Goal: Contribute content: Contribute content

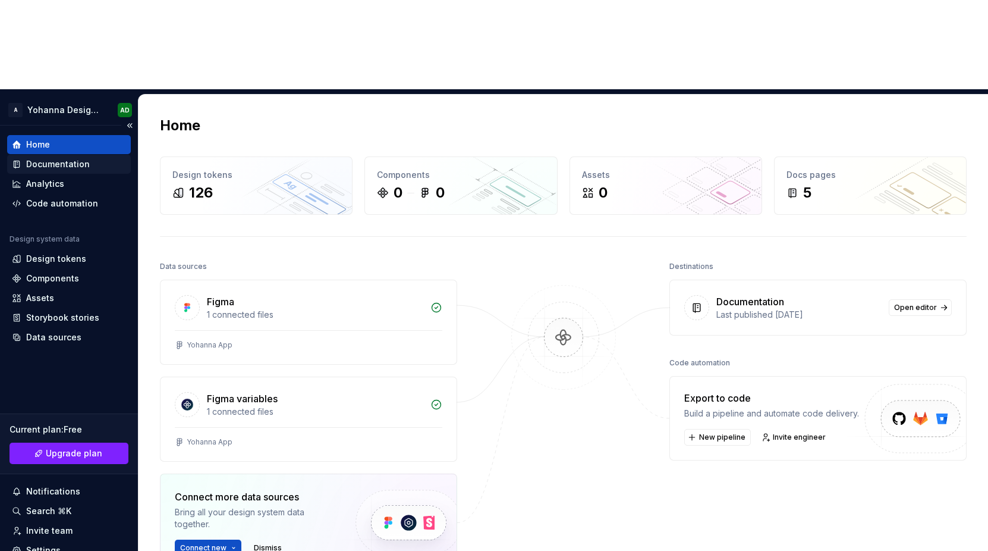
click at [46, 158] on div "Documentation" at bounding box center [58, 164] width 64 height 12
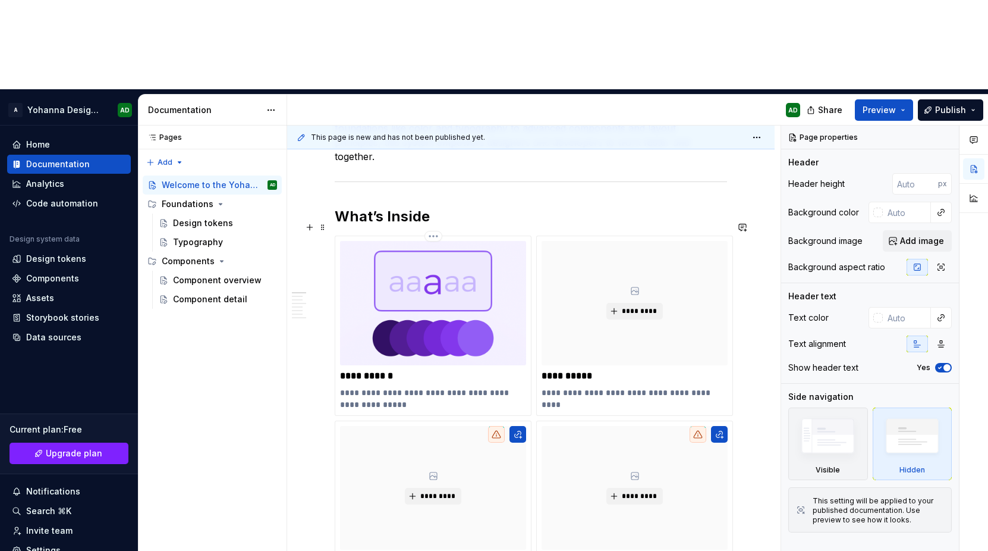
scroll to position [246, 0]
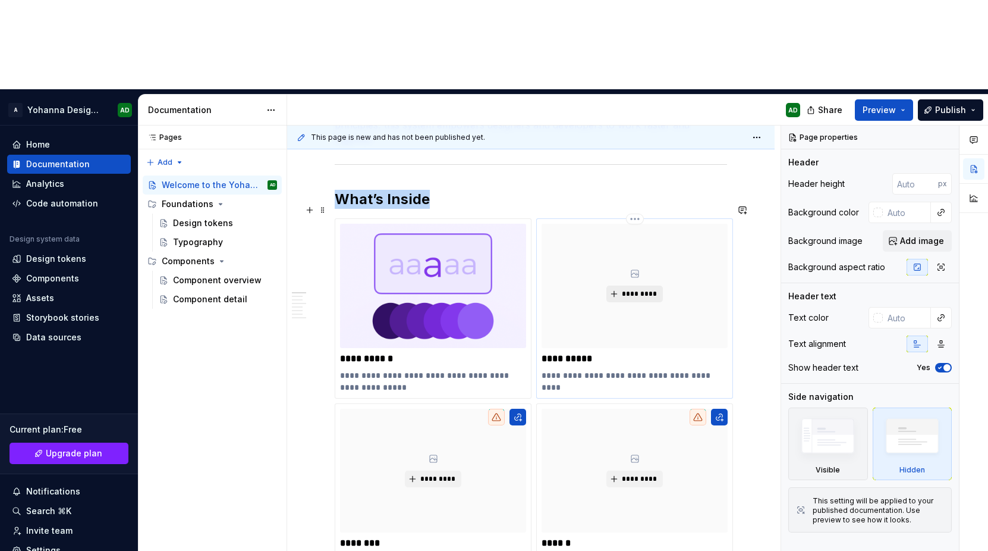
click at [631, 289] on span "*********" at bounding box center [639, 294] width 36 height 10
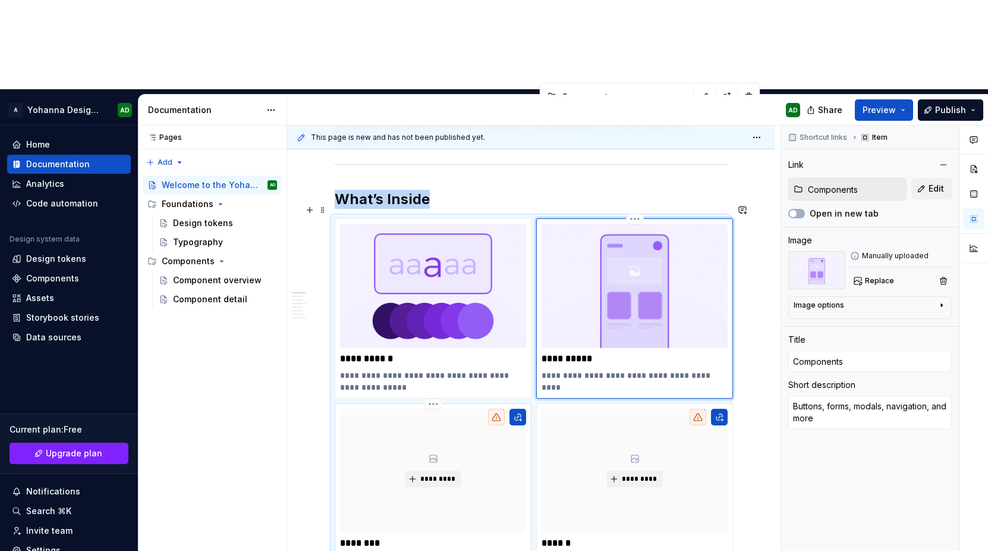
click at [442, 409] on div "*********" at bounding box center [433, 471] width 186 height 124
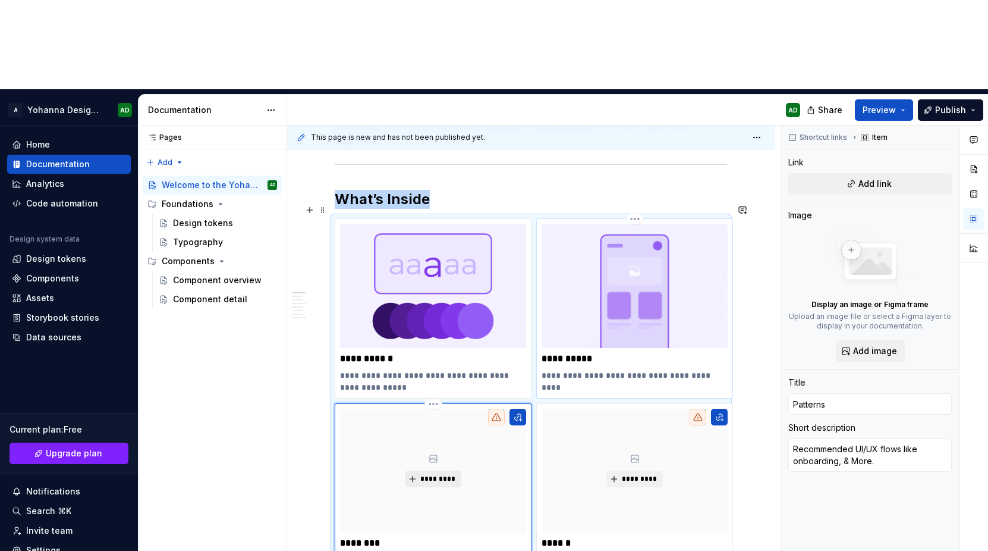
click at [423, 470] on button "*********" at bounding box center [433, 478] width 56 height 17
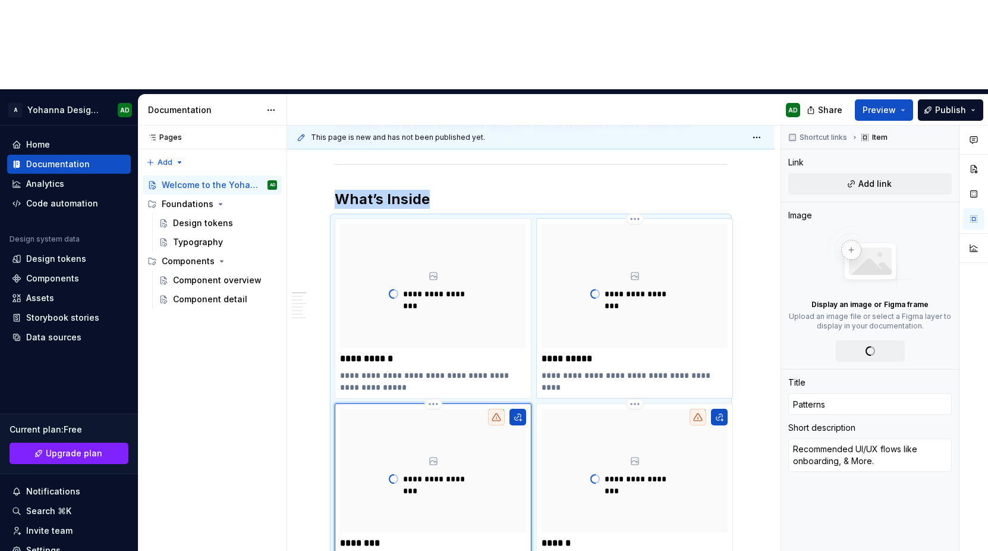
click at [480, 409] on div "**********" at bounding box center [433, 471] width 186 height 124
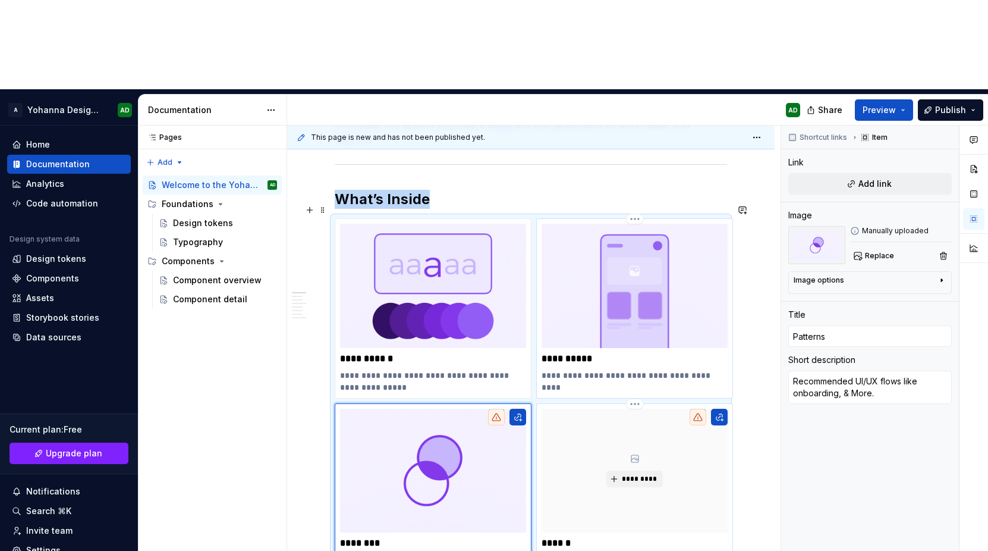
click at [582, 409] on div "*********" at bounding box center [635, 471] width 186 height 124
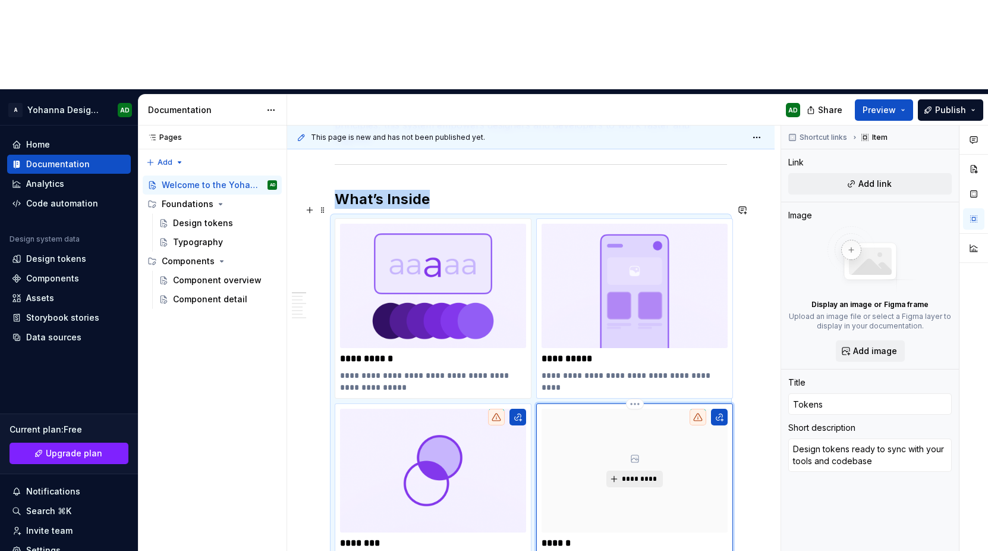
click at [633, 474] on span "*********" at bounding box center [639, 479] width 36 height 10
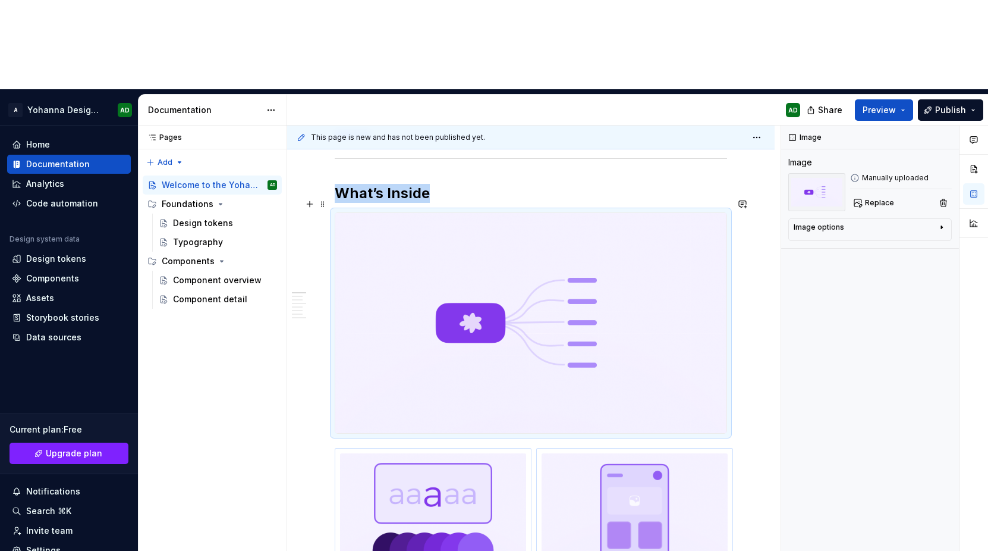
scroll to position [279, 0]
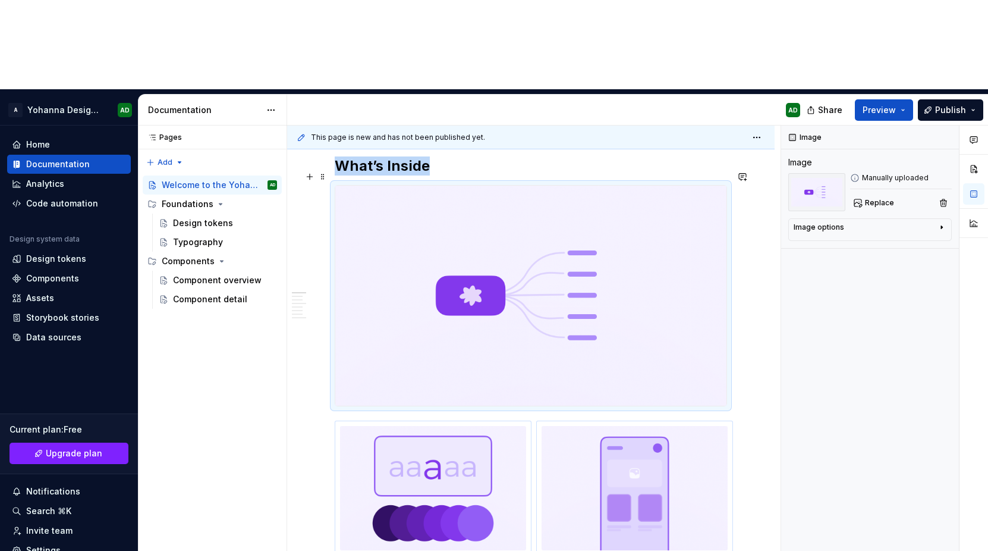
click at [604, 186] on img "To enrich screen reader interactions, please activate Accessibility in Grammarl…" at bounding box center [530, 296] width 391 height 220
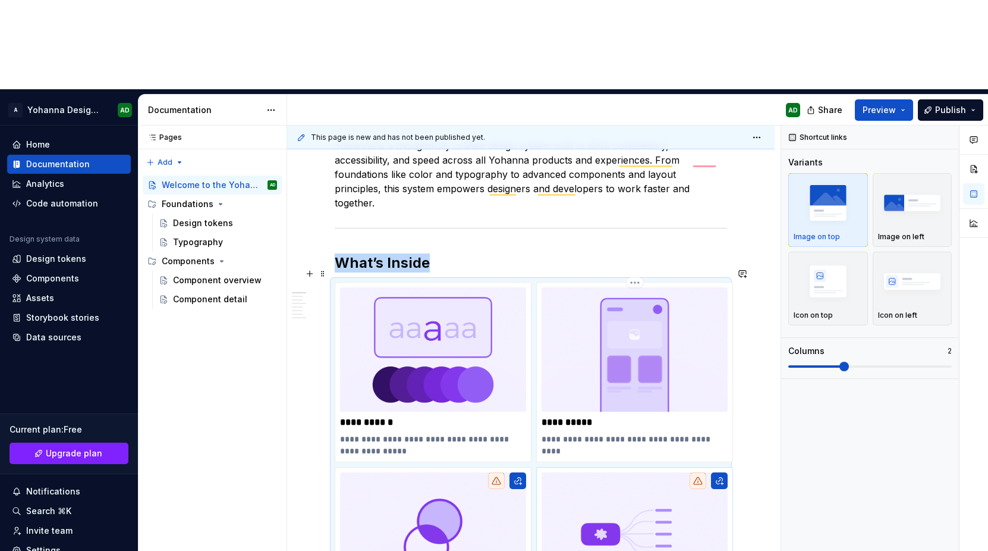
scroll to position [170, 0]
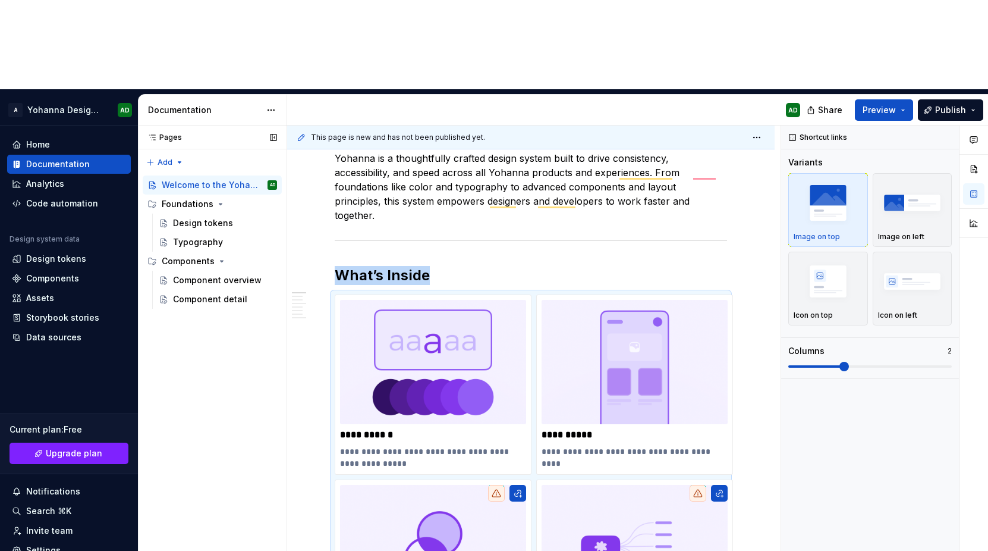
click at [235, 373] on div "Pages Pages Add Accessibility guide for tree Page tree. Navigate the tree with …" at bounding box center [212, 382] width 149 height 515
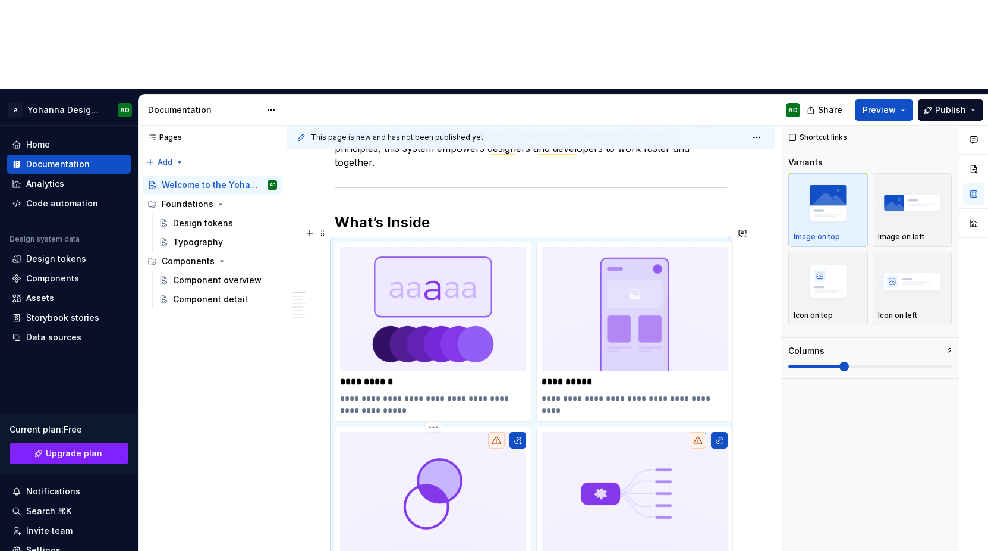
scroll to position [222, 0]
click at [281, 443] on div "Pages Pages Add Accessibility guide for tree Page tree. Navigate the tree with …" at bounding box center [212, 382] width 149 height 515
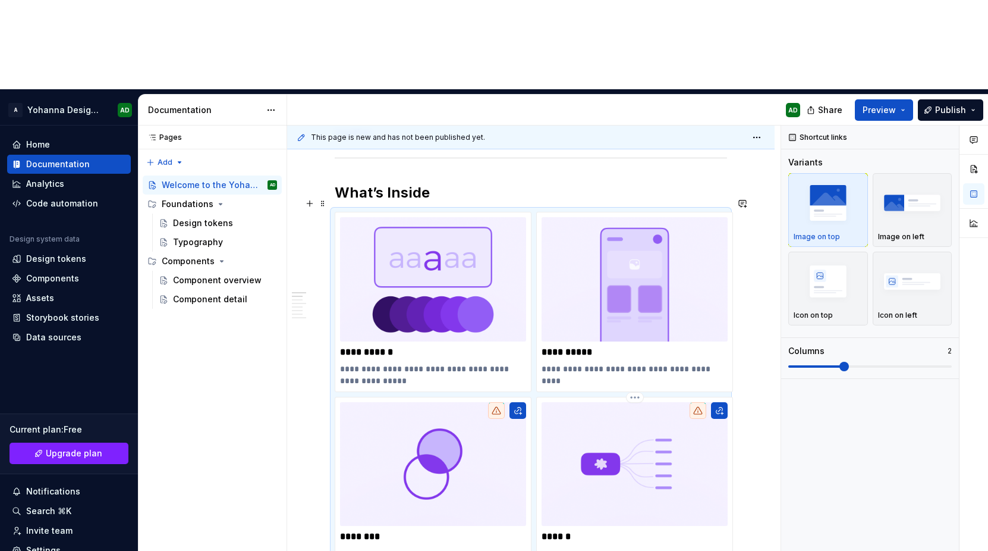
scroll to position [289, 0]
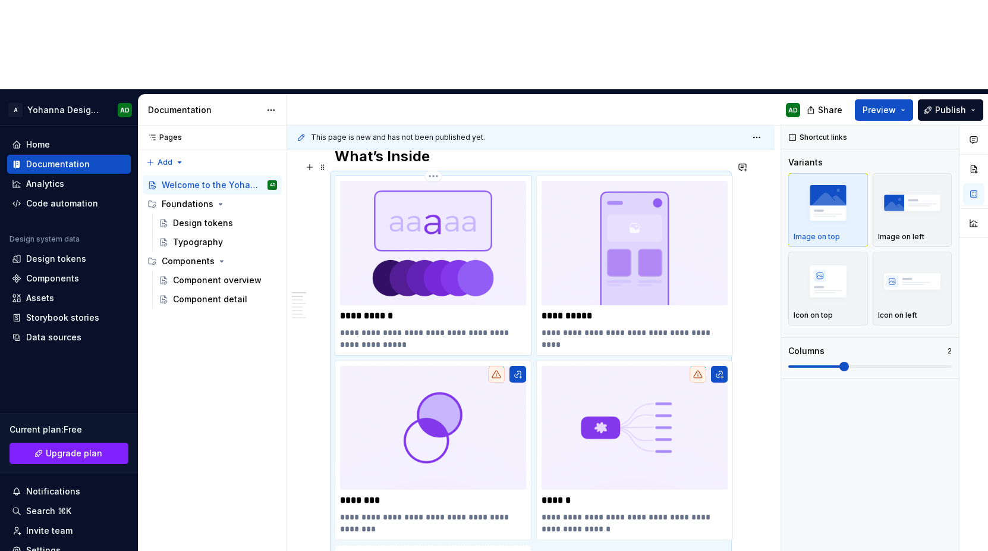
click at [398, 203] on div "**********" at bounding box center [433, 265] width 186 height 169
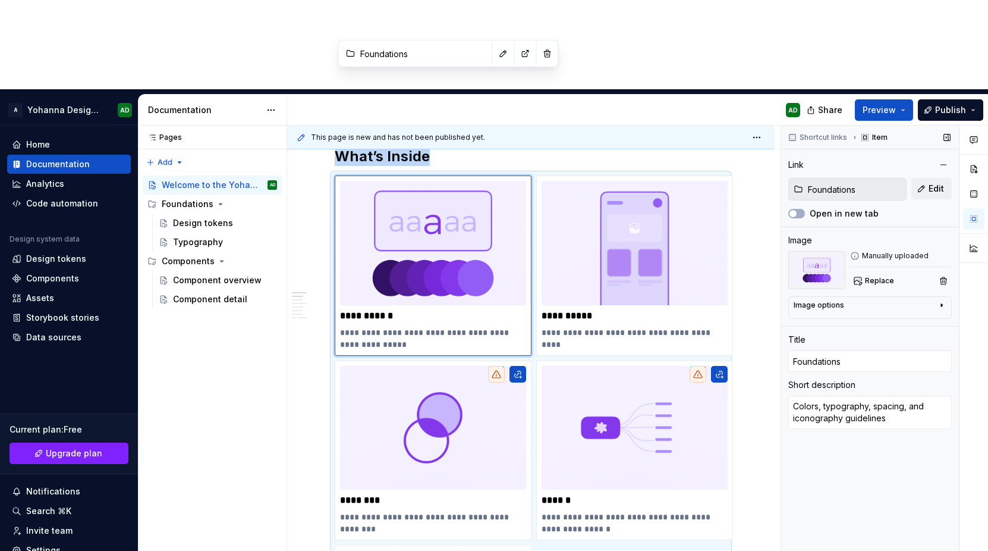
click at [811, 178] on input "Foundations" at bounding box center [854, 188] width 103 height 21
click at [183, 217] on div "Design tokens" at bounding box center [203, 223] width 60 height 12
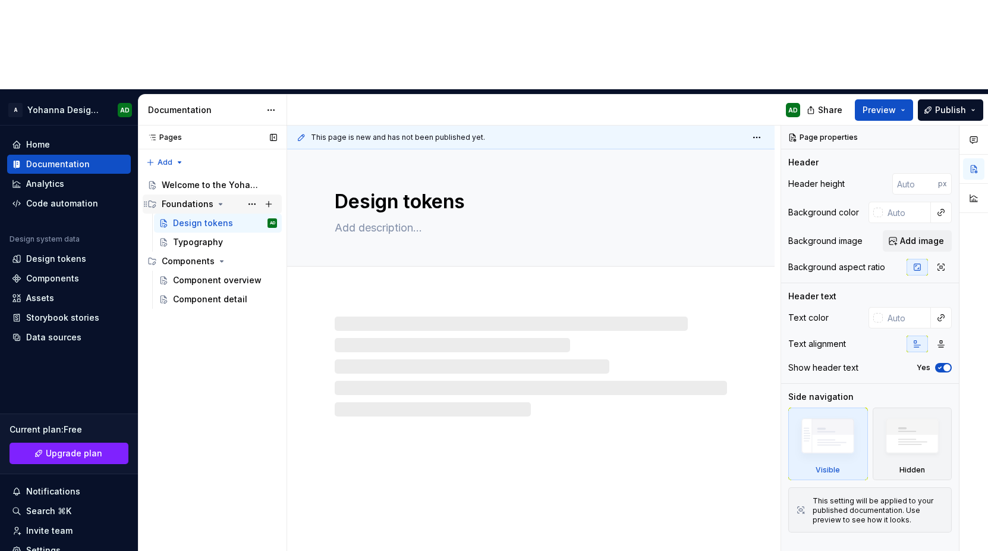
click at [183, 198] on div "Foundations" at bounding box center [188, 204] width 52 height 12
click at [184, 198] on div "Foundations" at bounding box center [188, 204] width 52 height 12
click at [197, 179] on div "Welcome to the Yohanna Design System" at bounding box center [202, 185] width 80 height 12
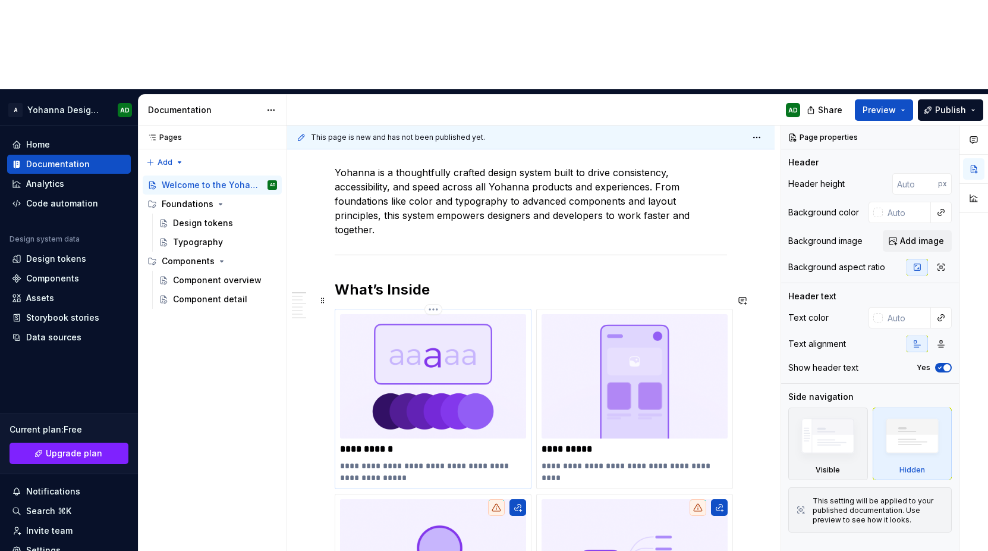
scroll to position [159, 0]
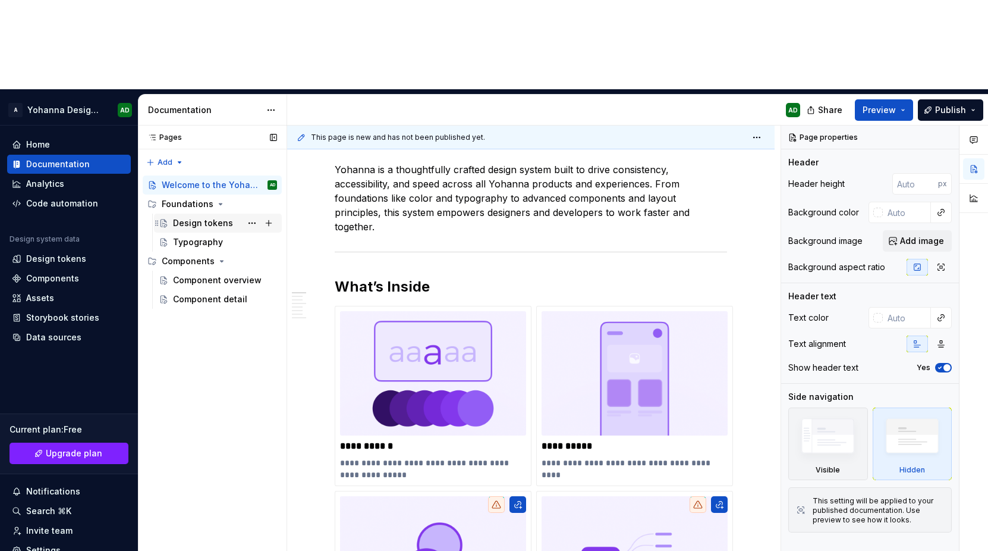
click at [189, 217] on div "Design tokens" at bounding box center [203, 223] width 60 height 12
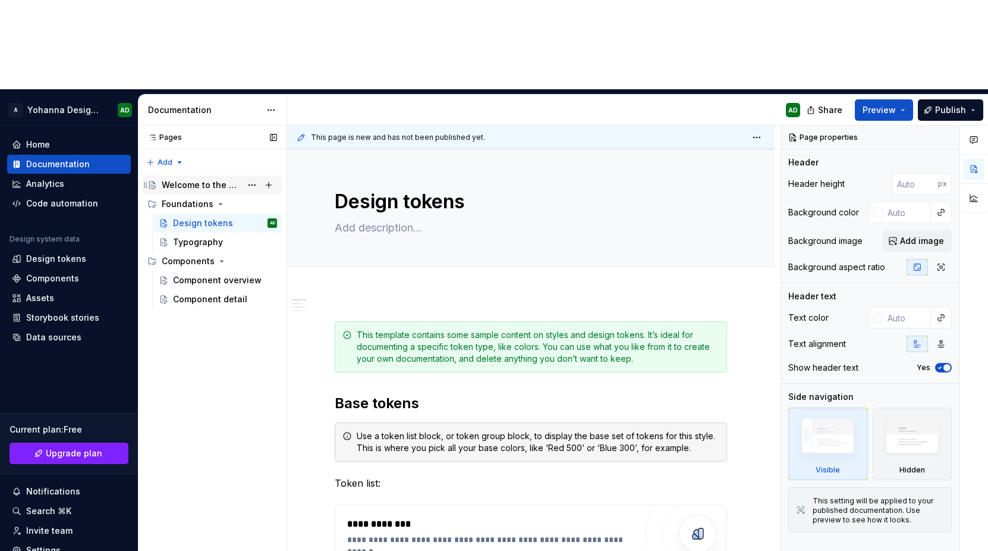
click at [202, 177] on div "Welcome to the Yohanna Design System" at bounding box center [219, 185] width 115 height 17
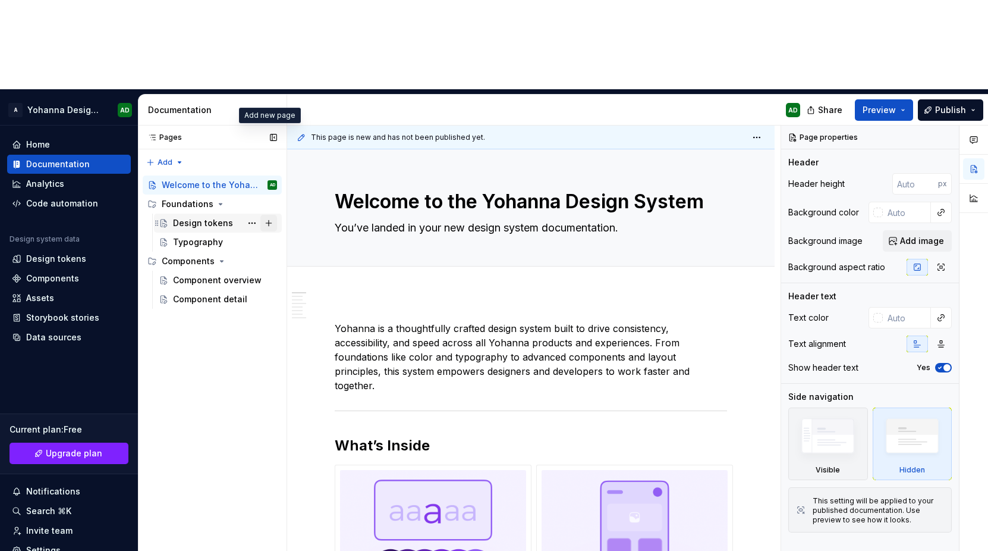
click at [267, 215] on button "Page tree" at bounding box center [268, 223] width 17 height 17
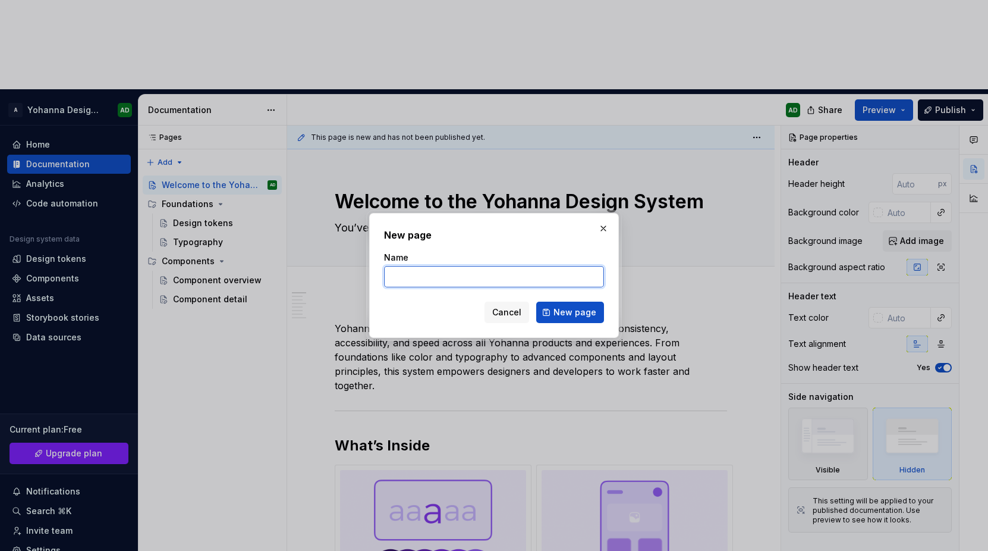
type textarea "*"
type input "Colors"
click at [559, 316] on span "New page" at bounding box center [575, 312] width 43 height 12
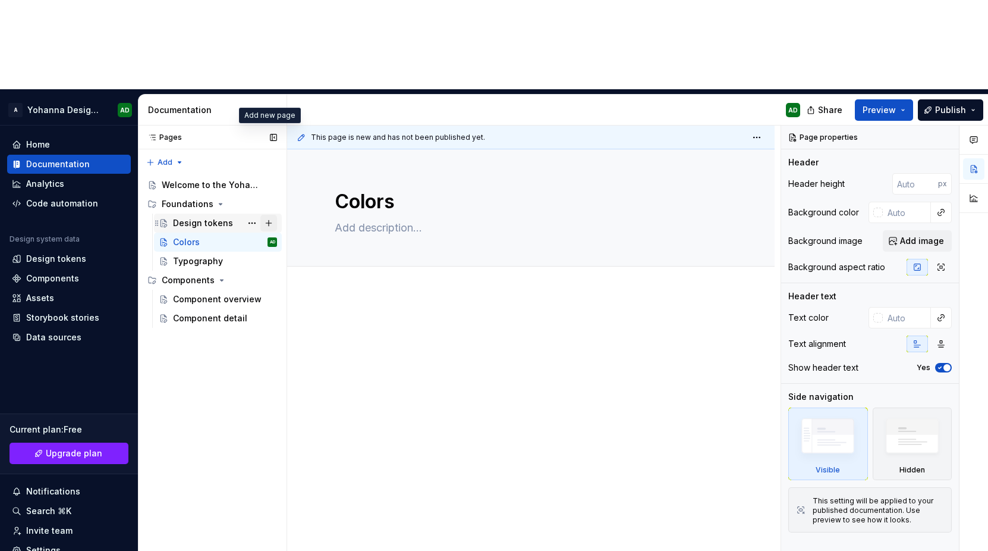
click at [266, 215] on button "Page tree" at bounding box center [268, 223] width 17 height 17
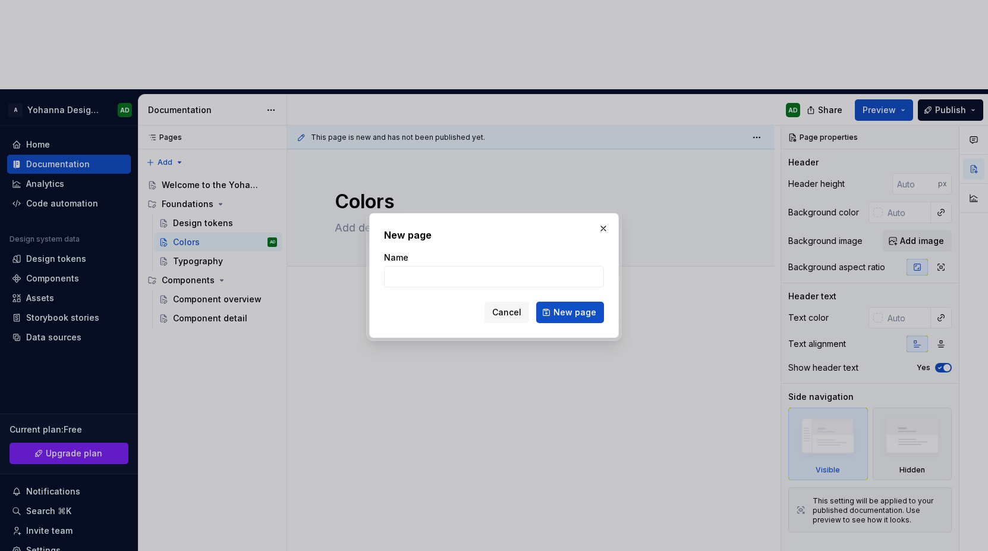
type textarea "*"
type input "T"
type textarea "*"
type input "Typography"
click at [563, 318] on button "New page" at bounding box center [570, 311] width 68 height 21
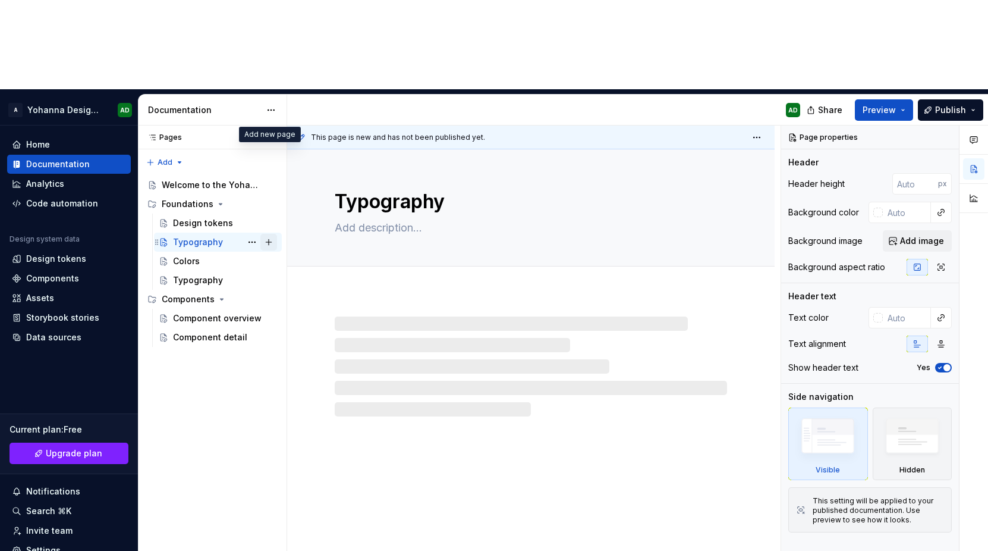
click at [267, 234] on button "Page tree" at bounding box center [268, 242] width 17 height 17
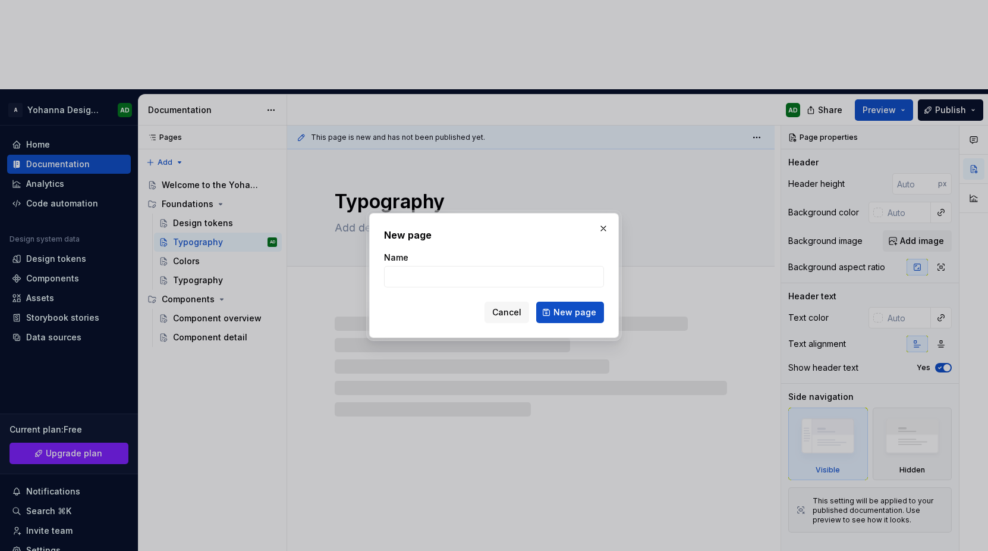
type textarea "*"
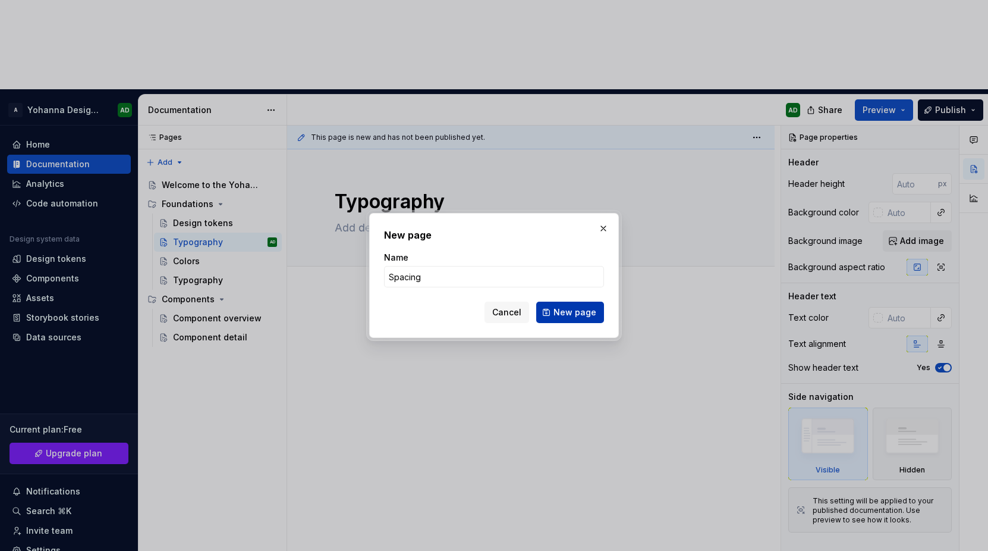
type input "Spacing"
click at [583, 313] on span "New page" at bounding box center [575, 312] width 43 height 12
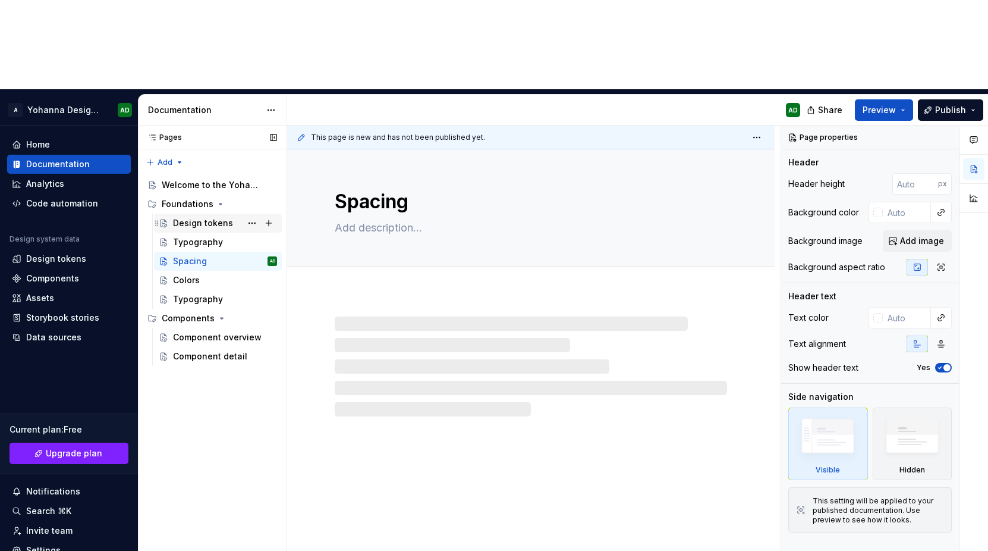
click at [202, 217] on div "Design tokens" at bounding box center [203, 223] width 60 height 12
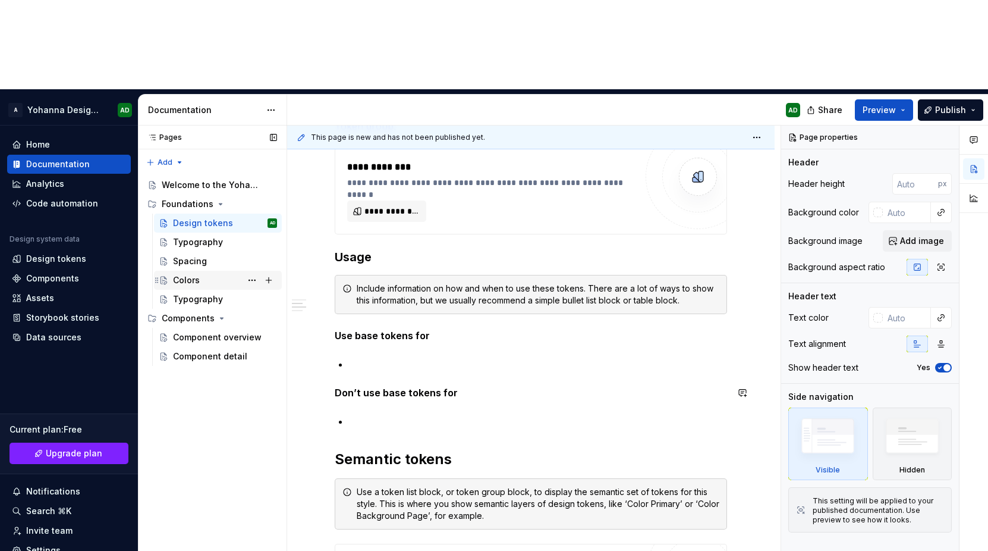
scroll to position [485, 0]
click at [203, 293] on div "Typography" at bounding box center [198, 299] width 50 height 12
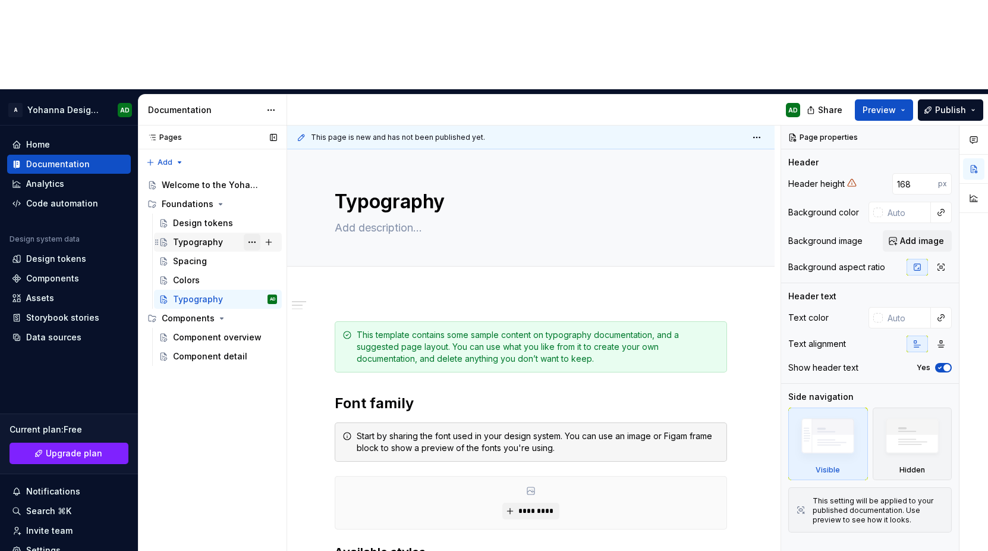
click at [248, 234] on button "Page tree" at bounding box center [252, 242] width 17 height 17
type textarea "*"
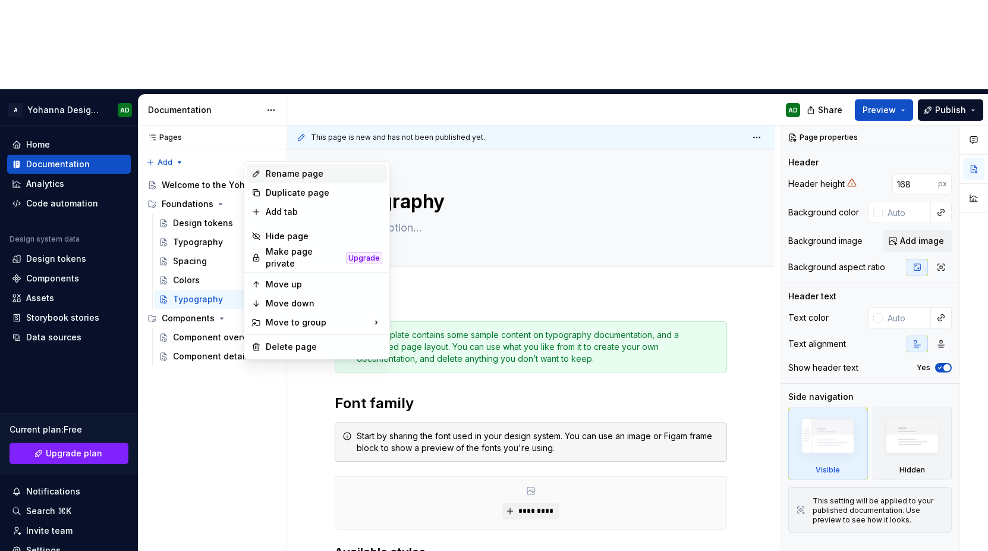
click at [261, 182] on div "Rename page" at bounding box center [317, 173] width 140 height 19
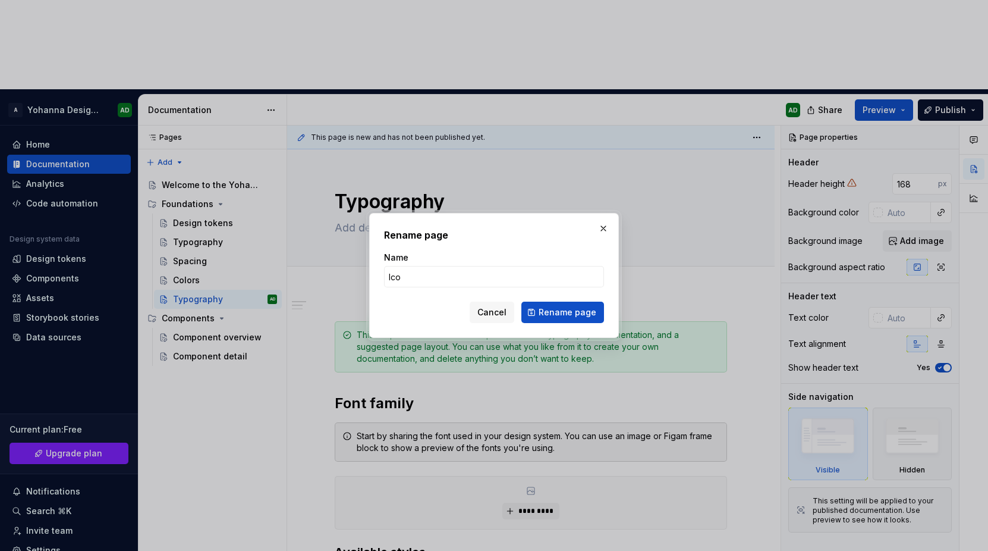
type input "Icon"
type textarea "*"
type input "Iconography"
click at [567, 317] on span "Rename page" at bounding box center [568, 312] width 58 height 12
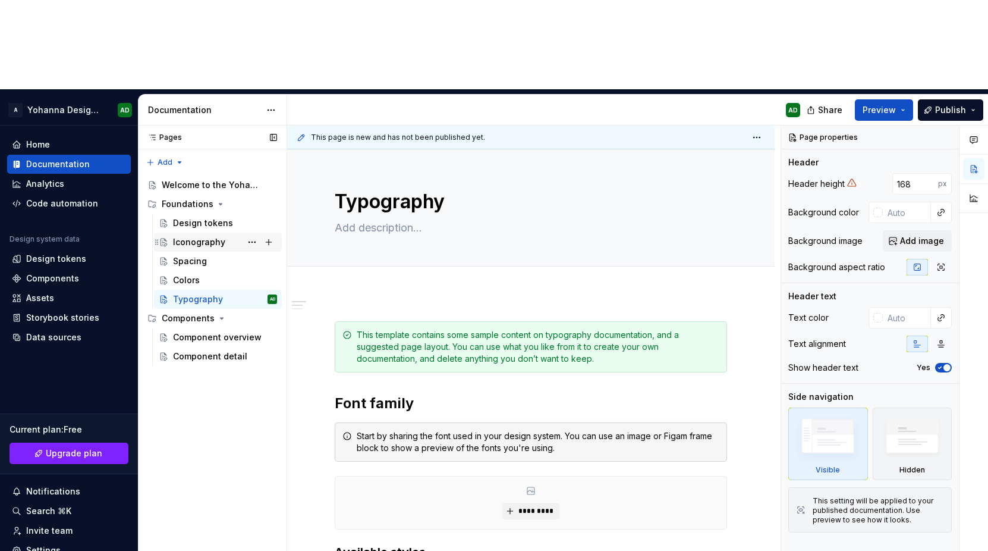
click at [195, 234] on div "Iconography" at bounding box center [225, 242] width 104 height 17
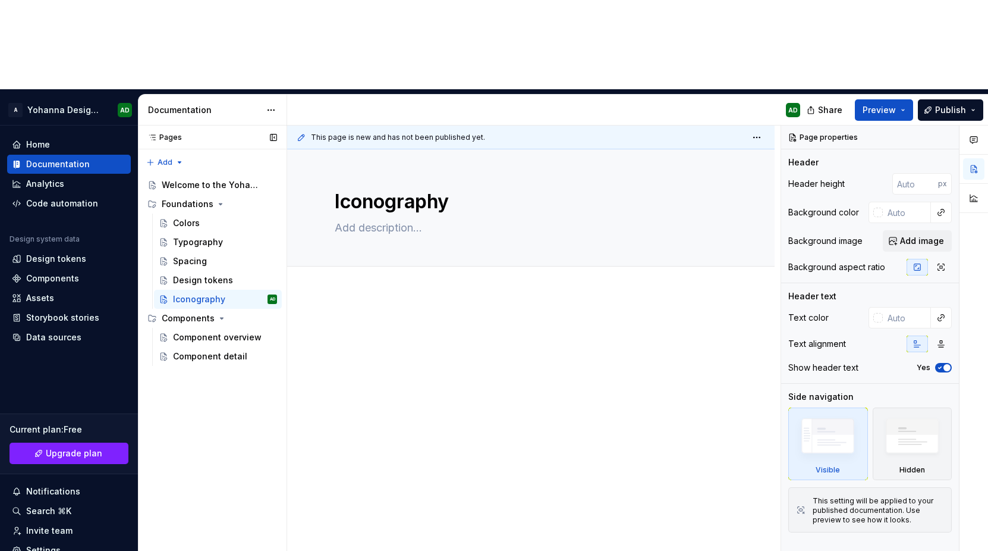
drag, startPoint x: 152, startPoint y: 212, endPoint x: 152, endPoint y: 196, distance: 15.5
click at [152, 213] on div "Colors Typography Spacing Design tokens Iconography AD" at bounding box center [212, 260] width 139 height 95
click at [178, 198] on div "Foundations" at bounding box center [188, 204] width 52 height 12
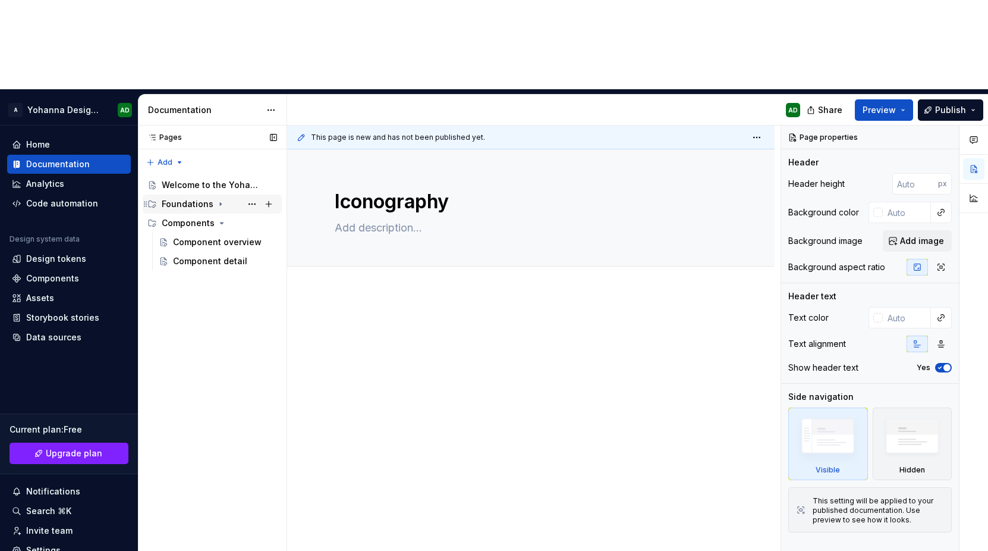
click at [185, 198] on div "Foundations" at bounding box center [188, 204] width 52 height 12
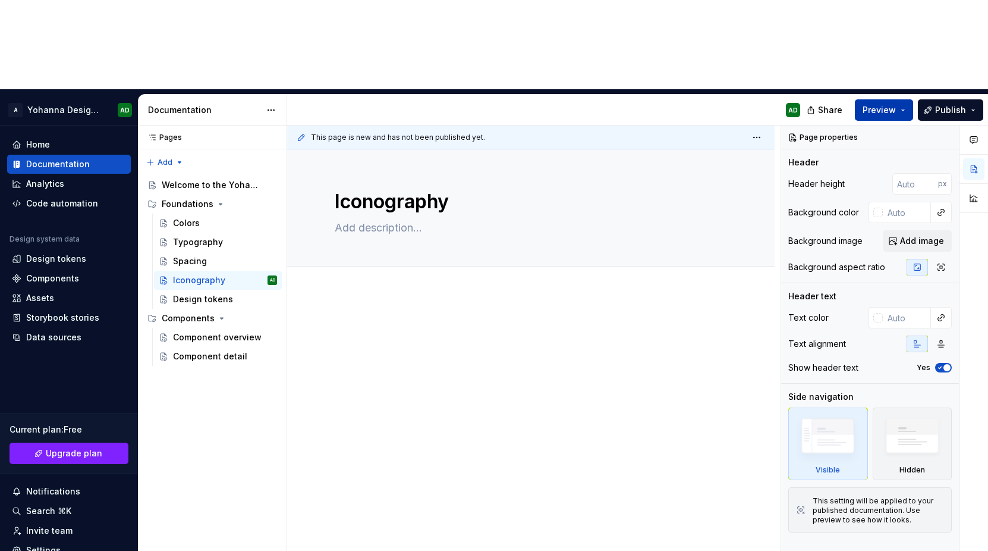
click at [887, 104] on span "Preview" at bounding box center [879, 110] width 33 height 12
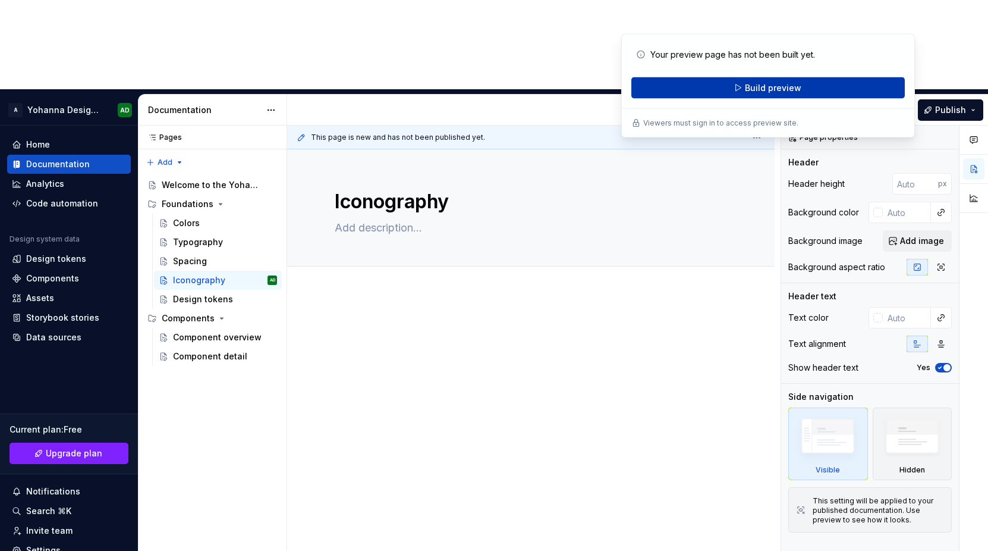
click at [747, 82] on span "Build preview" at bounding box center [773, 88] width 56 height 12
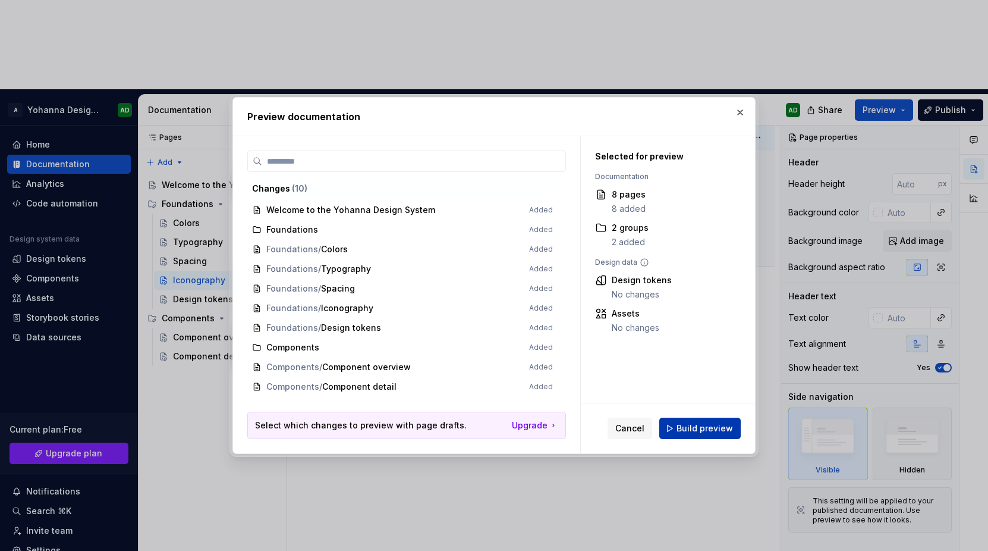
click at [683, 431] on span "Build preview" at bounding box center [705, 428] width 56 height 12
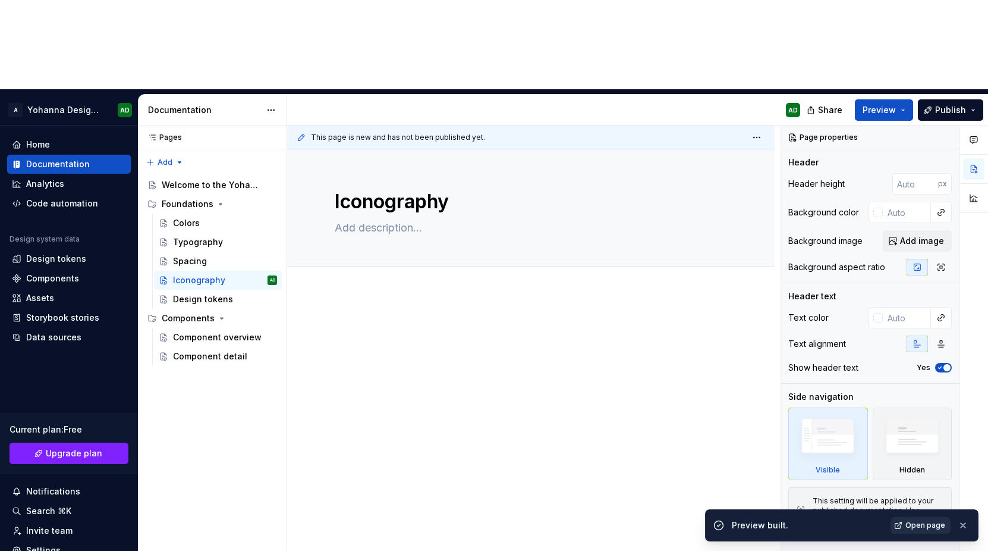
click at [907, 530] on link "Open page" at bounding box center [921, 525] width 60 height 17
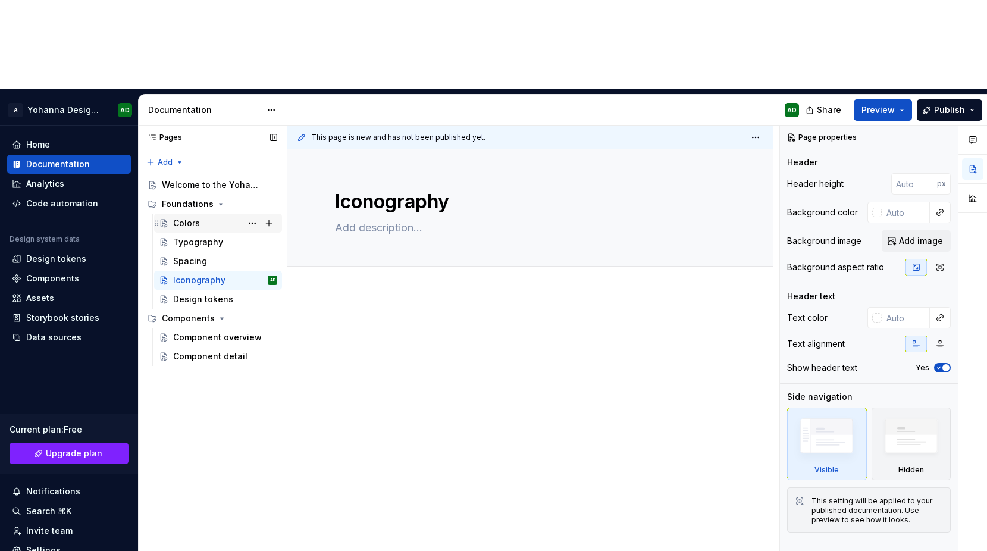
click at [191, 217] on div "Colors" at bounding box center [186, 223] width 27 height 12
click at [389, 321] on div at bounding box center [530, 343] width 391 height 45
type textarea "*"
paste div "To enrich screen reader interactions, please activate Accessibility in Grammarl…"
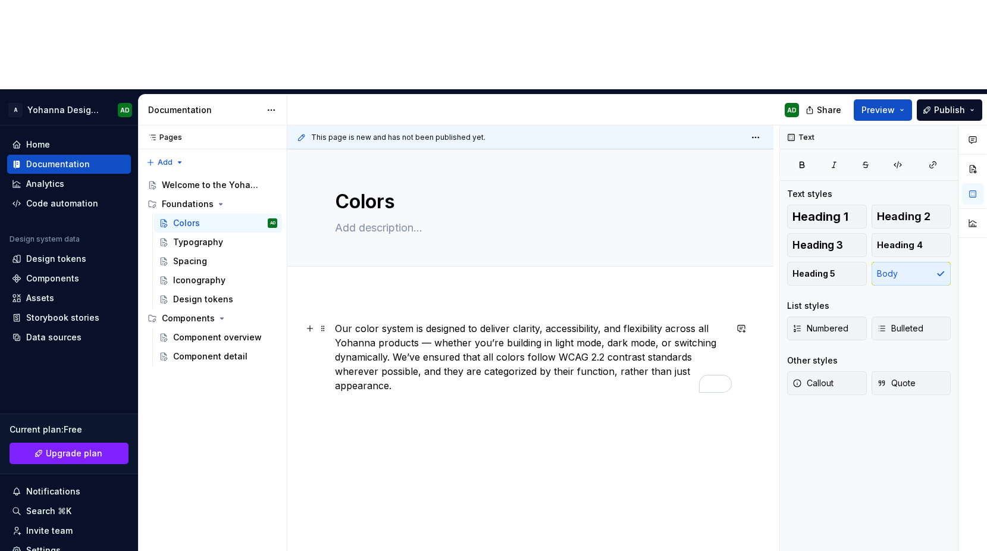
click at [431, 321] on p "Our color system is designed to deliver clarity, accessibility, and flexibility…" at bounding box center [530, 356] width 391 height 71
click at [402, 321] on p "Our color system is designed to deliver clarity, accessibility, and flexibility…" at bounding box center [530, 356] width 391 height 71
click at [877, 211] on span "Heading 2" at bounding box center [904, 217] width 54 height 12
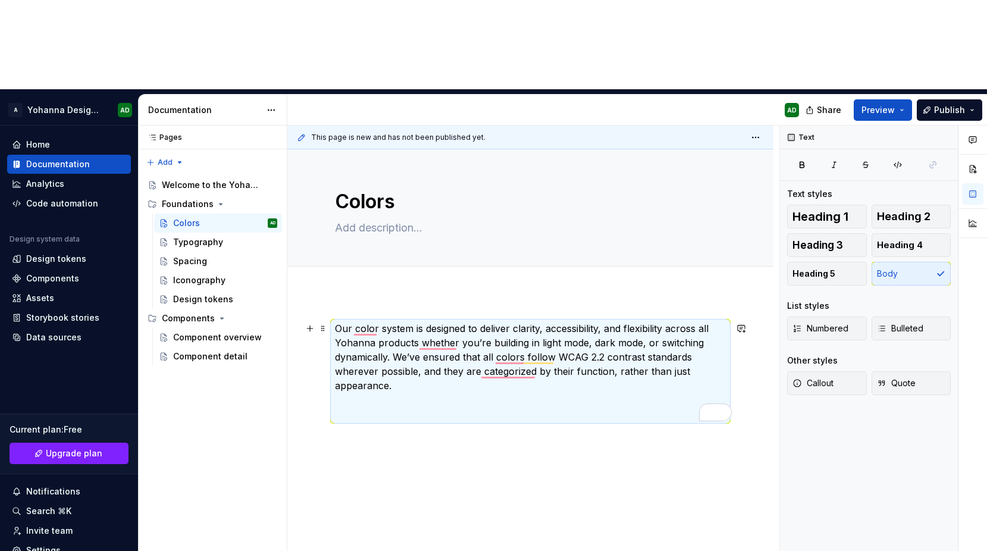
click at [362, 325] on p "Our color system is designed to deliver clarity, accessibility, and flexibility…" at bounding box center [530, 371] width 391 height 100
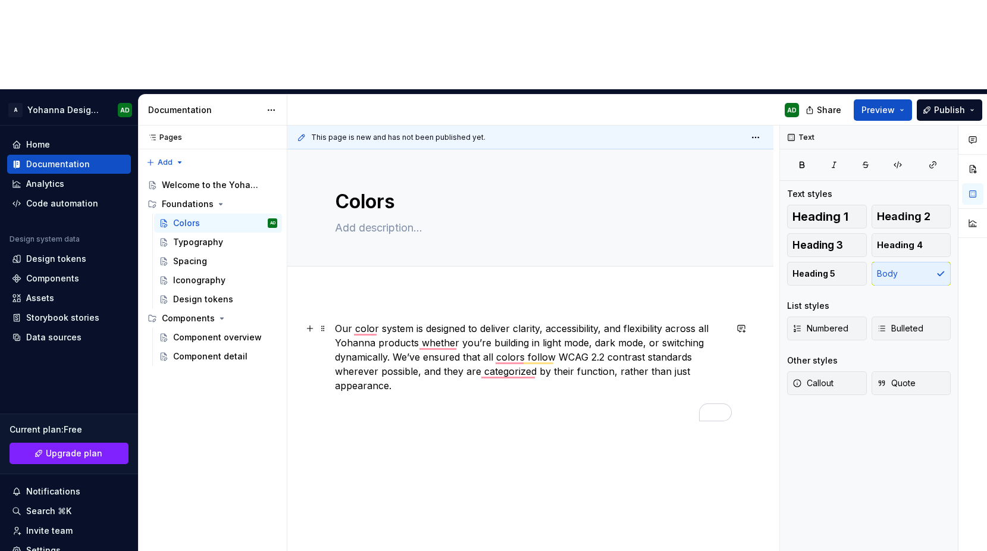
click at [367, 321] on p "Our color system is designed to deliver clarity, accessibility, and flexibility…" at bounding box center [530, 371] width 391 height 100
click at [307, 320] on button "button" at bounding box center [309, 328] width 17 height 17
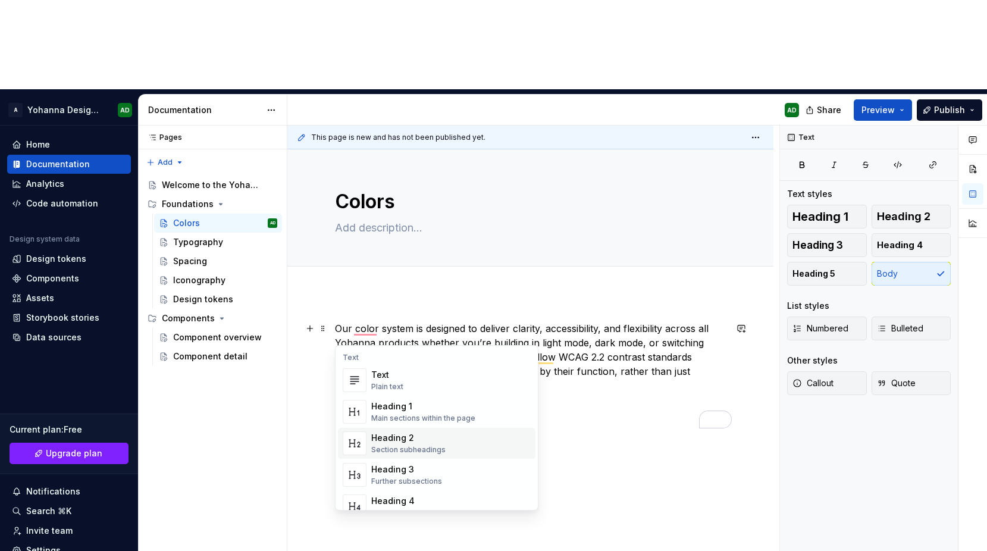
click at [385, 438] on div "Heading 2" at bounding box center [408, 438] width 74 height 12
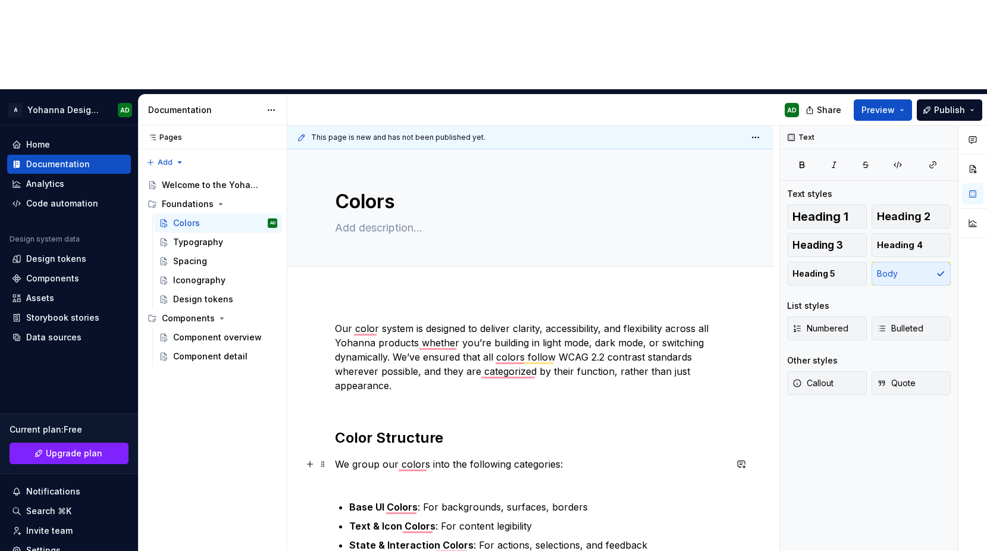
click at [354, 457] on p "We group our colors into the following categories:" at bounding box center [530, 471] width 391 height 29
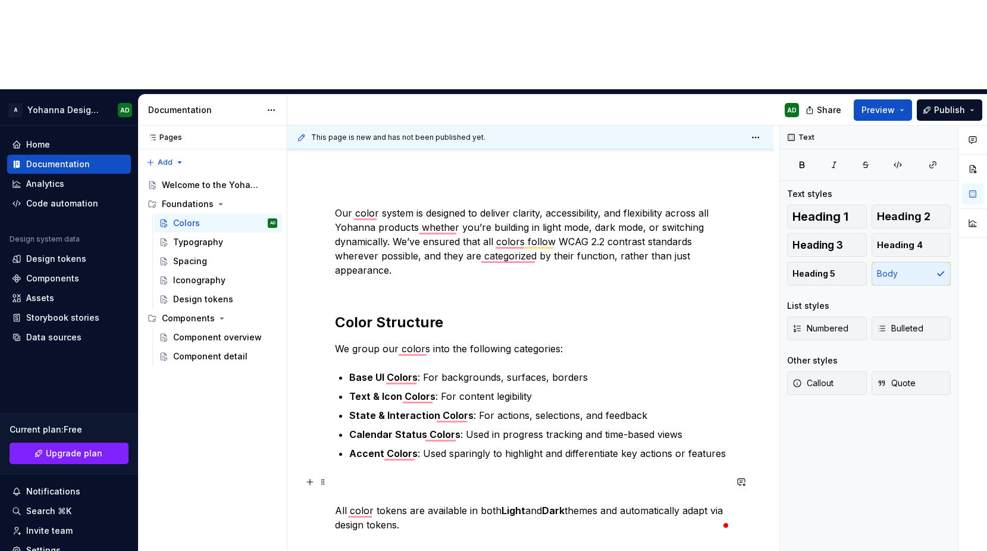
scroll to position [142, 0]
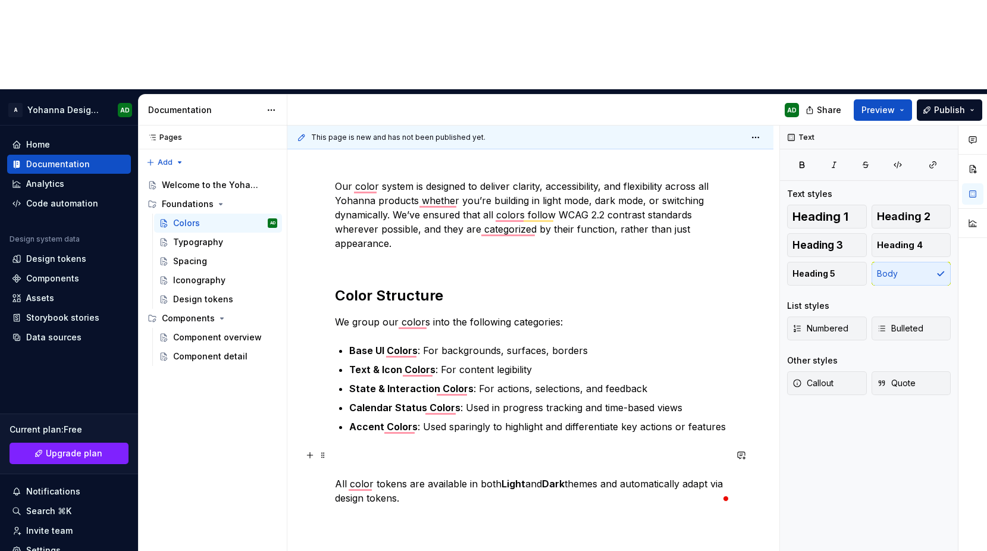
click at [366, 448] on p "All color tokens are available in both Light and Dark themes and automatically …" at bounding box center [530, 476] width 391 height 57
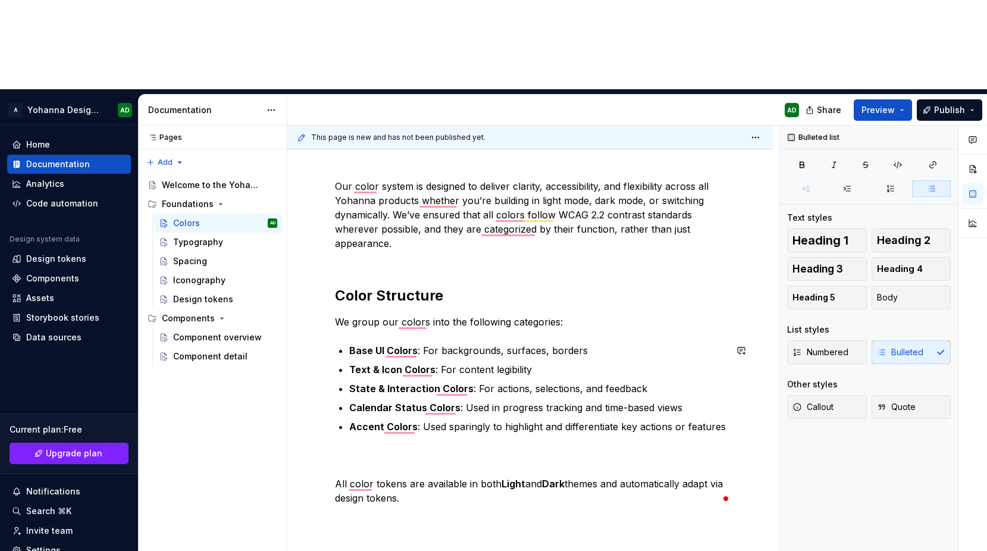
click at [341, 348] on div "Our color system is designed to deliver clarity, accessibility, and flexibility…" at bounding box center [530, 342] width 391 height 326
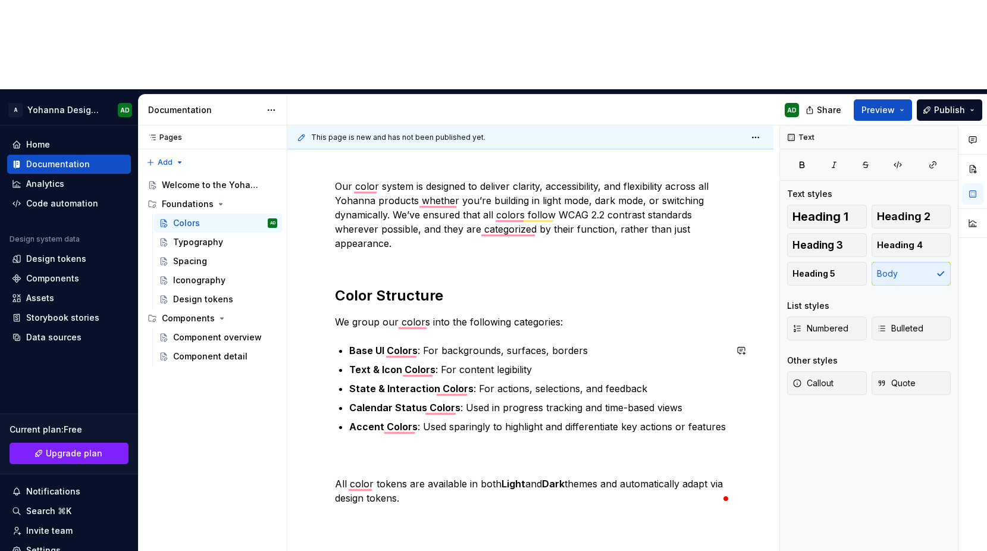
click at [349, 344] on div "Our color system is designed to deliver clarity, accessibility, and flexibility…" at bounding box center [530, 342] width 391 height 326
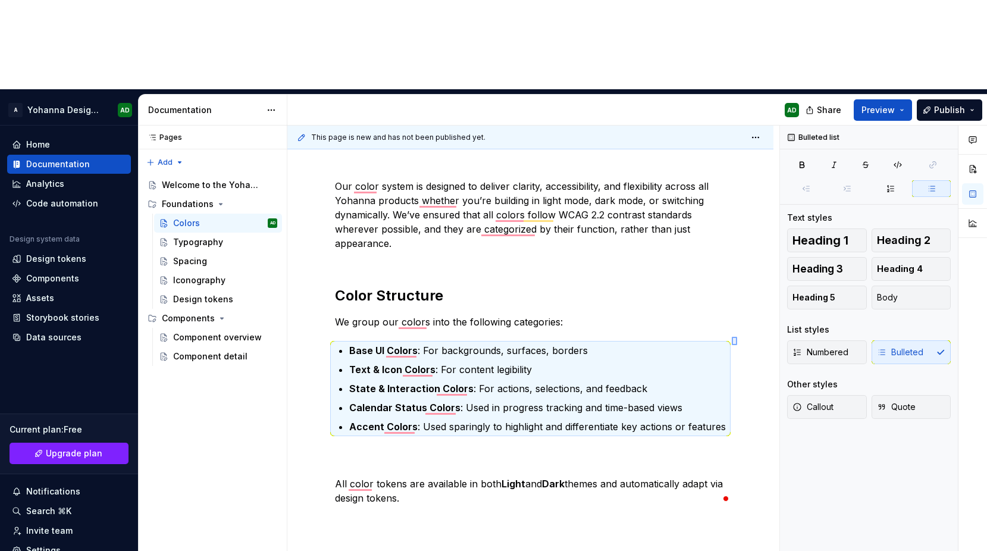
drag, startPoint x: 731, startPoint y: 337, endPoint x: 737, endPoint y: 345, distance: 9.9
click at [737, 345] on div "This page is new and has not been published yet. Colors Edit header Our color s…" at bounding box center [533, 382] width 492 height 515
click at [710, 349] on div "Our color system is designed to deliver clarity, accessibility, and flexibility…" at bounding box center [530, 342] width 391 height 326
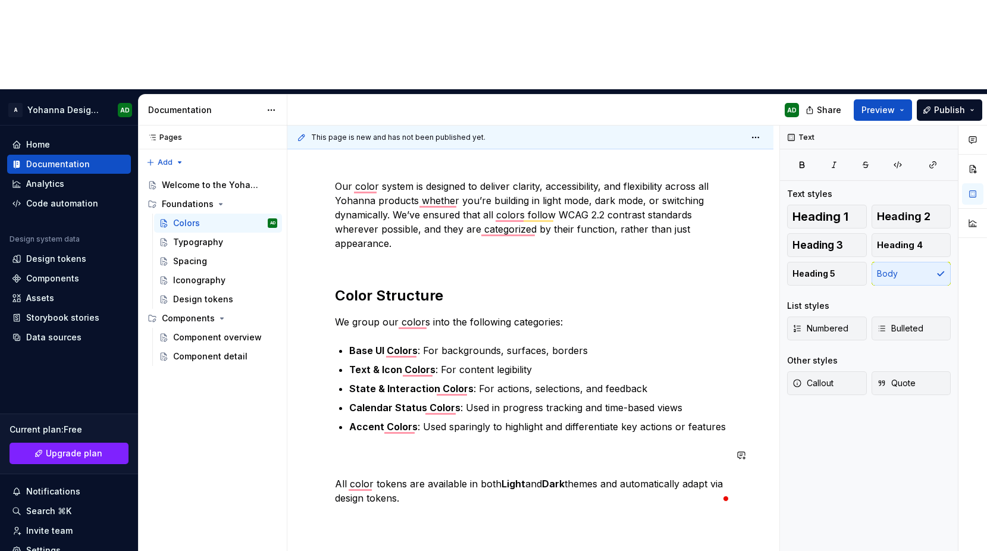
click at [417, 434] on div "Our color system is designed to deliver clarity, accessibility, and flexibility…" at bounding box center [530, 417] width 486 height 534
drag, startPoint x: 337, startPoint y: 369, endPoint x: 332, endPoint y: 375, distance: 7.6
click at [332, 375] on div "Our color system is designed to deliver clarity, accessibility, and flexibility…" at bounding box center [530, 427] width 486 height 555
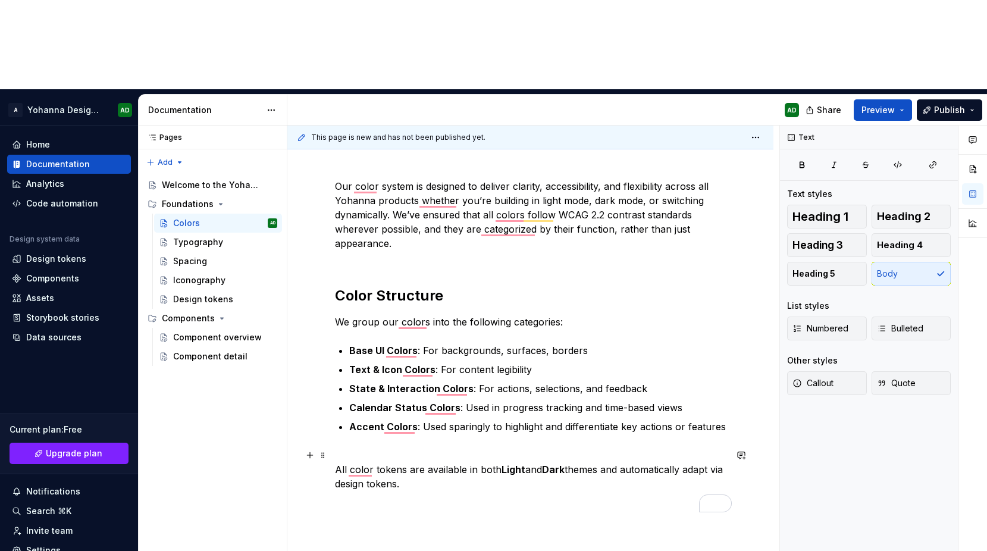
click at [331, 380] on div "Our color system is designed to deliver clarity, accessibility, and flexibility…" at bounding box center [530, 420] width 486 height 541
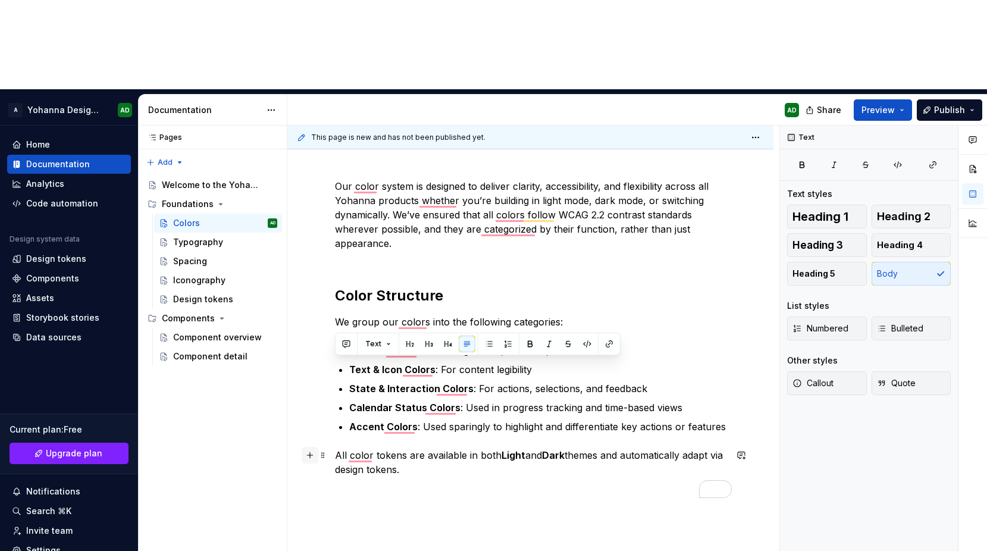
drag, startPoint x: 414, startPoint y: 386, endPoint x: 304, endPoint y: 363, distance: 112.3
click at [335, 363] on div "Our color system is designed to deliver clarity, accessibility, and flexibility…" at bounding box center [530, 345] width 391 height 333
click at [546, 347] on button "button" at bounding box center [549, 343] width 17 height 17
click at [503, 418] on div "Our color system is designed to deliver clarity, accessibility, and flexibility…" at bounding box center [530, 345] width 391 height 333
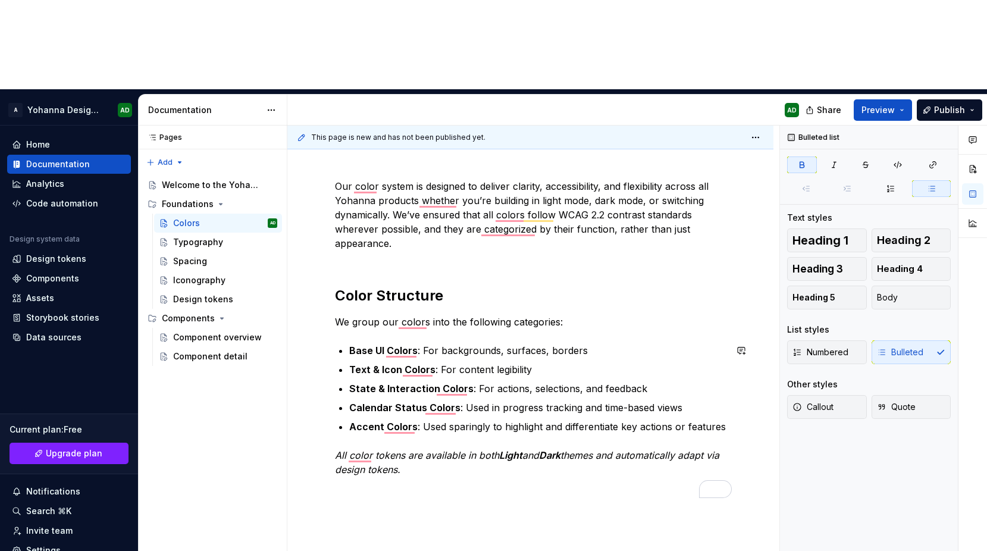
click at [395, 241] on div "Our color system is designed to deliver clarity, accessibility, and flexibility…" at bounding box center [530, 338] width 391 height 319
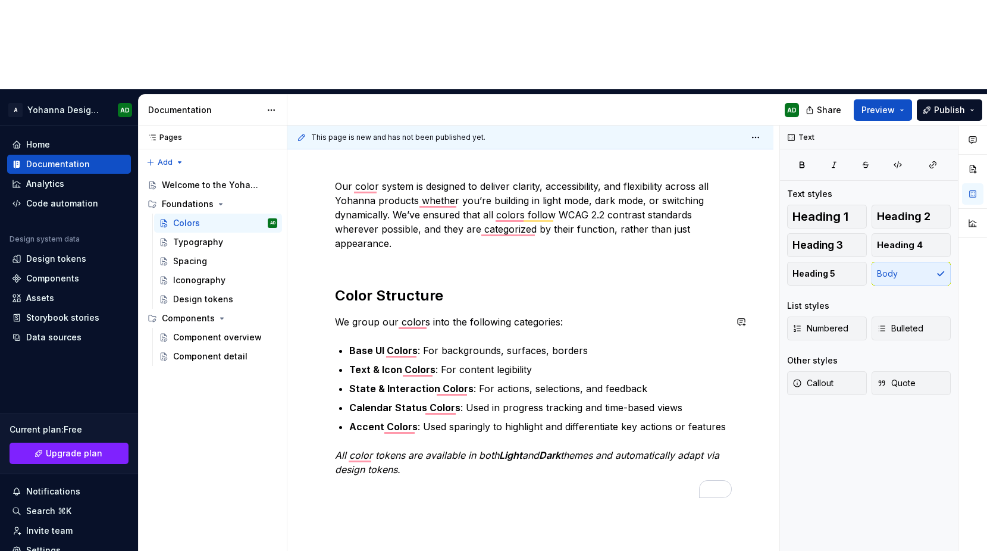
click at [469, 218] on div "Our color system is designed to deliver clarity, accessibility, and flexibility…" at bounding box center [530, 338] width 391 height 319
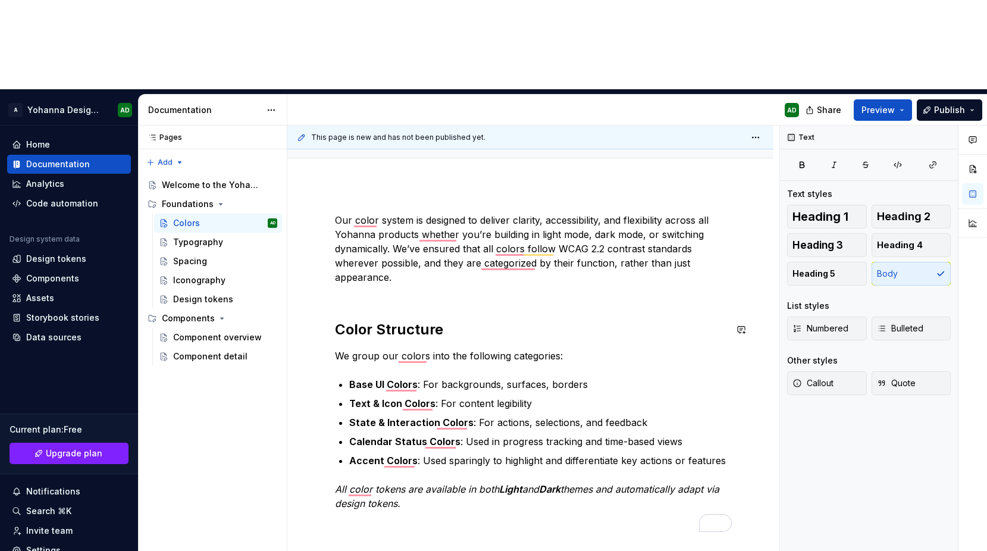
scroll to position [179, 0]
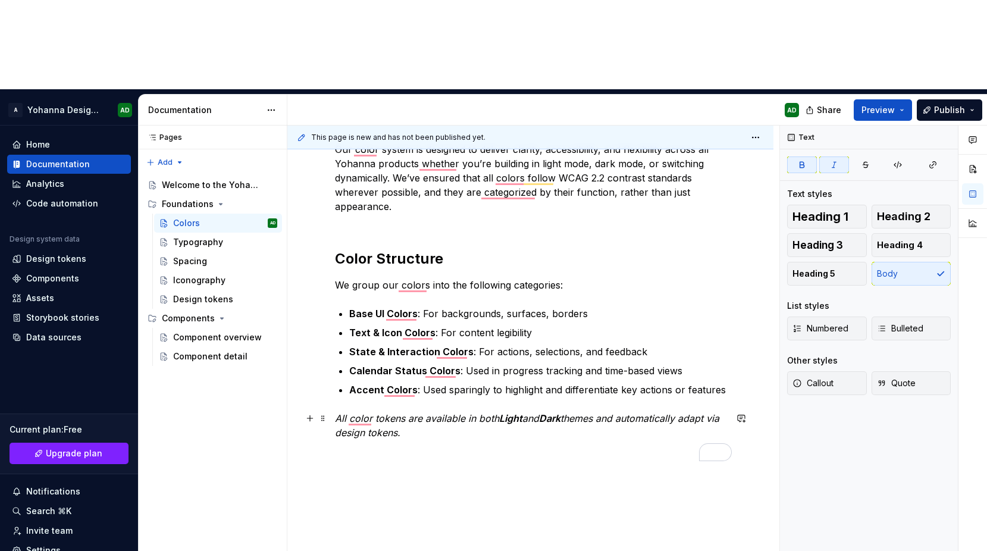
click at [512, 412] on em "Light" at bounding box center [510, 418] width 23 height 12
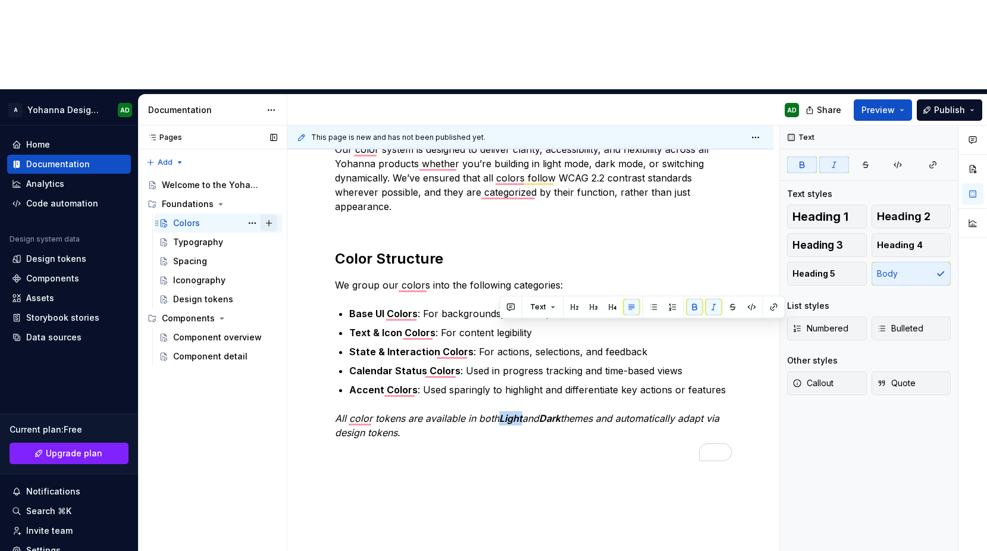
click at [268, 215] on button "Page tree" at bounding box center [268, 223] width 17 height 17
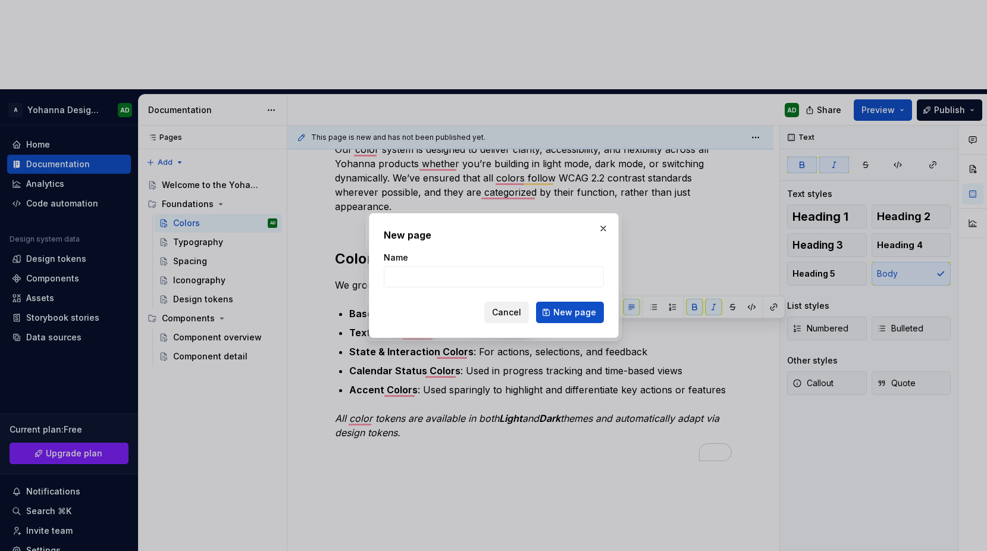
click at [508, 306] on span "Cancel" at bounding box center [506, 312] width 29 height 12
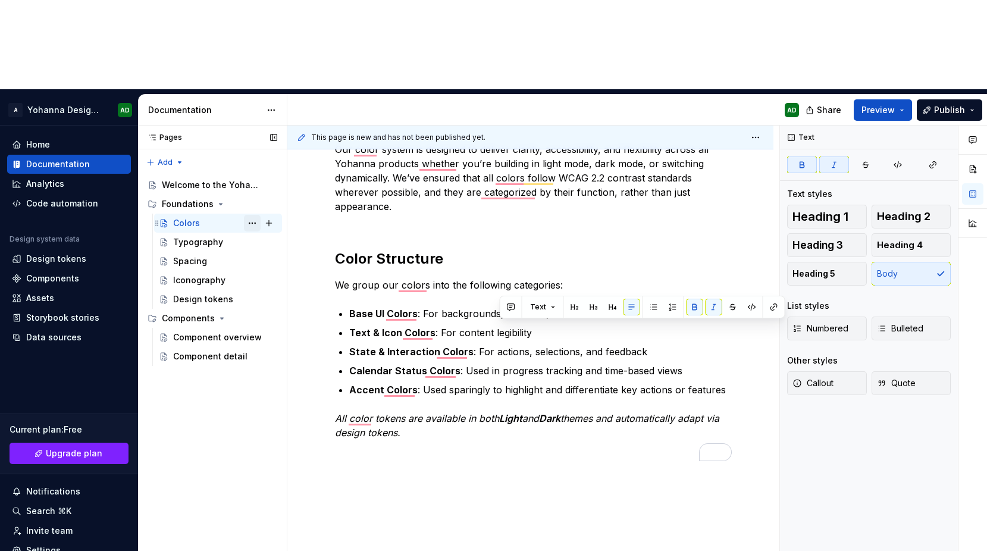
click at [253, 215] on button "Page tree" at bounding box center [252, 223] width 17 height 17
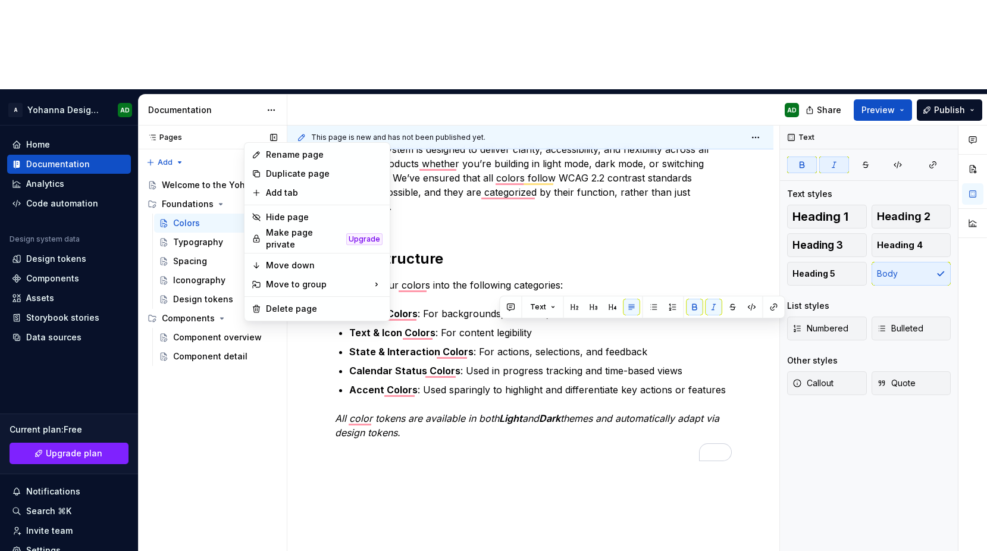
click at [224, 132] on div "Pages Pages Add Accessibility guide for tree Page tree. Navigate the tree with …" at bounding box center [212, 382] width 149 height 515
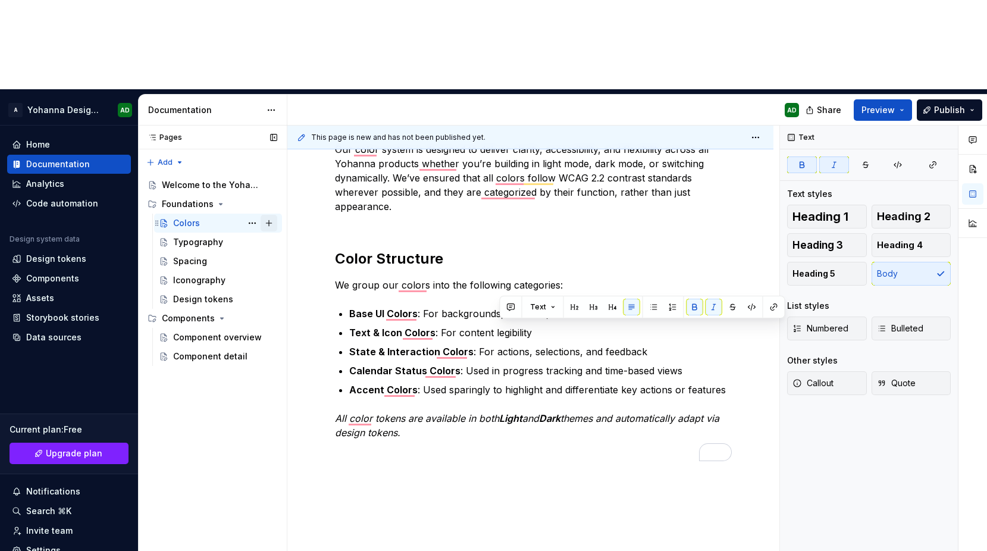
click at [262, 215] on button "Page tree" at bounding box center [268, 223] width 17 height 17
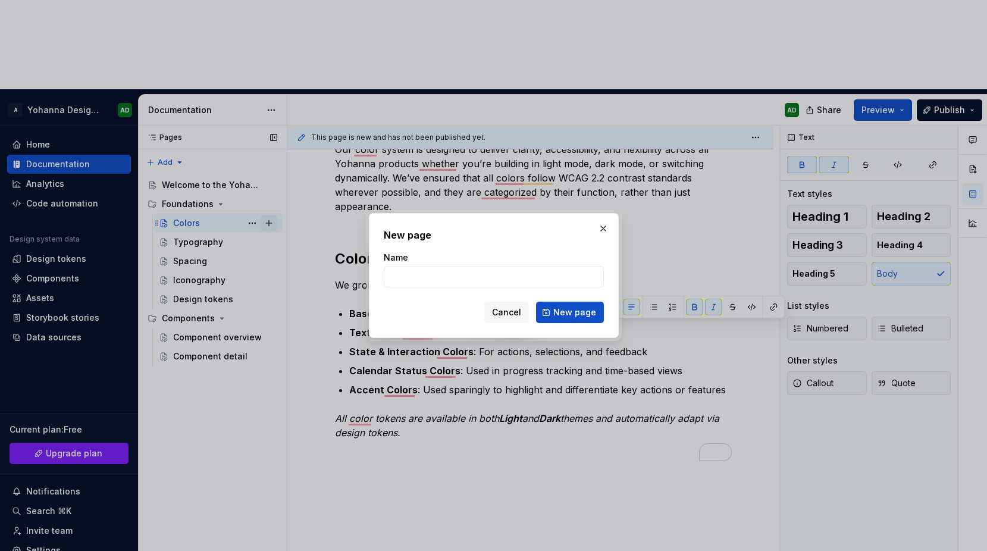
type textarea "*"
type input "Light dark"
click button "New page" at bounding box center [570, 311] width 68 height 21
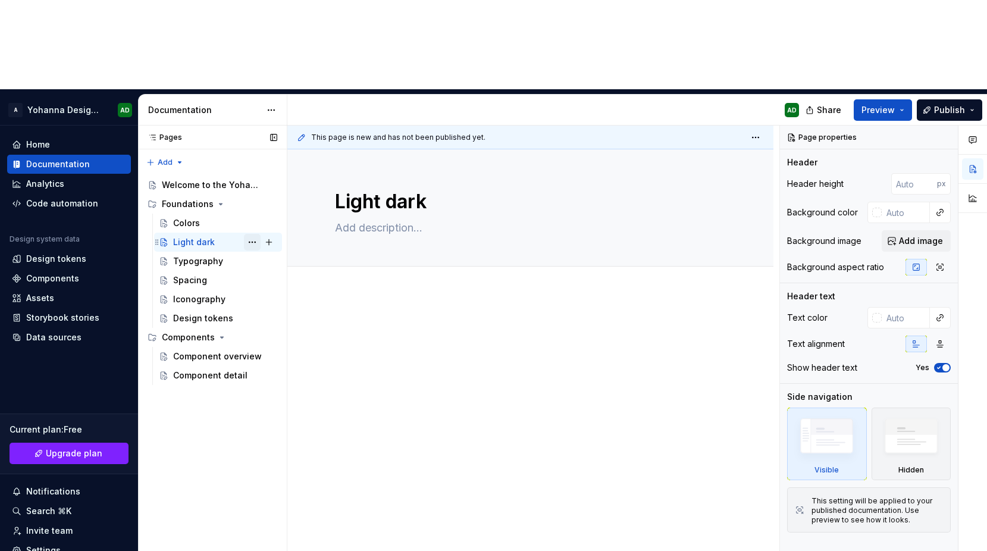
click at [249, 234] on button "Page tree" at bounding box center [252, 242] width 17 height 17
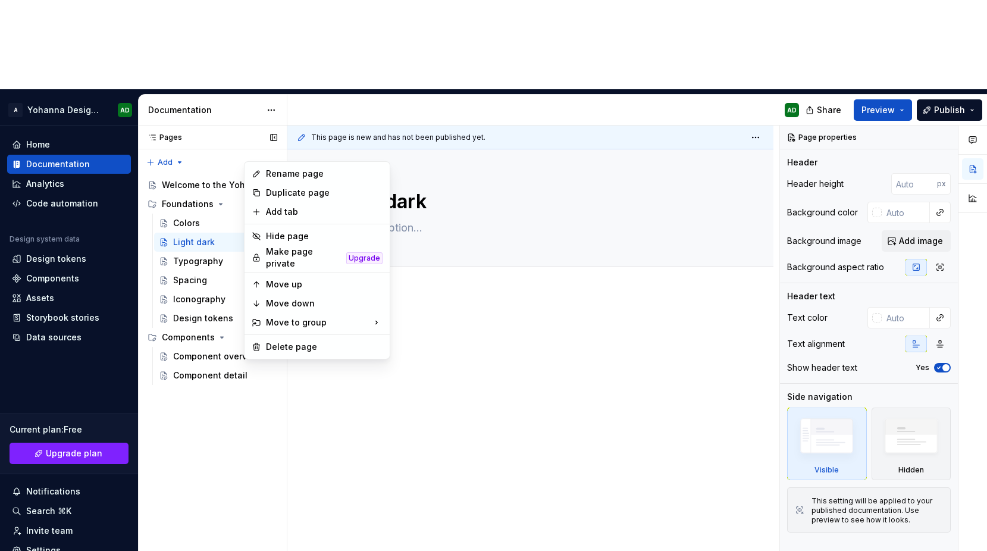
click at [178, 141] on div "Pages Pages Add Accessibility guide for tree Page tree. Navigate the tree with …" at bounding box center [212, 382] width 149 height 515
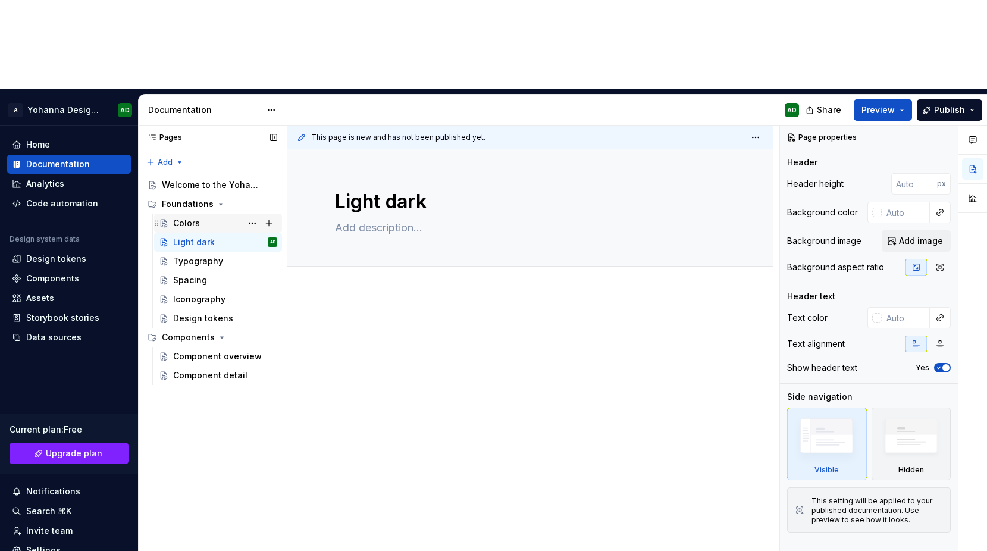
click at [177, 217] on div "Colors" at bounding box center [186, 223] width 27 height 12
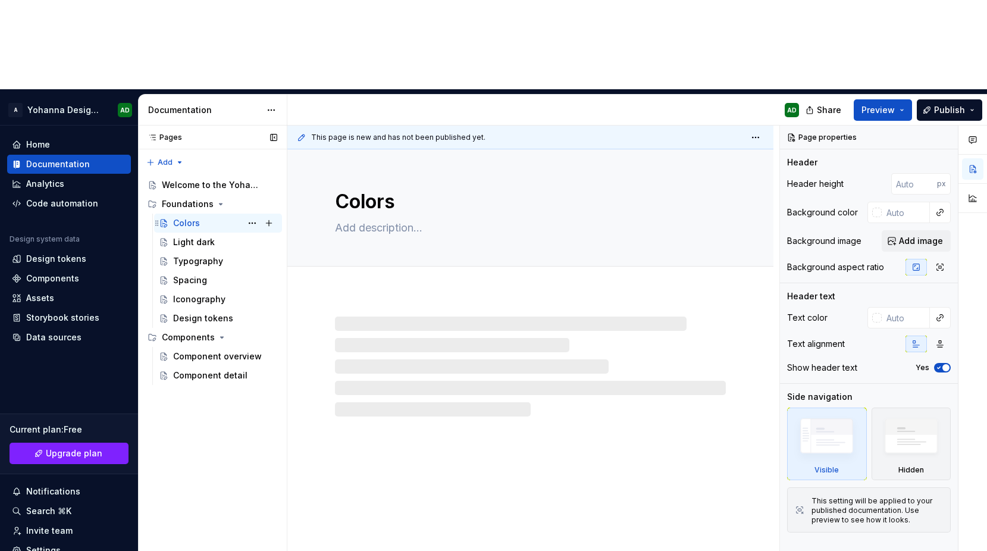
click at [184, 217] on div "Colors" at bounding box center [186, 223] width 27 height 12
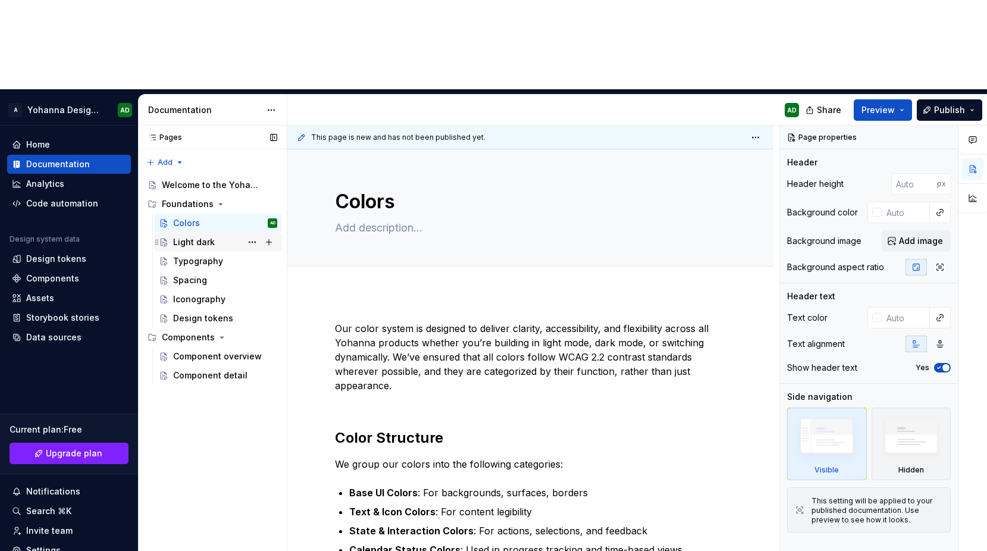
click at [192, 236] on div "Light dark" at bounding box center [194, 242] width 42 height 12
click at [194, 236] on div "Light dark" at bounding box center [194, 242] width 42 height 12
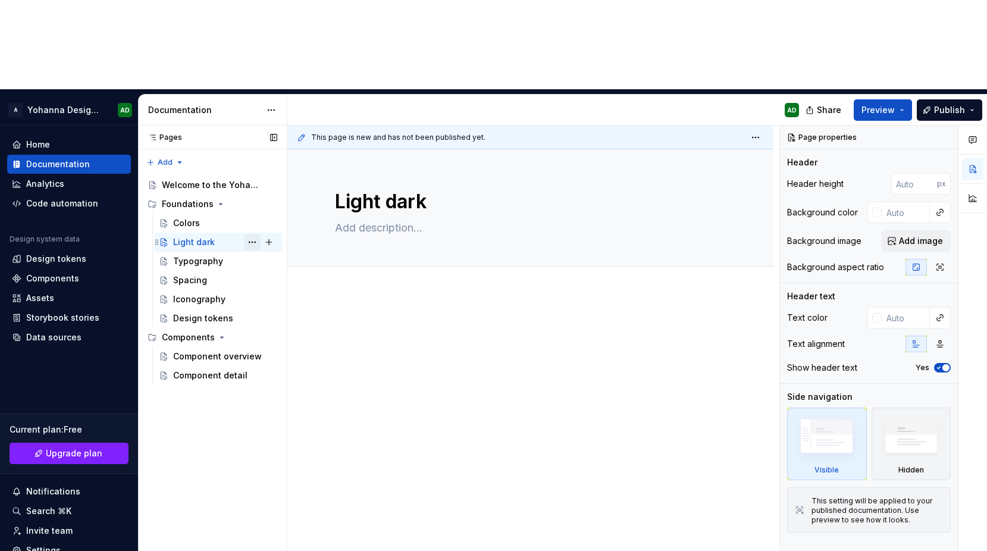
click at [255, 234] on button "Page tree" at bounding box center [252, 242] width 17 height 17
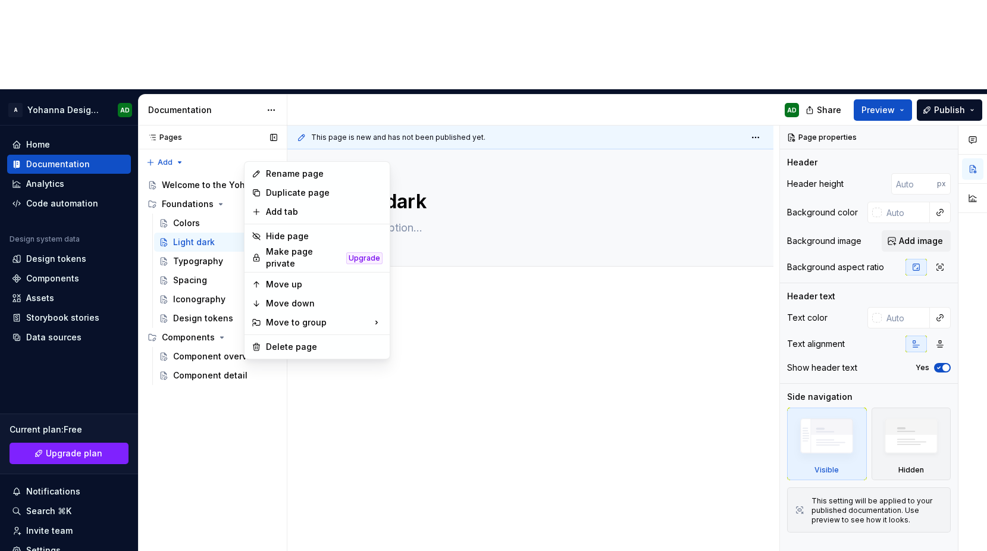
click at [146, 230] on div "Pages Pages Add Accessibility guide for tree Page tree. Navigate the tree with …" at bounding box center [212, 382] width 149 height 515
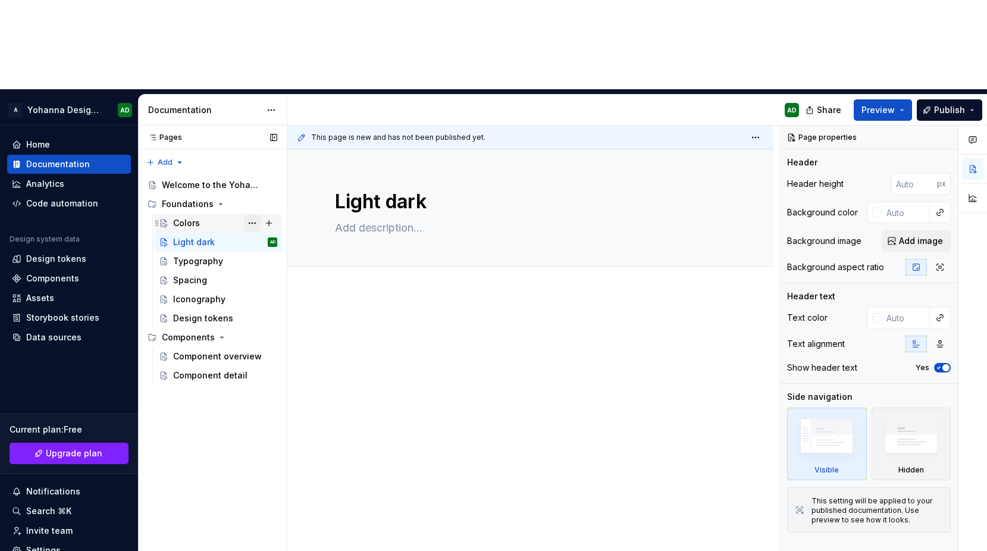
click at [213, 215] on div "Colors" at bounding box center [225, 223] width 104 height 17
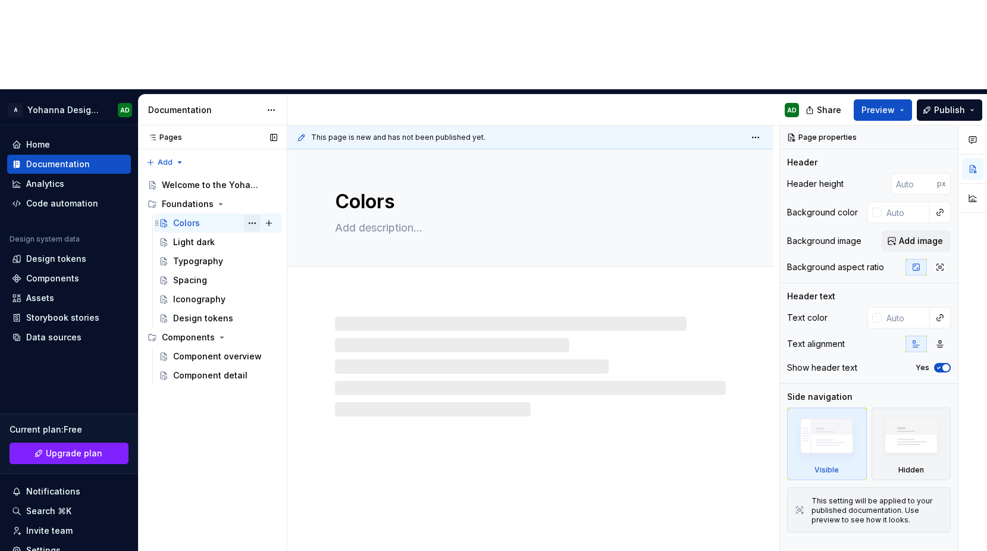
click at [253, 215] on button "Page tree" at bounding box center [252, 223] width 17 height 17
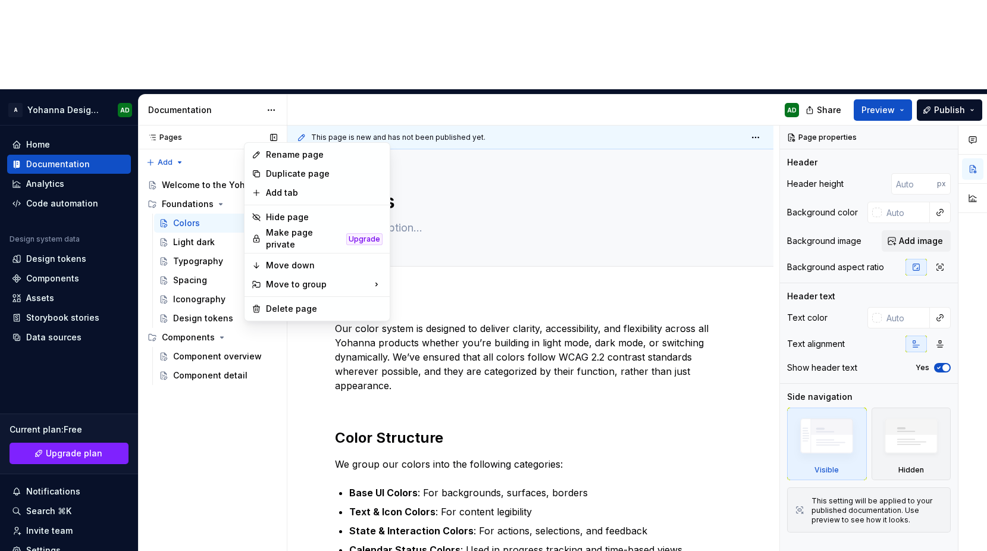
click at [191, 158] on div "Pages Pages Add Accessibility guide for tree Page tree. Navigate the tree with …" at bounding box center [212, 382] width 149 height 515
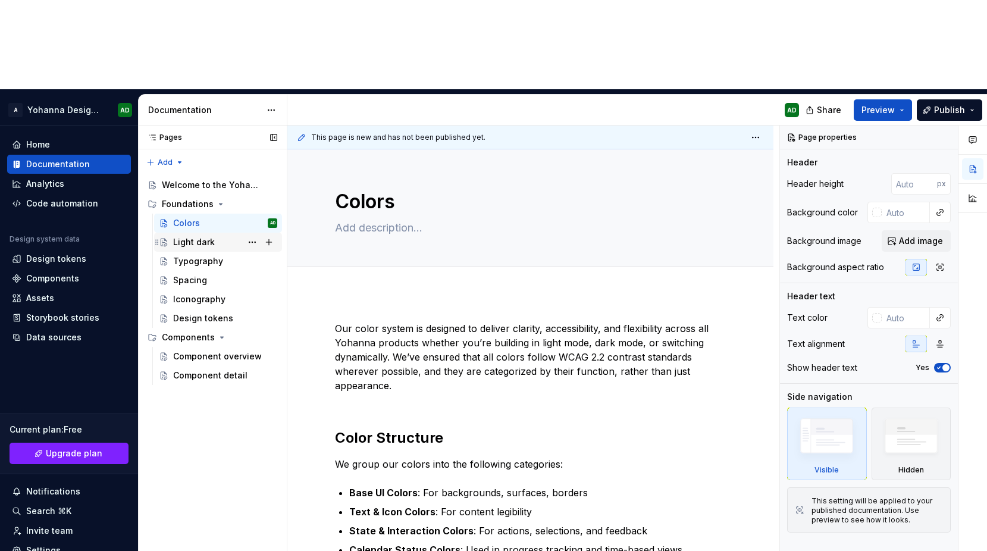
click at [206, 236] on div "Light dark" at bounding box center [194, 242] width 42 height 12
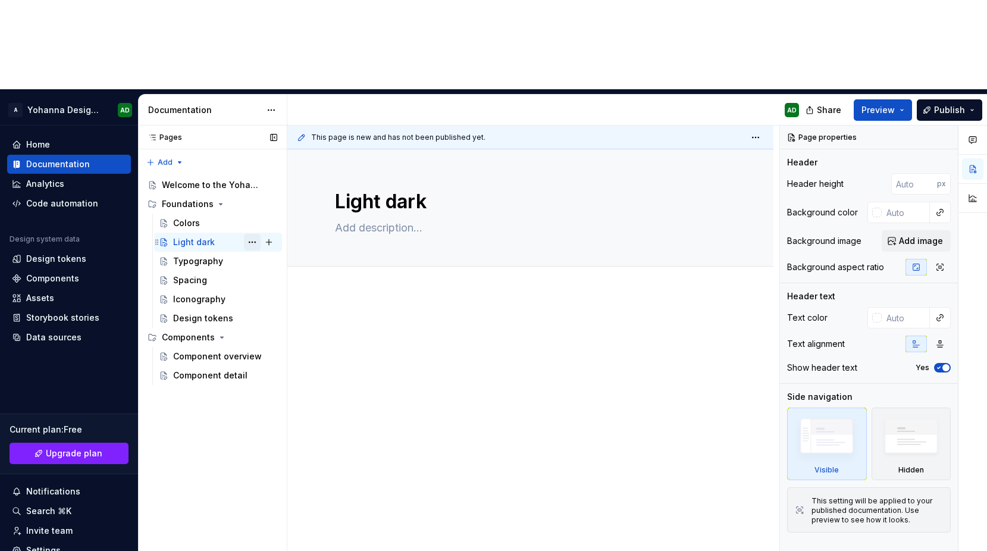
click at [249, 234] on button "Page tree" at bounding box center [252, 242] width 17 height 17
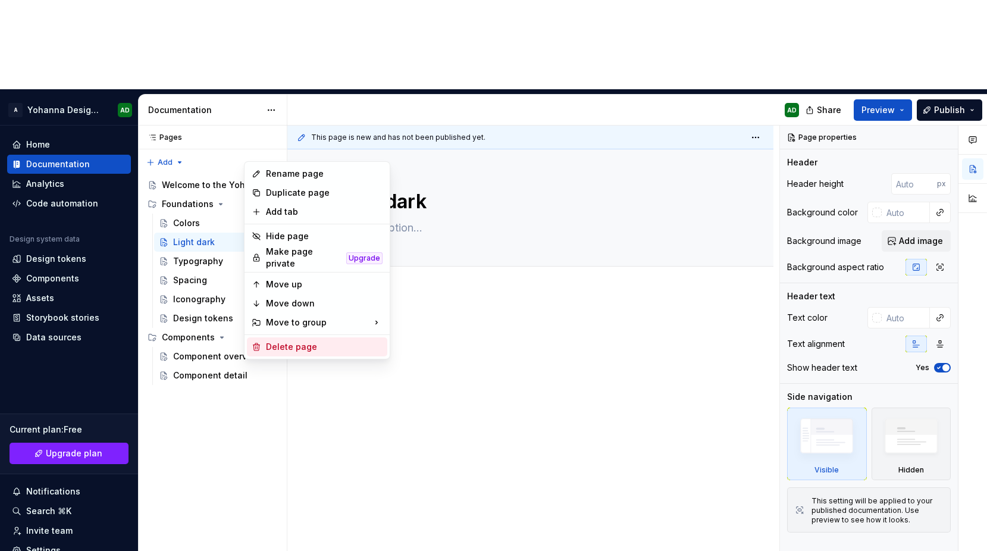
click at [290, 345] on div "Delete page" at bounding box center [324, 347] width 117 height 12
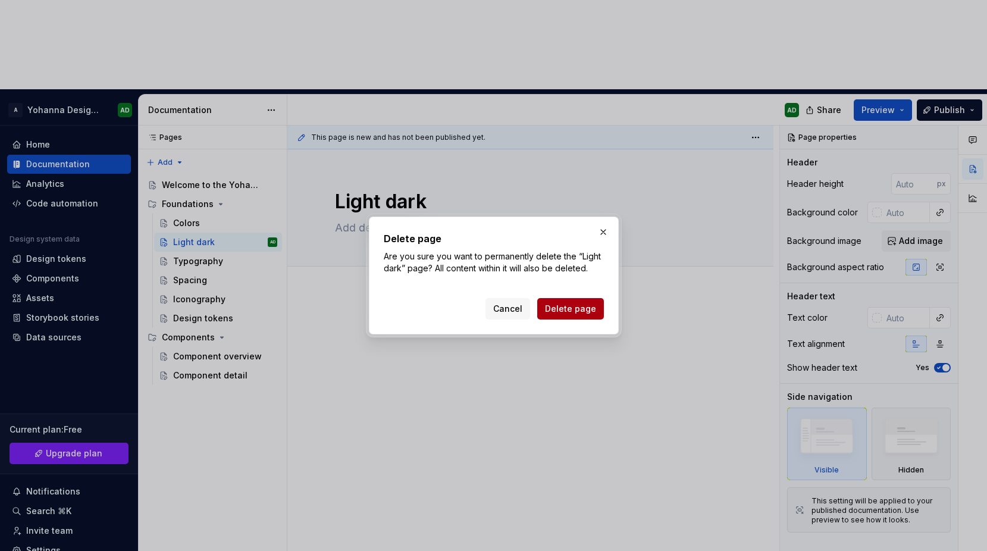
click at [571, 310] on span "Delete page" at bounding box center [570, 309] width 51 height 12
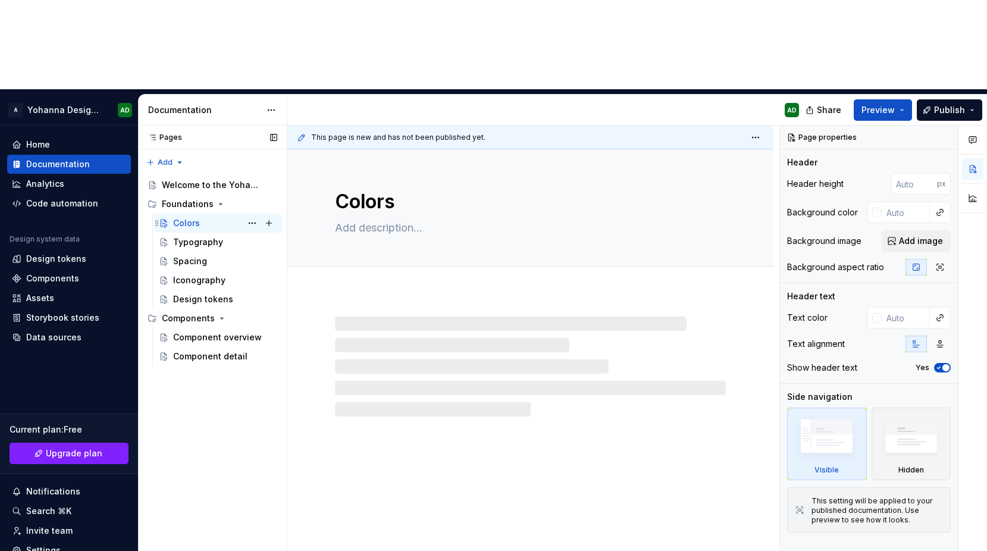
click at [187, 217] on div "Colors" at bounding box center [186, 223] width 27 height 12
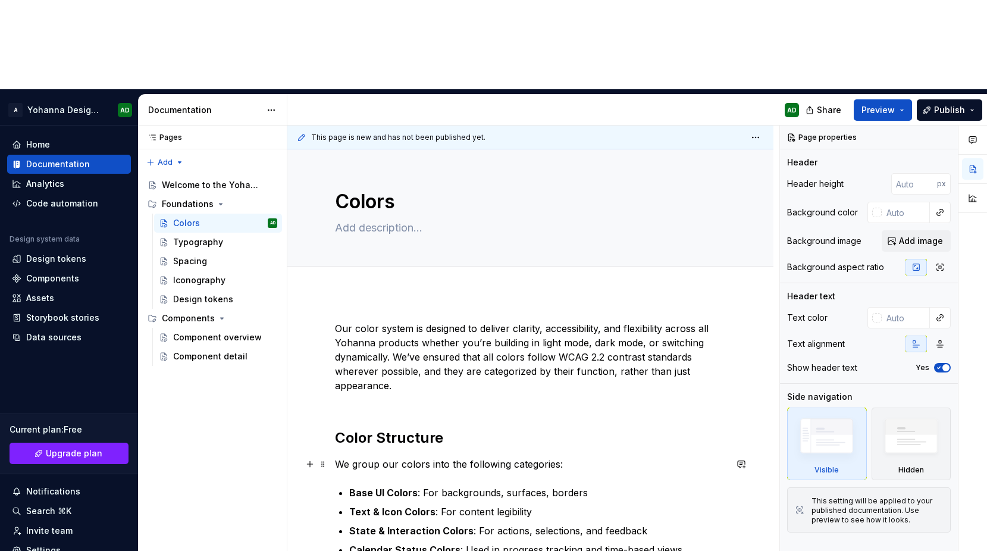
scroll to position [179, 0]
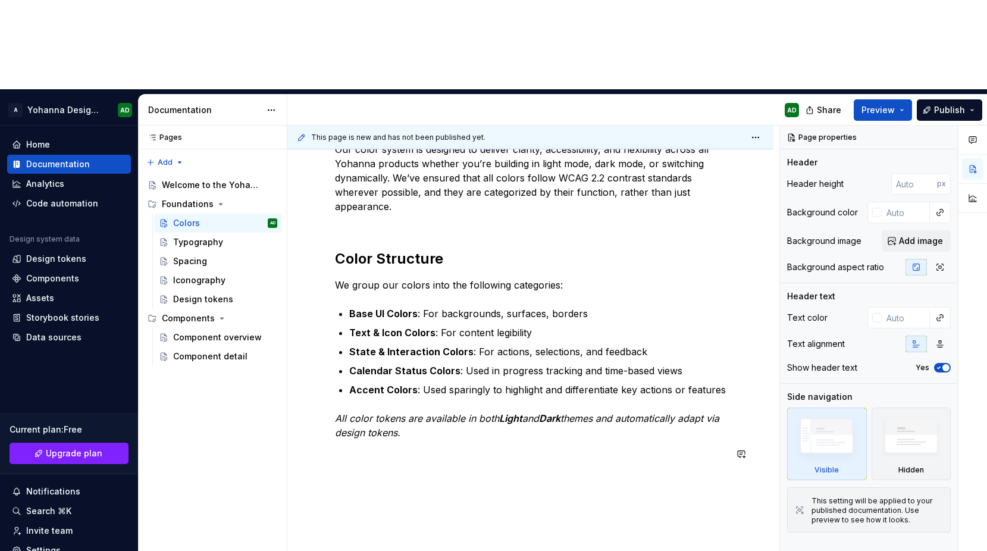
click at [472, 376] on div "Our color system is designed to deliver clarity, accessibility, and flexibility…" at bounding box center [530, 308] width 391 height 333
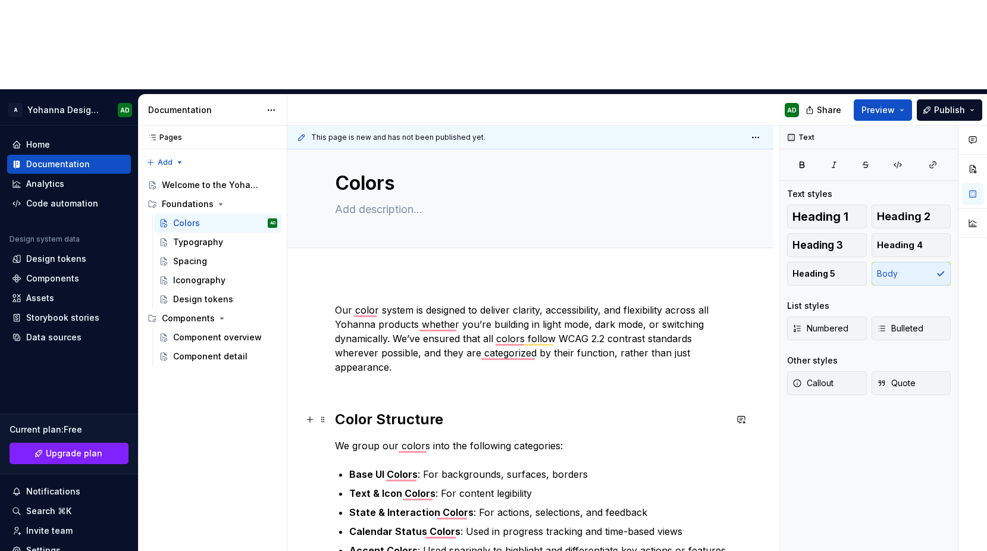
scroll to position [0, 0]
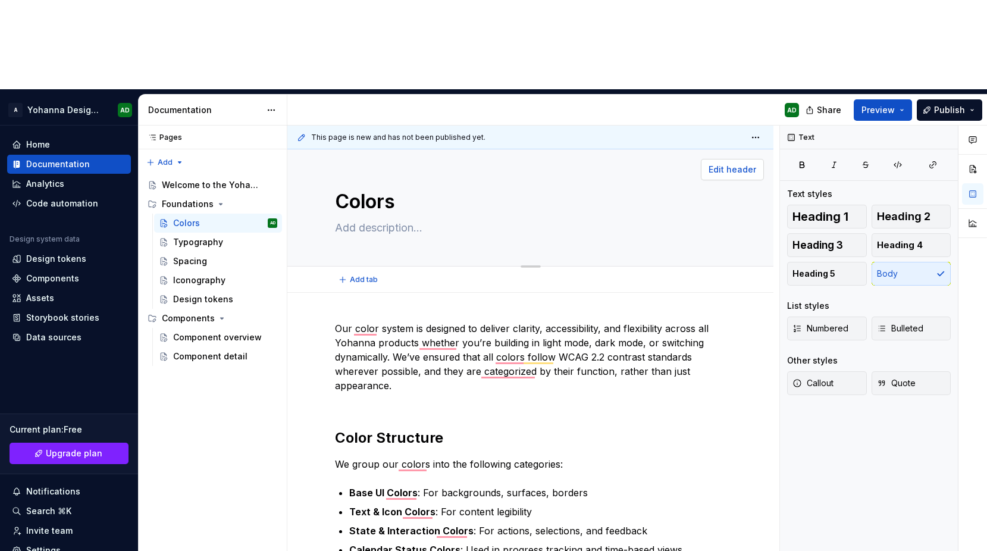
click at [727, 164] on span "Edit header" at bounding box center [732, 170] width 48 height 12
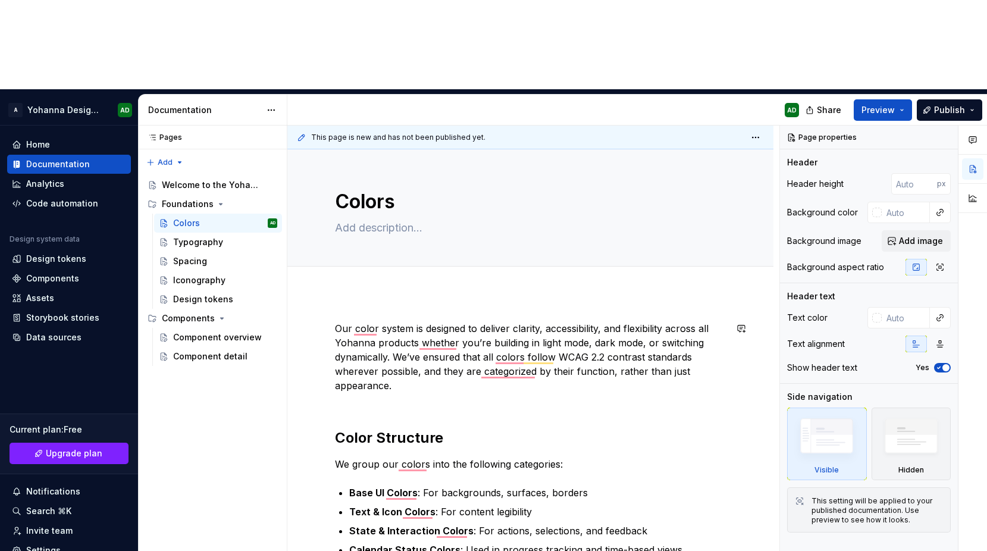
click at [647, 330] on div "Our color system is designed to deliver clarity, accessibility, and flexibility…" at bounding box center [530, 480] width 391 height 319
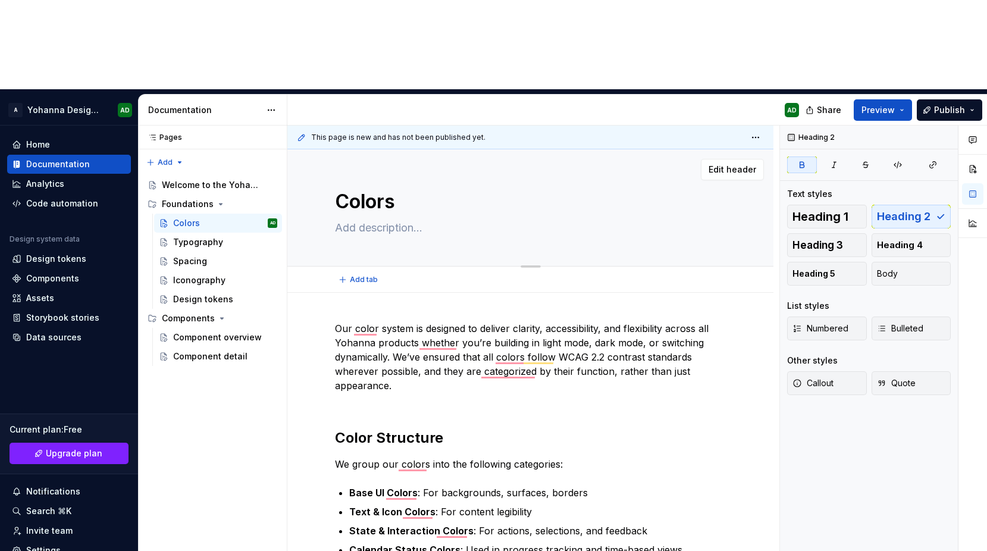
click at [446, 187] on textarea "Colors" at bounding box center [527, 201] width 391 height 29
click at [718, 164] on span "Edit header" at bounding box center [732, 170] width 48 height 12
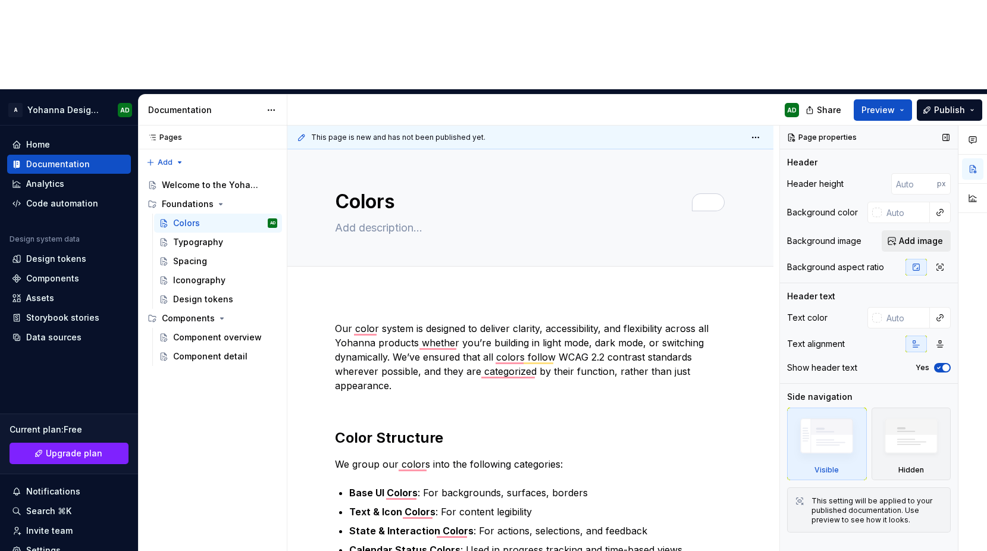
click at [890, 230] on button "Add image" at bounding box center [915, 240] width 69 height 21
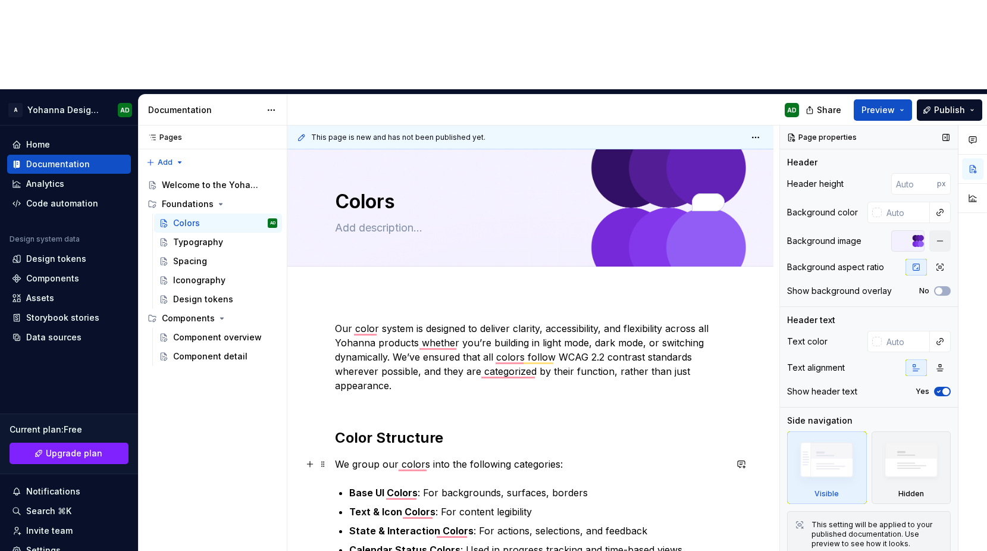
click at [627, 457] on p "We group our colors into the following categories:" at bounding box center [530, 464] width 391 height 14
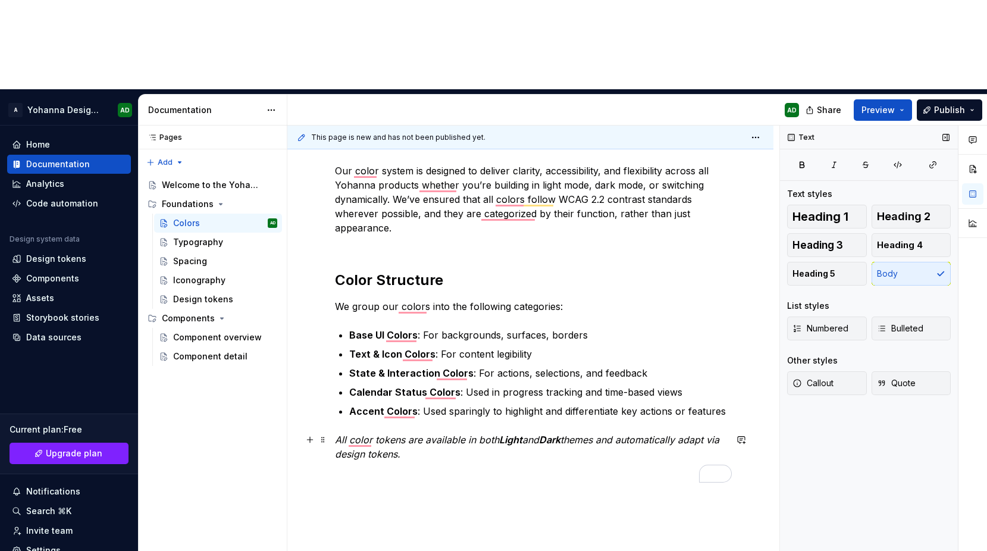
scroll to position [179, 0]
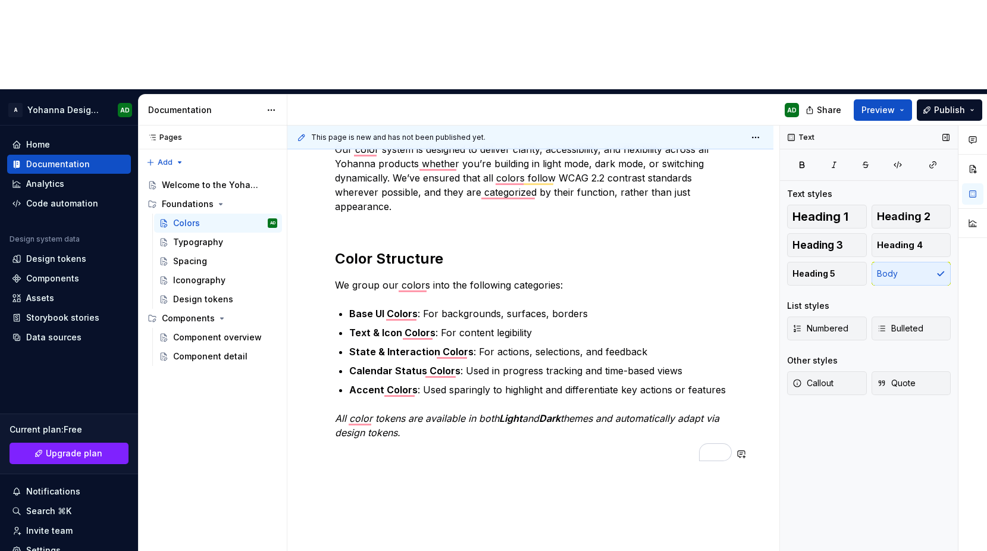
click at [413, 378] on div "Our color system is designed to deliver clarity, accessibility, and flexibility…" at bounding box center [530, 308] width 391 height 333
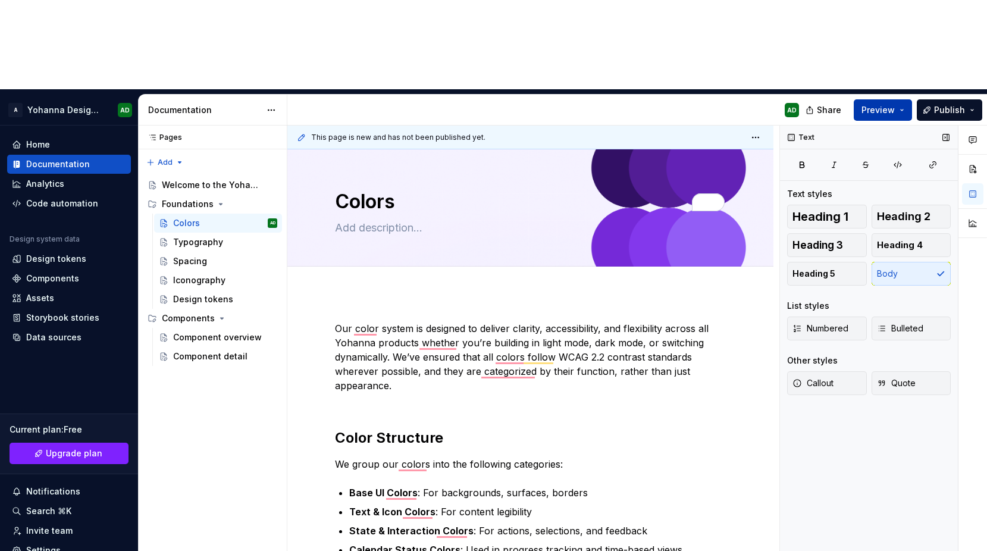
click at [881, 104] on span "Preview" at bounding box center [877, 110] width 33 height 12
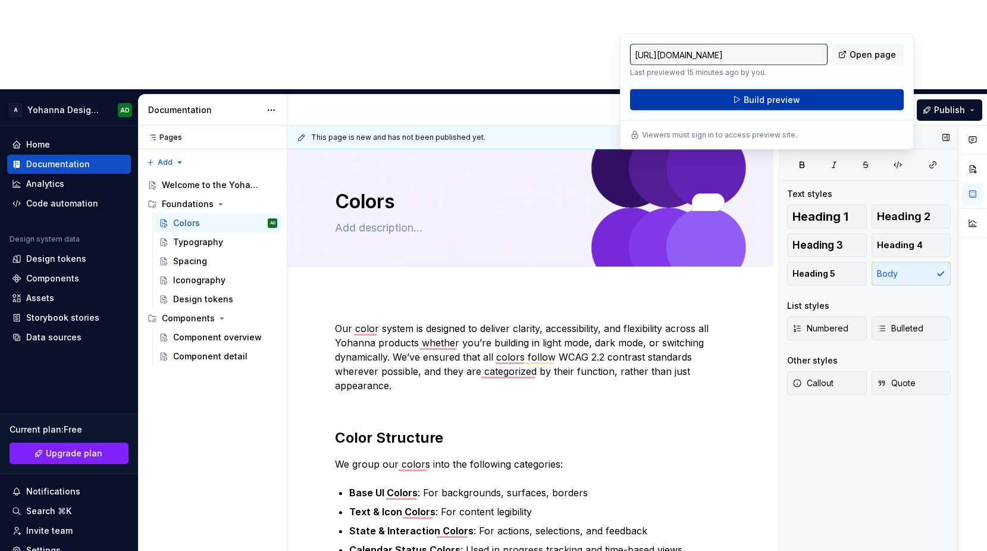
click at [723, 105] on button "Build preview" at bounding box center [767, 99] width 274 height 21
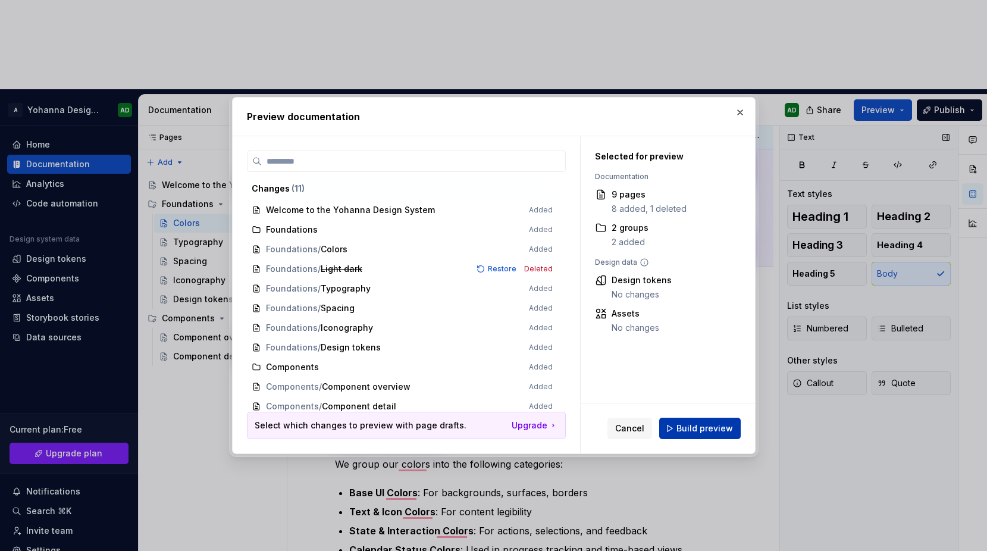
click at [681, 432] on span "Build preview" at bounding box center [704, 428] width 56 height 12
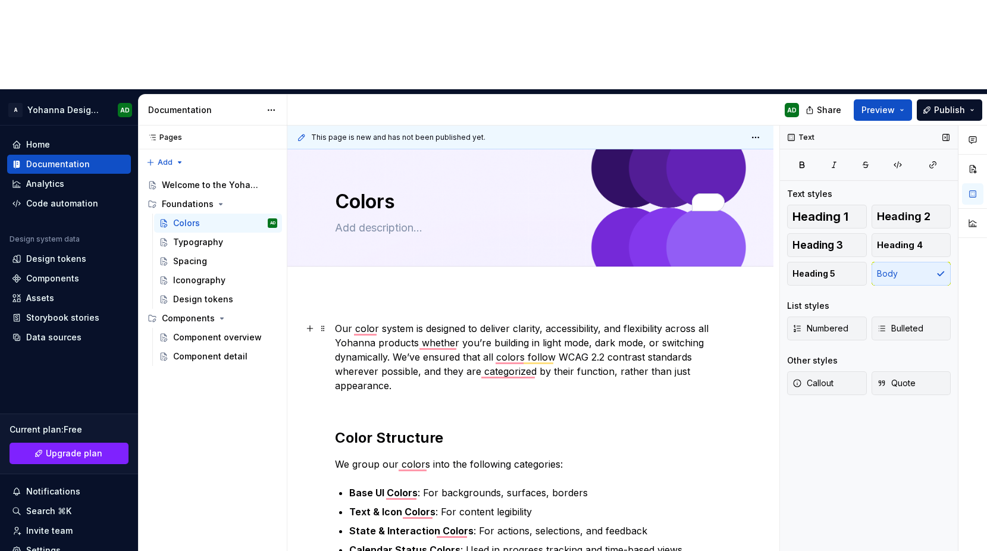
type textarea "*"
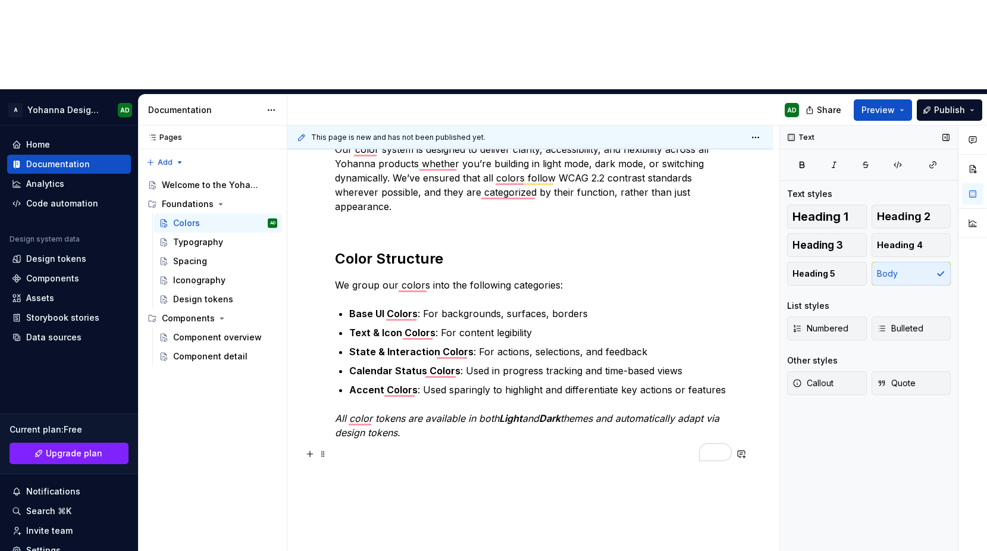
click at [419, 447] on p "To enrich screen reader interactions, please activate Accessibility in Grammarl…" at bounding box center [530, 454] width 391 height 14
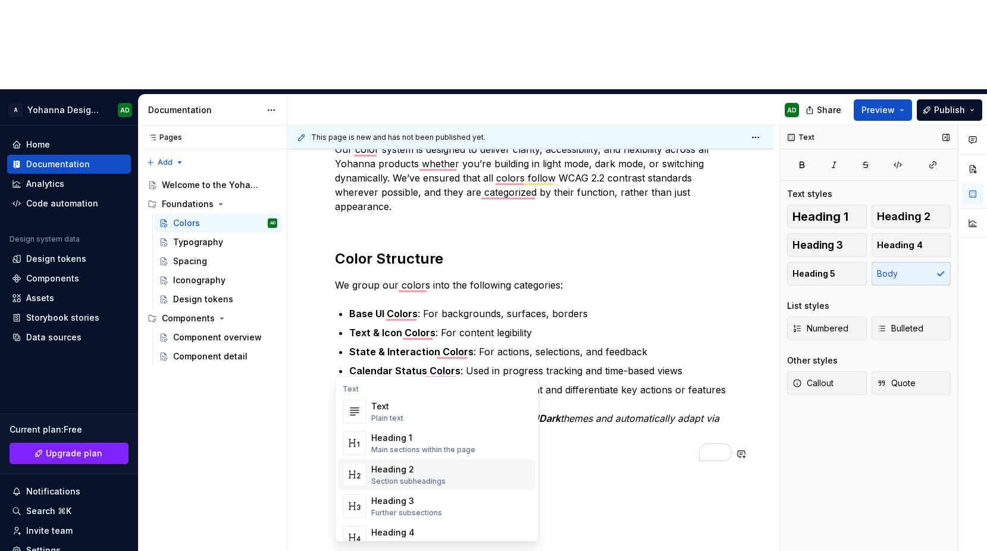
click at [365, 470] on img "Suggestions" at bounding box center [354, 475] width 23 height 24
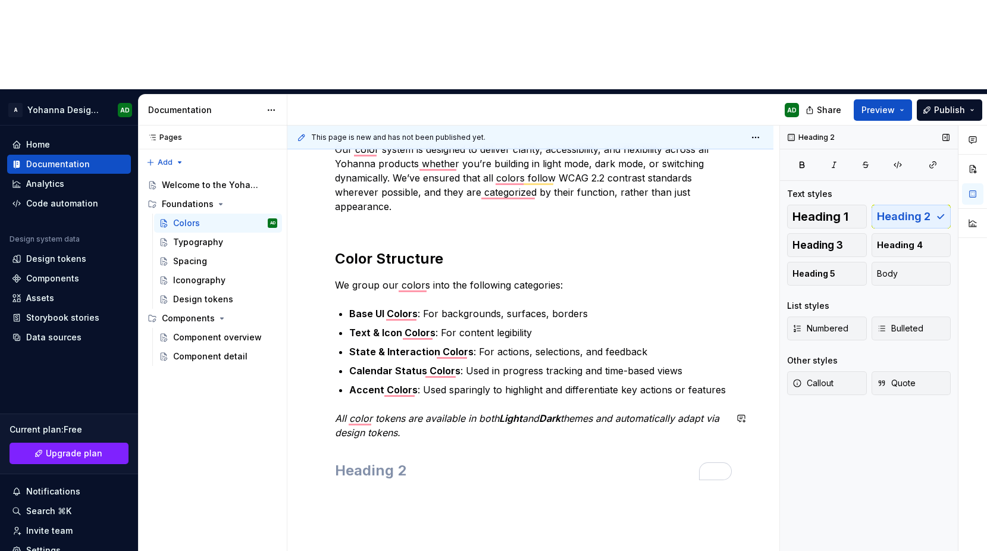
paste div "To enrich screen reader interactions, please activate Accessibility in Grammarl…"
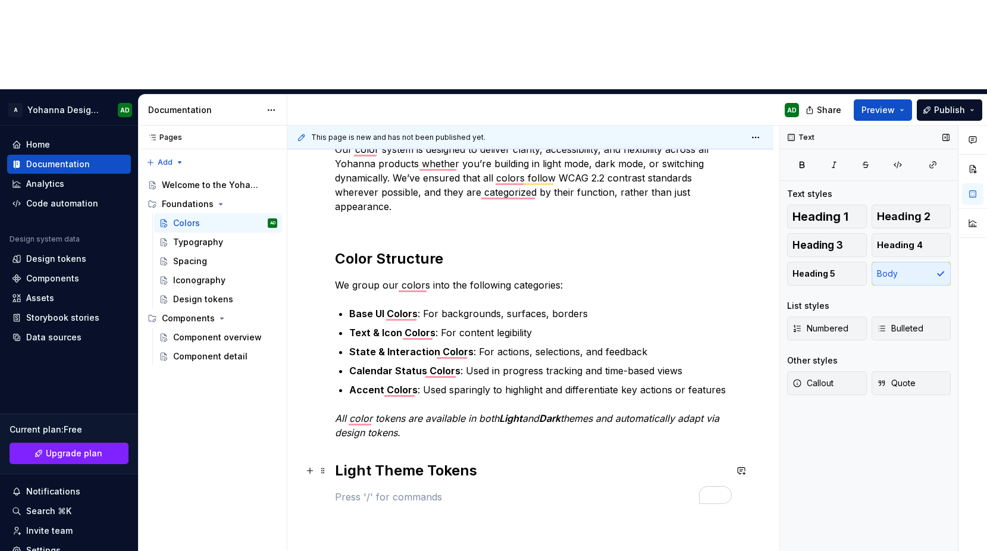
click at [336, 461] on strong "Light Theme Tokens" at bounding box center [406, 469] width 142 height 17
click at [835, 205] on button "Heading 1" at bounding box center [827, 217] width 80 height 24
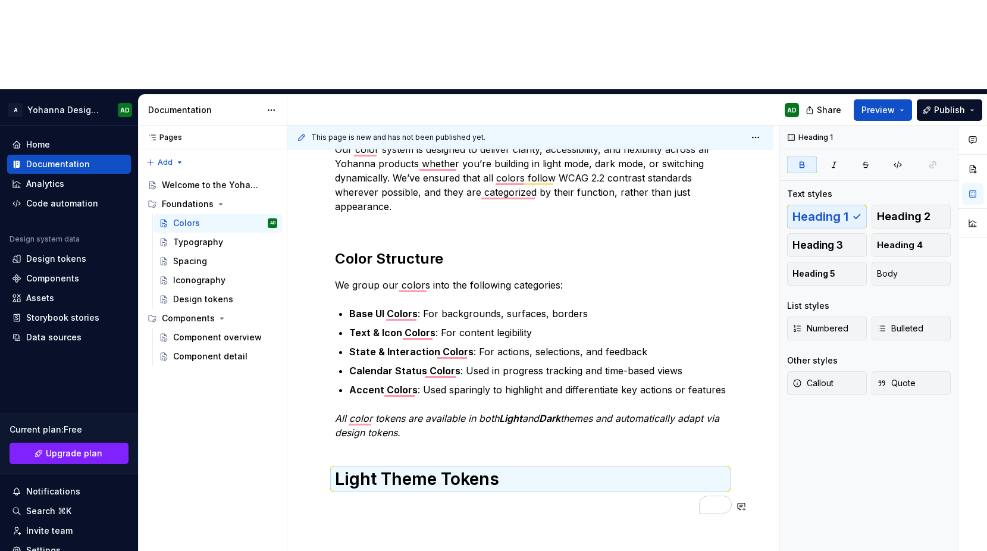
click at [507, 408] on div "Our color system is designed to deliver clarity, accessibility, and flexibility…" at bounding box center [530, 327] width 391 height 371
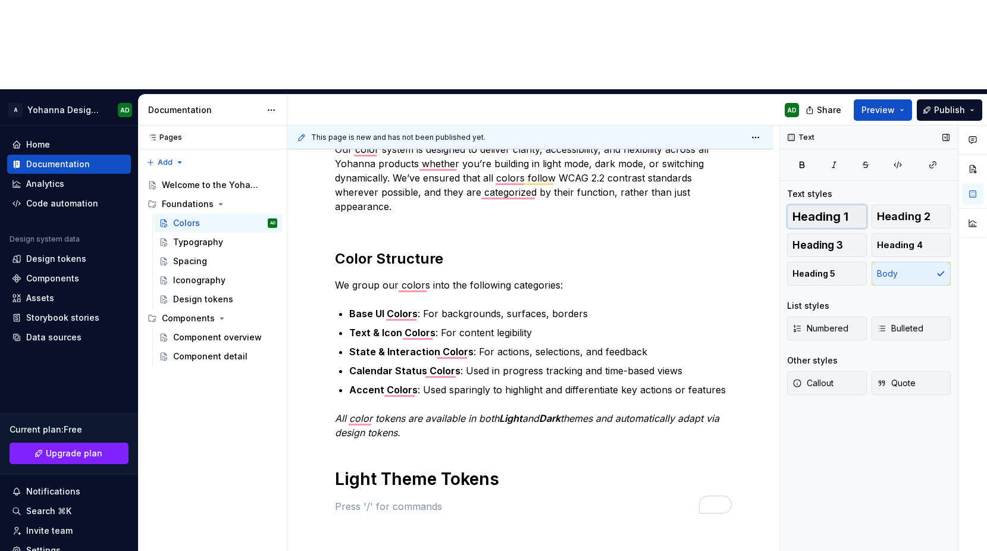
click at [806, 211] on span "Heading 1" at bounding box center [820, 217] width 56 height 12
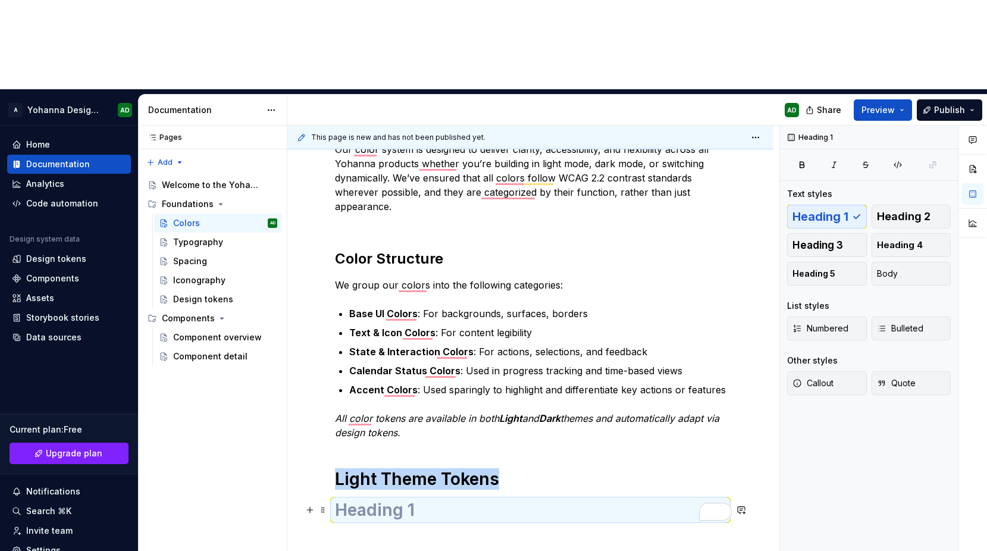
click at [347, 499] on h1 "To enrich screen reader interactions, please activate Accessibility in Grammarl…" at bounding box center [530, 509] width 391 height 21
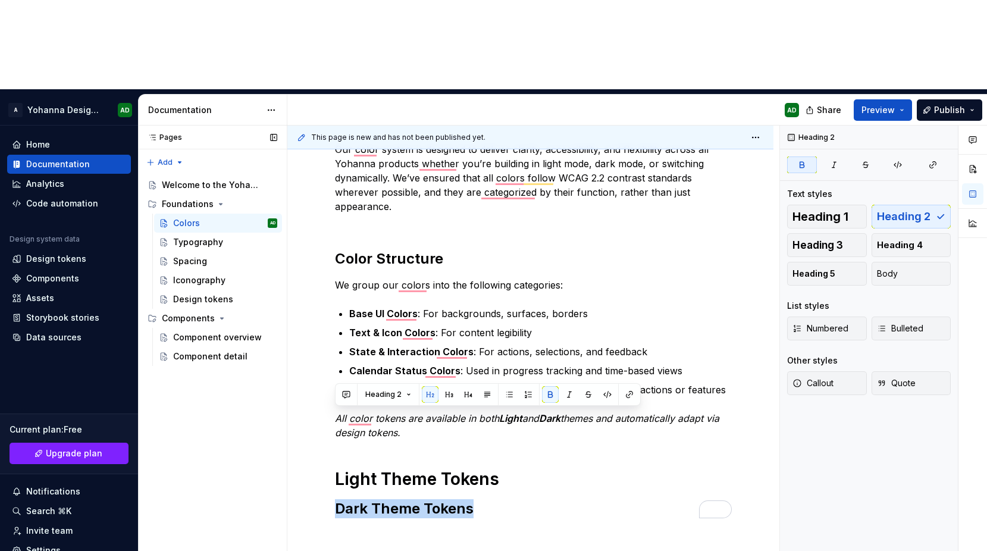
drag, startPoint x: 481, startPoint y: 417, endPoint x: 269, endPoint y: 422, distance: 211.8
click at [269, 422] on div "Pages Pages Add Accessibility guide for tree Page tree. Navigate the tree with …" at bounding box center [563, 382] width 848 height 515
click at [806, 211] on span "Heading 1" at bounding box center [820, 217] width 56 height 12
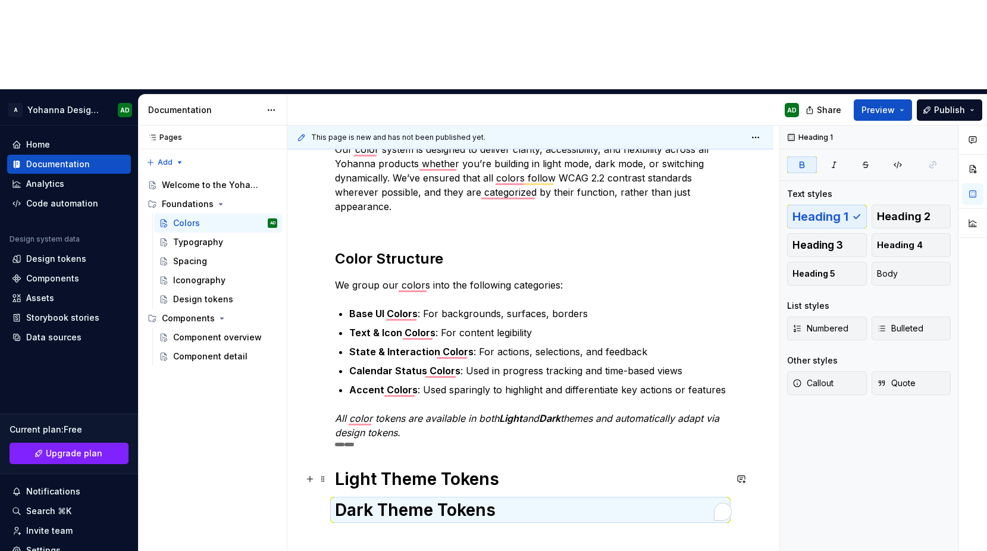
click at [552, 468] on h1 "Light Theme Tokens" at bounding box center [530, 478] width 391 height 21
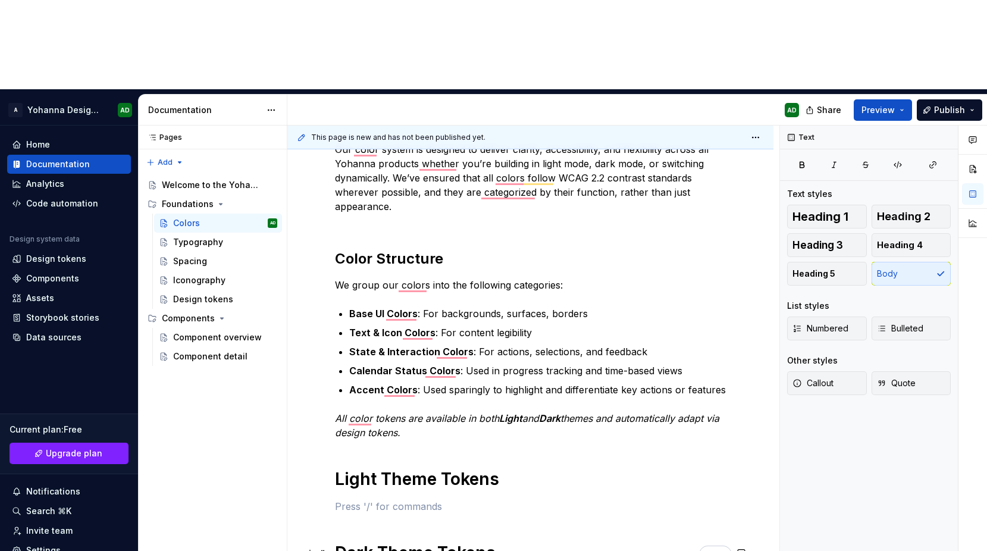
click at [516, 542] on h1 "Dark Theme Tokens" at bounding box center [530, 552] width 391 height 21
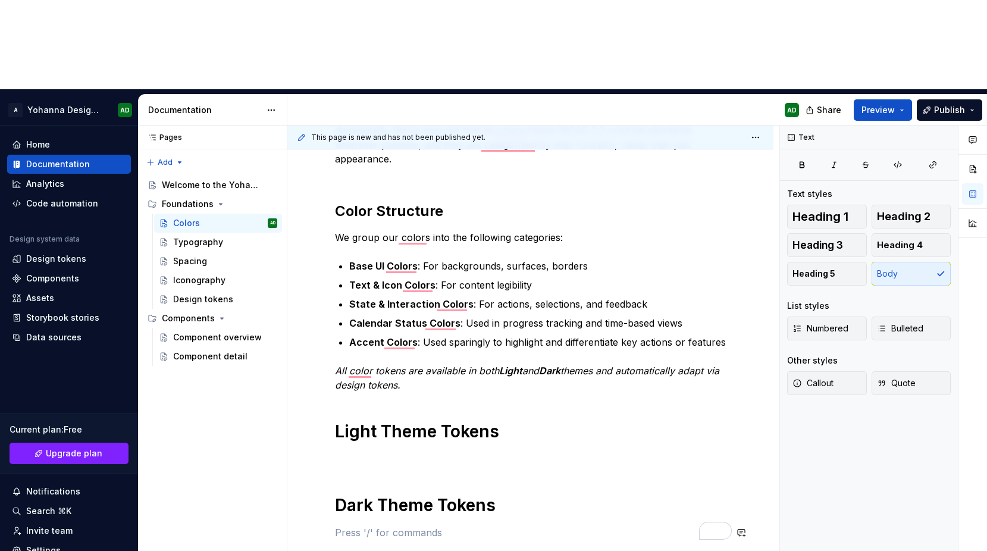
scroll to position [227, 0]
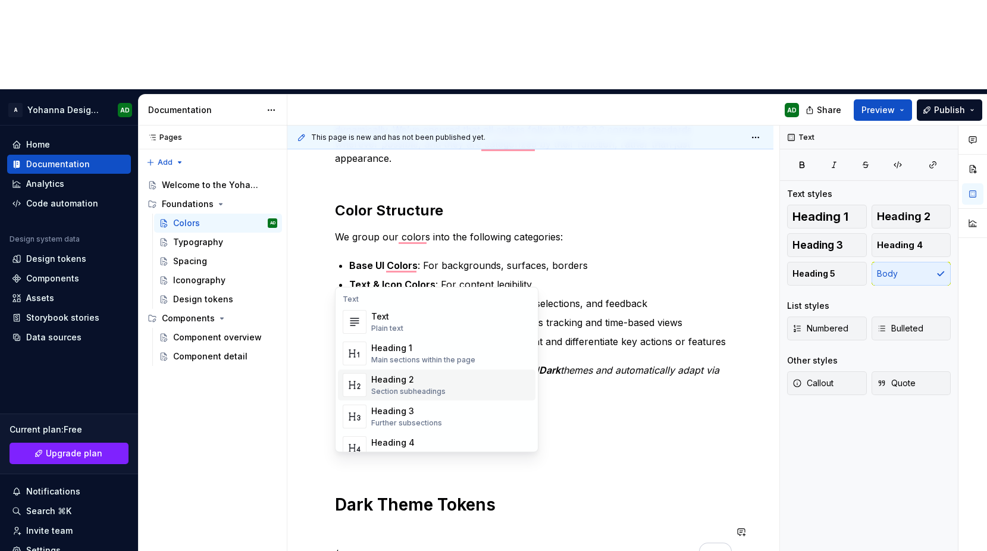
click at [390, 381] on div "Heading 2" at bounding box center [408, 379] width 74 height 12
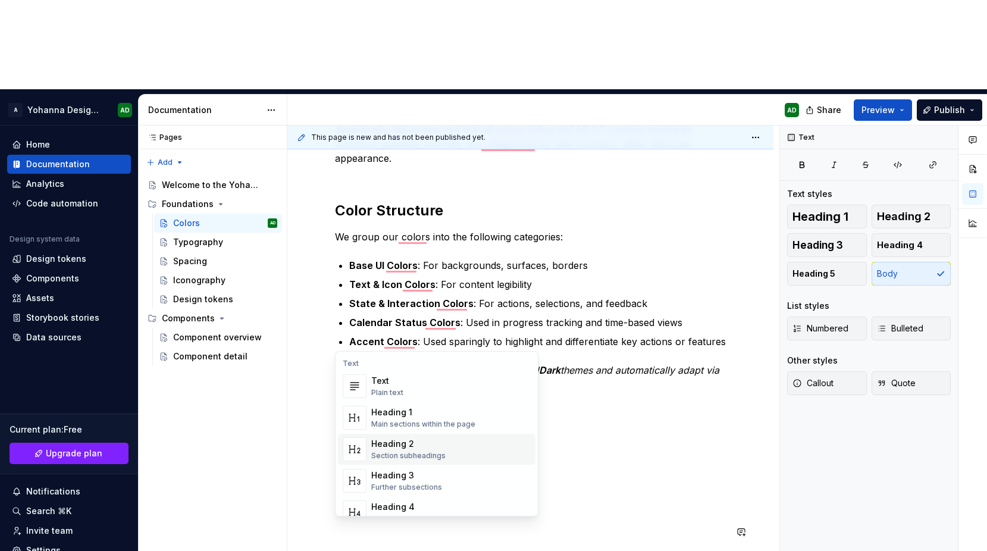
click at [389, 444] on div "Heading 2" at bounding box center [408, 444] width 74 height 12
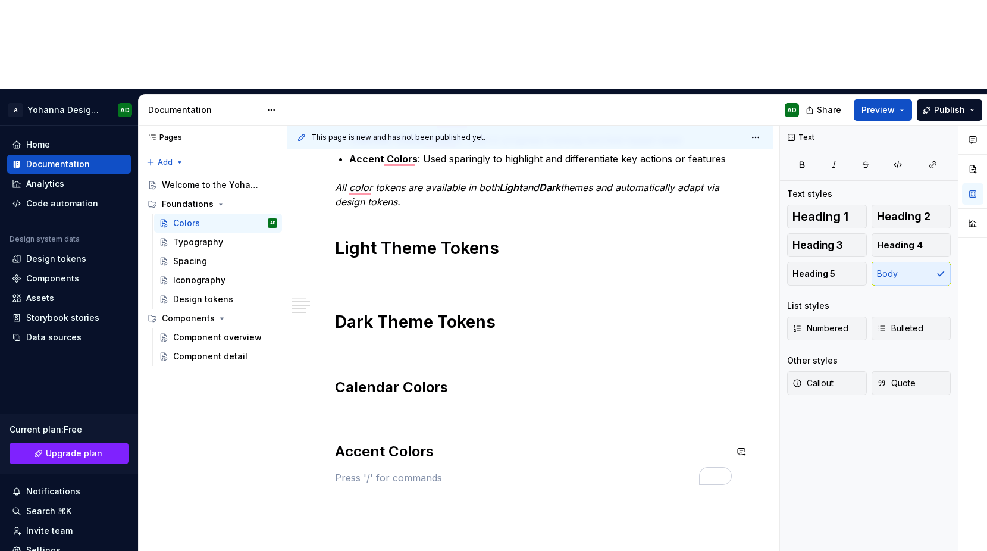
scroll to position [434, 0]
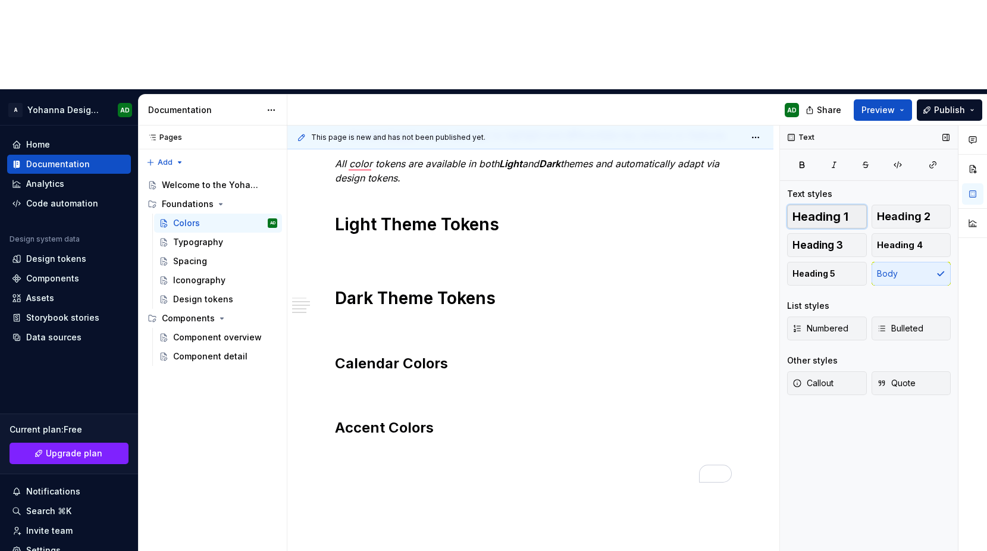
click at [831, 211] on span "Heading 1" at bounding box center [820, 217] width 56 height 12
click at [814, 377] on span "Callout" at bounding box center [812, 383] width 41 height 12
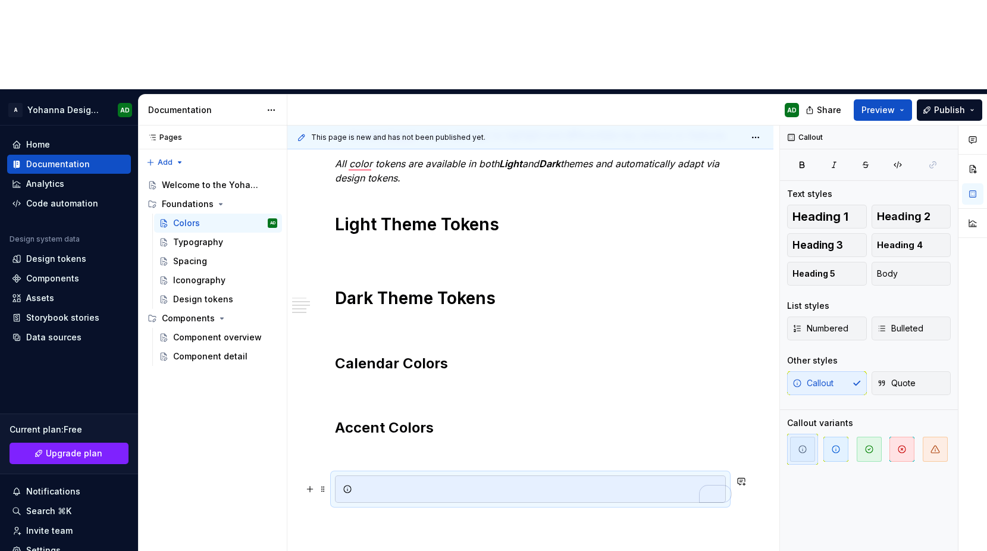
click at [382, 483] on div "To enrich screen reader interactions, please activate Accessibility in Grammarl…" at bounding box center [537, 489] width 361 height 12
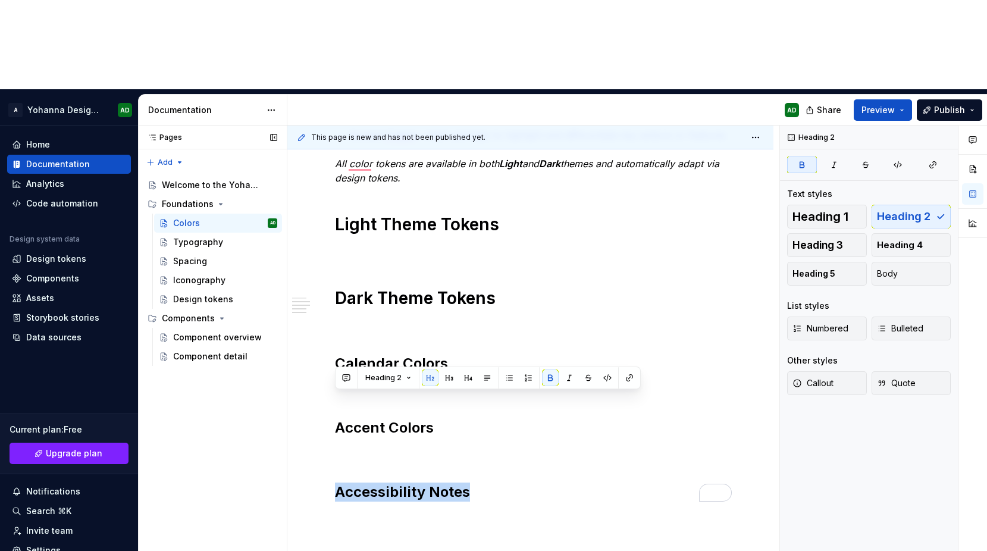
drag, startPoint x: 496, startPoint y: 406, endPoint x: 265, endPoint y: 404, distance: 230.7
click at [265, 404] on div "Pages Pages Add Accessibility guide for tree Page tree. Navigate the tree with …" at bounding box center [563, 382] width 848 height 515
click at [480, 482] on h2 "Accessibility Notes" at bounding box center [530, 491] width 391 height 19
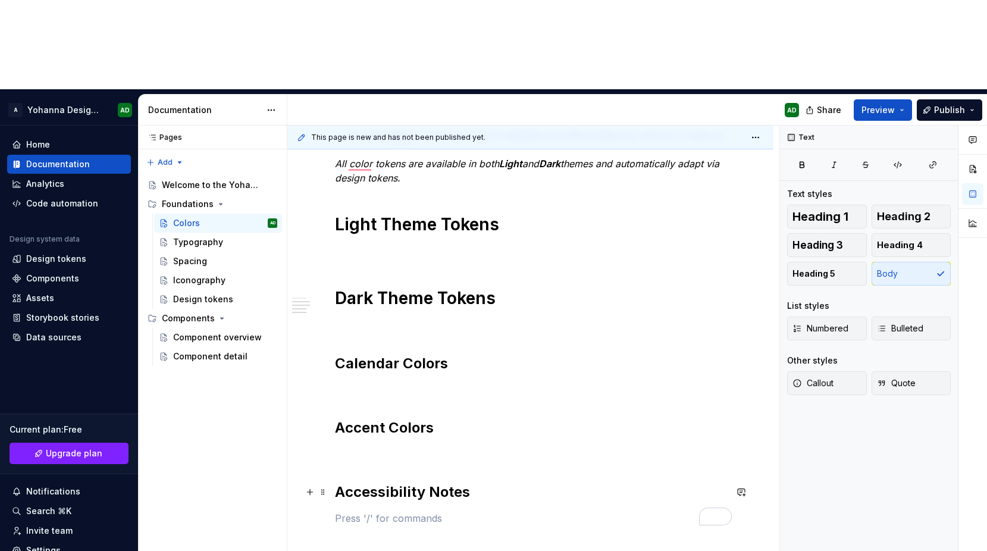
click at [439, 482] on h2 "Accessibility Notes" at bounding box center [530, 491] width 391 height 19
click at [381, 511] on p "To enrich screen reader interactions, please activate Accessibility in Grammarl…" at bounding box center [530, 518] width 391 height 14
click at [806, 371] on button "Callout" at bounding box center [827, 383] width 80 height 24
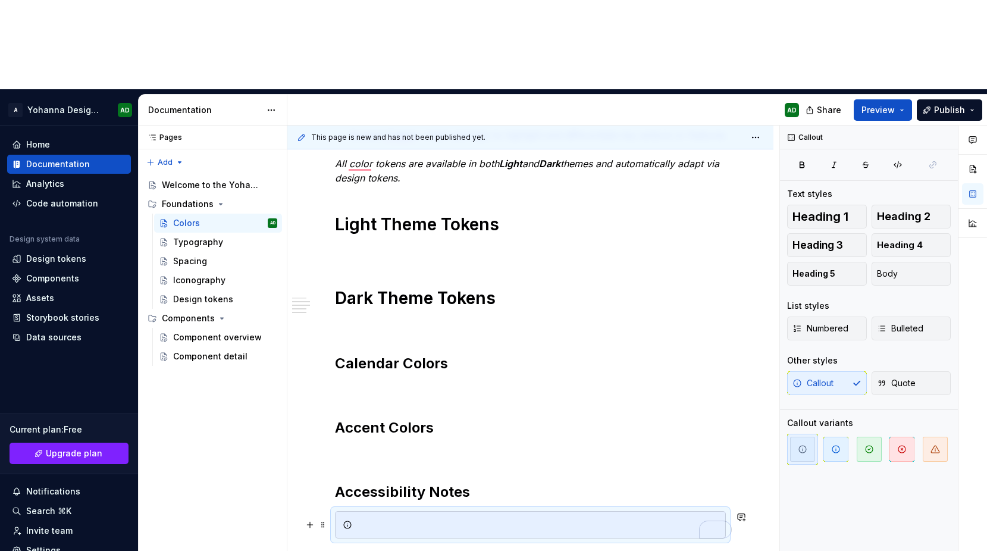
click at [379, 519] on div "To enrich screen reader interactions, please activate Accessibility in Grammarl…" at bounding box center [537, 525] width 361 height 12
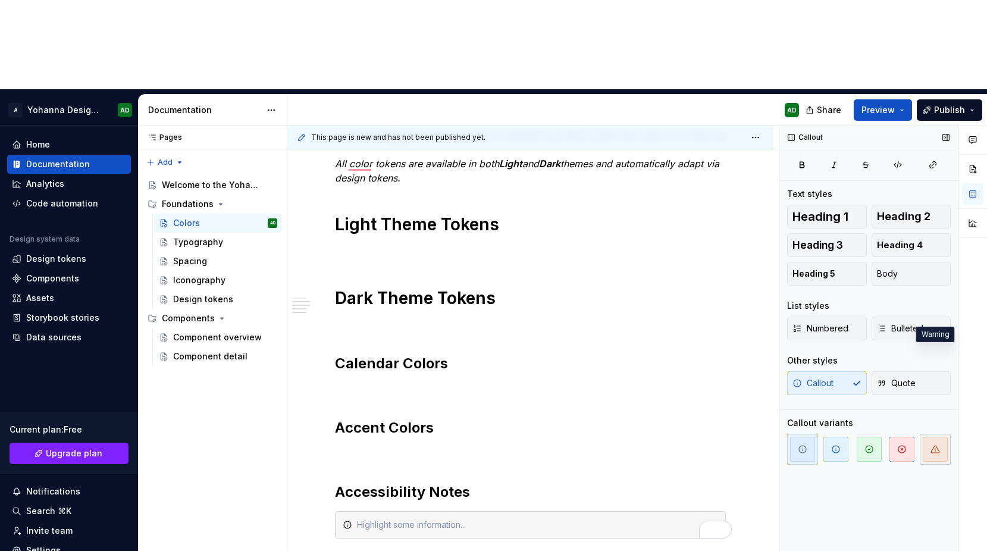
click at [922, 436] on span "button" at bounding box center [934, 448] width 25 height 25
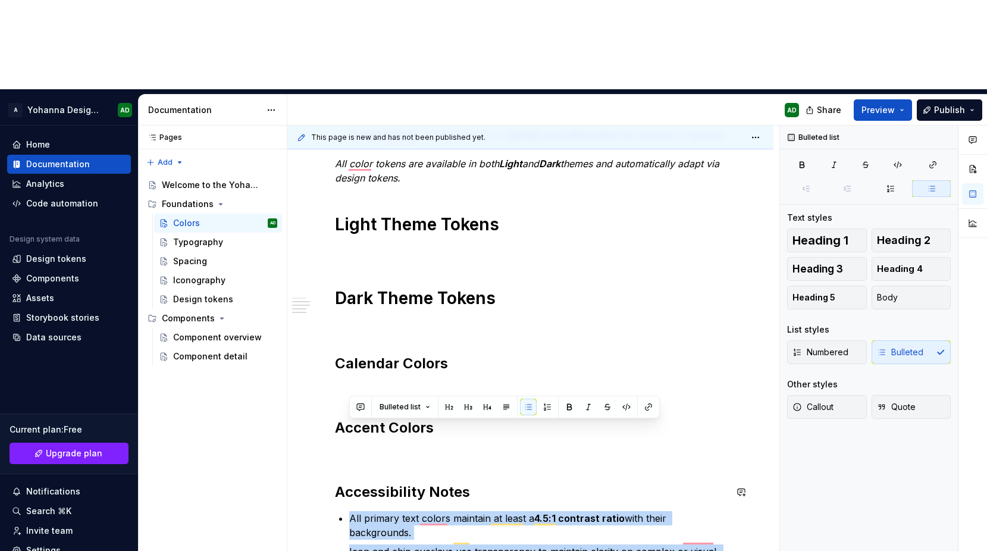
drag, startPoint x: 474, startPoint y: 489, endPoint x: 331, endPoint y: 419, distance: 159.3
click at [331, 419] on div "Our color system is designed to deliver clarity, accessibility, and flexibility…" at bounding box center [530, 322] width 486 height 926
click at [814, 401] on span "Callout" at bounding box center [812, 407] width 41 height 12
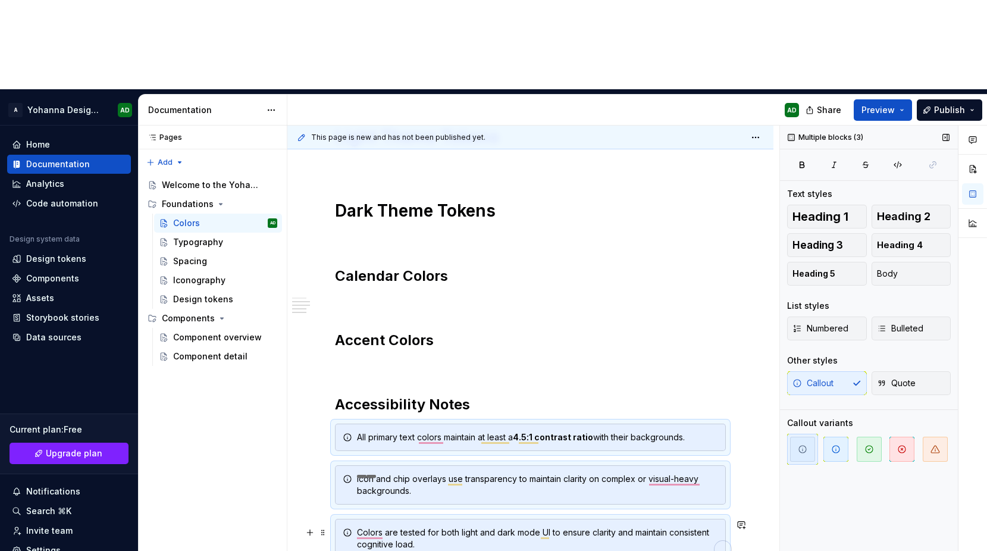
scroll to position [524, 0]
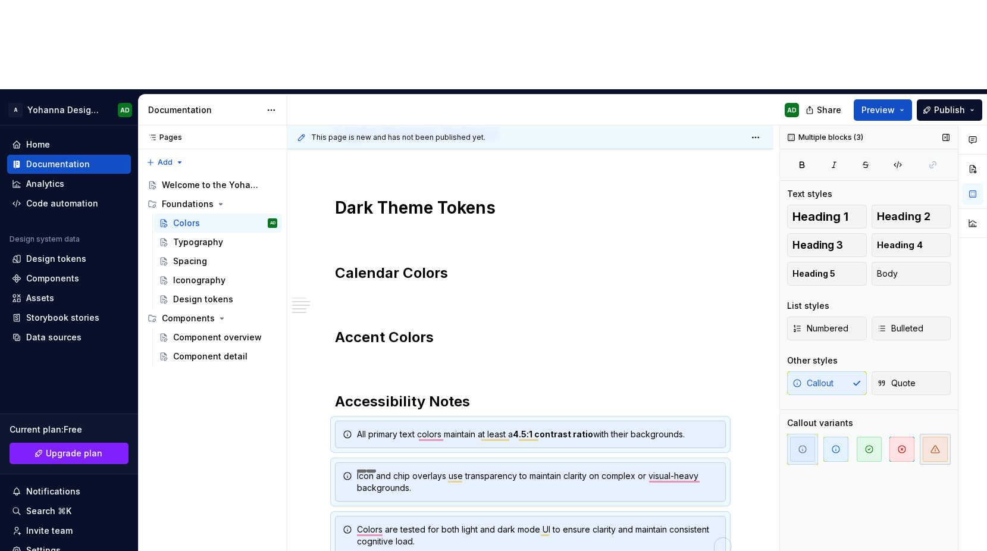
click at [941, 436] on span "button" at bounding box center [934, 448] width 25 height 25
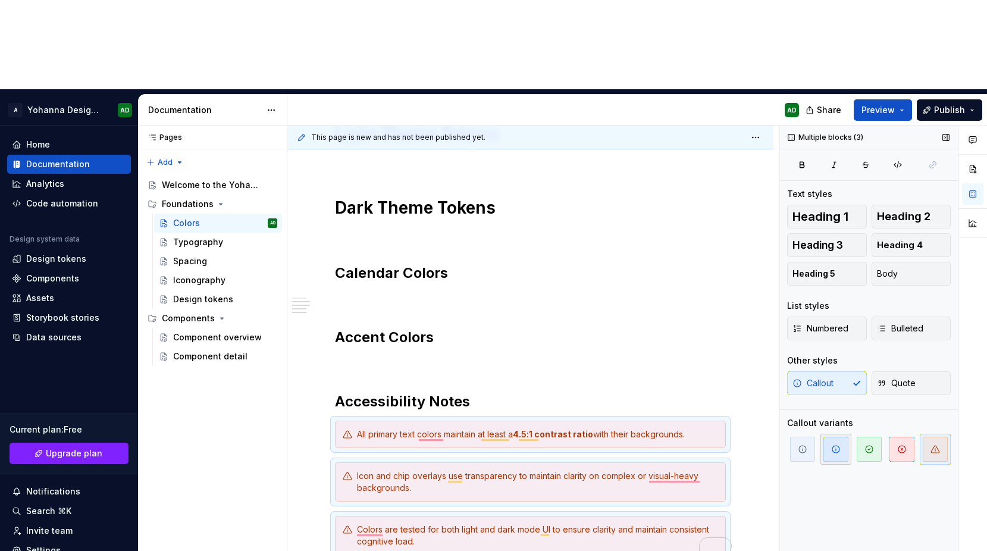
click at [834, 434] on button "button" at bounding box center [835, 449] width 31 height 31
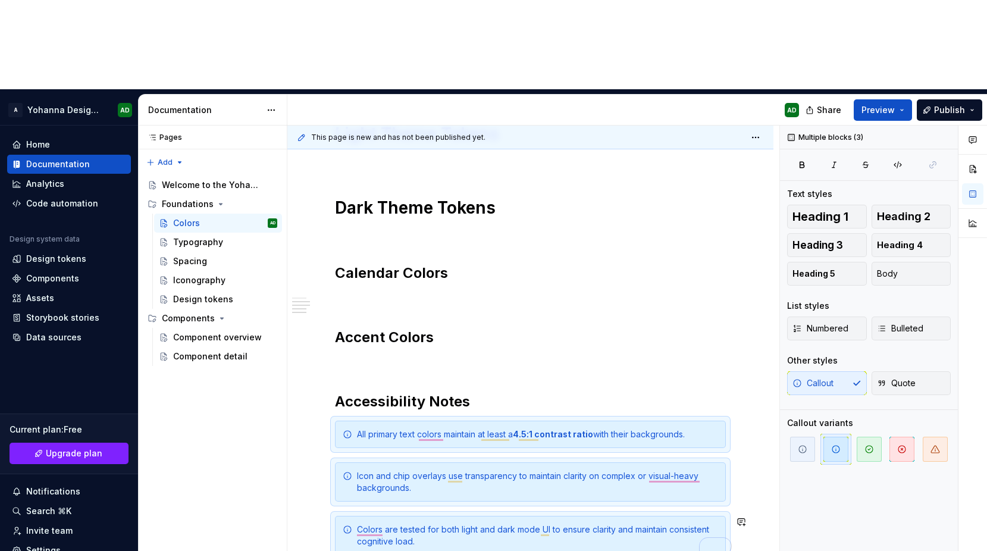
click at [431, 483] on div "Our color system is designed to deliver clarity, accessibility, and flexibility…" at bounding box center [530, 252] width 486 height 966
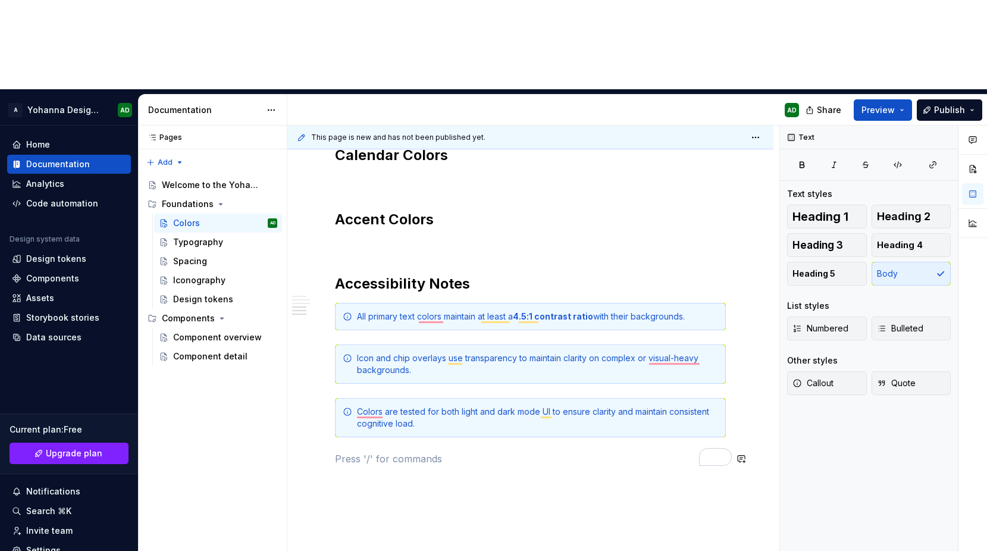
scroll to position [646, 0]
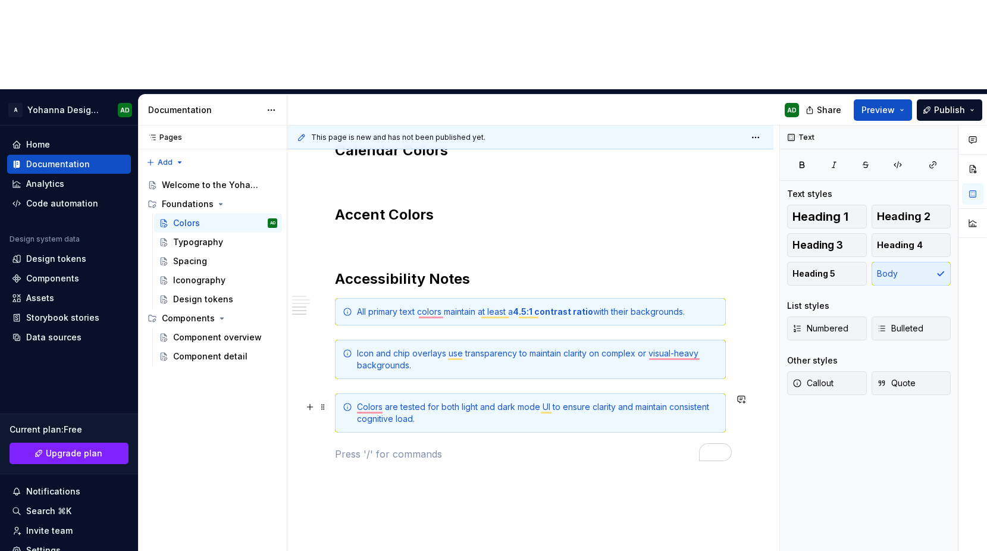
click at [718, 401] on div "Colors are tested for both light and dark mode UI to ensure clarity and maintai…" at bounding box center [537, 413] width 361 height 24
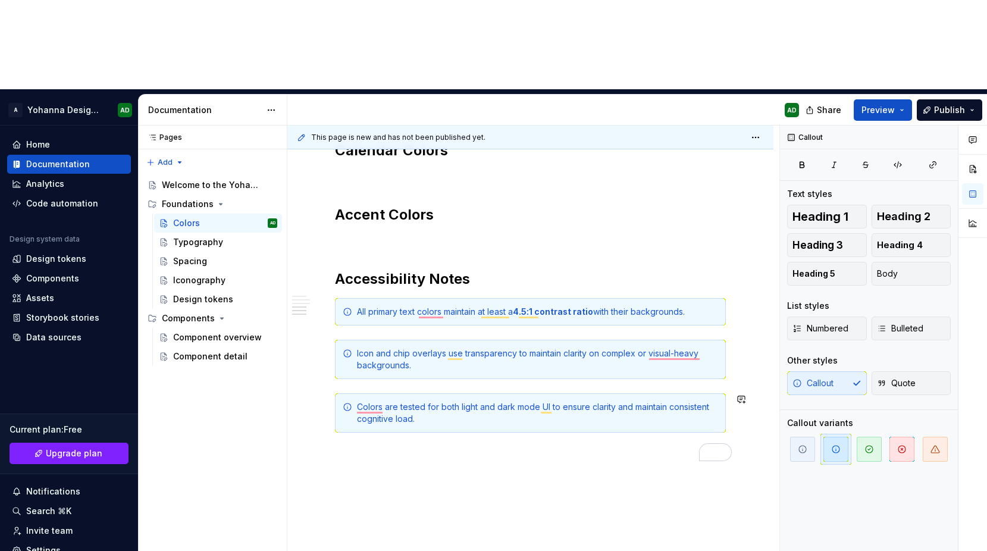
click at [475, 301] on div "Our color system is designed to deliver clarity, accessibility, and flexibility…" at bounding box center [530, 68] width 391 height 786
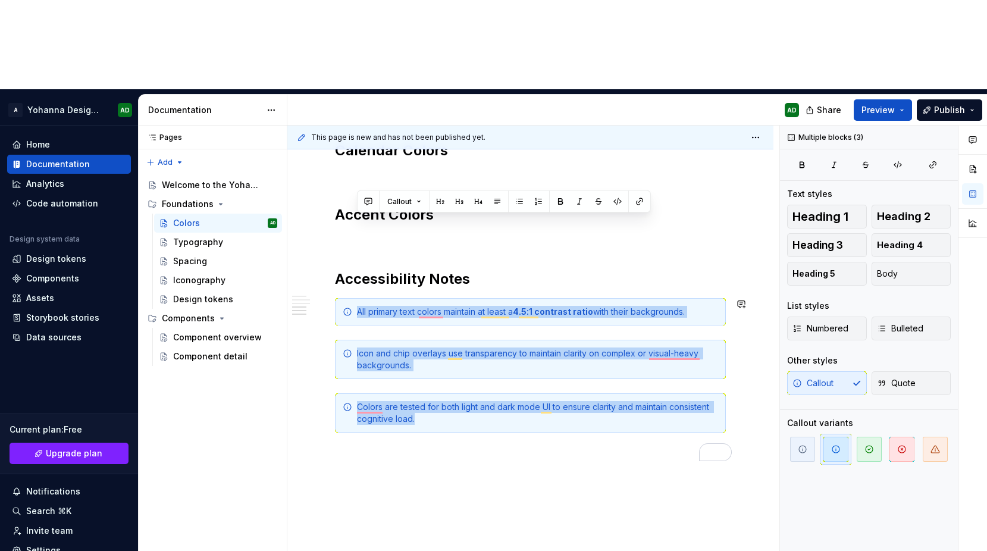
drag, startPoint x: 438, startPoint y: 327, endPoint x: 353, endPoint y: 208, distance: 146.7
click at [353, 208] on div "Our color system is designed to deliver clarity, accessibility, and flexibility…" at bounding box center [530, 68] width 391 height 786
click at [943, 436] on span "button" at bounding box center [934, 448] width 25 height 25
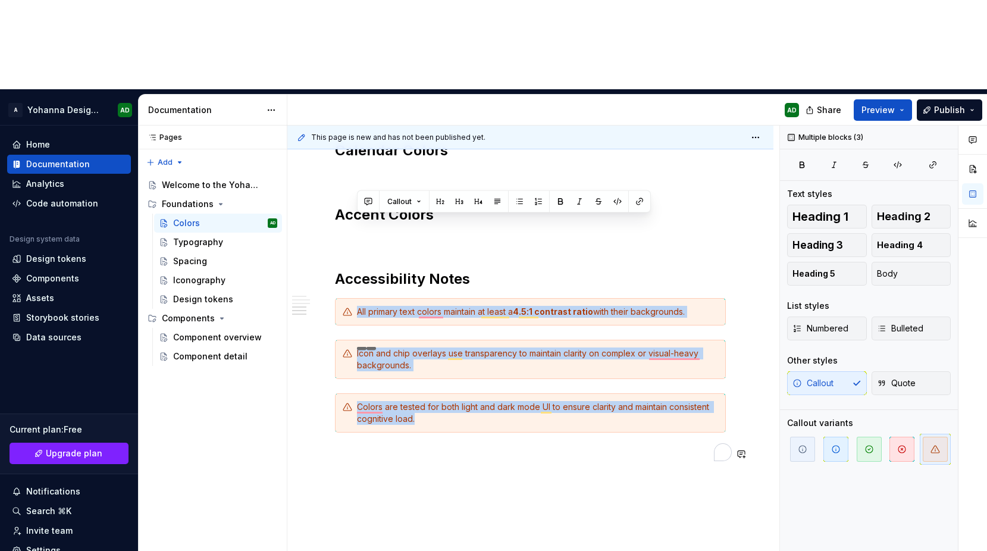
click at [395, 397] on div "Our color system is designed to deliver clarity, accessibility, and flexibility…" at bounding box center [530, 143] width 486 height 994
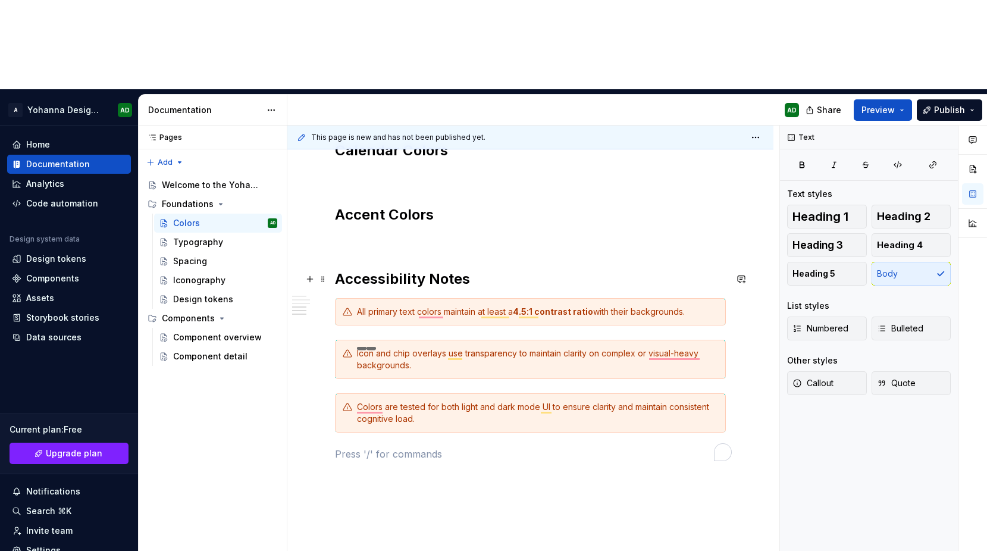
click at [420, 269] on h2 "Accessibility Notes" at bounding box center [530, 278] width 391 height 19
click at [335, 373] on div "Our color system is designed to deliver clarity, accessibility, and flexibility…" at bounding box center [530, 75] width 391 height 800
click at [379, 376] on div "Our color system is designed to deliver clarity, accessibility, and flexibility…" at bounding box center [530, 88] width 391 height 827
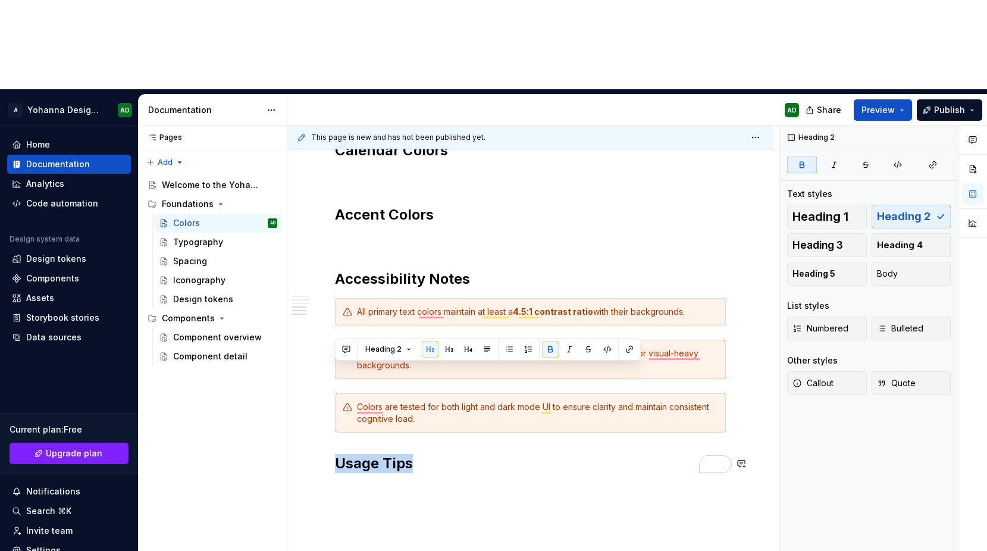
drag, startPoint x: 426, startPoint y: 376, endPoint x: 326, endPoint y: 363, distance: 101.3
click at [326, 363] on div "Our color system is designed to deliver clarity, accessibility, and flexibility…" at bounding box center [530, 149] width 486 height 1006
click at [419, 409] on div "Our color system is designed to deliver clarity, accessibility, and flexibility…" at bounding box center [530, 149] width 486 height 1006
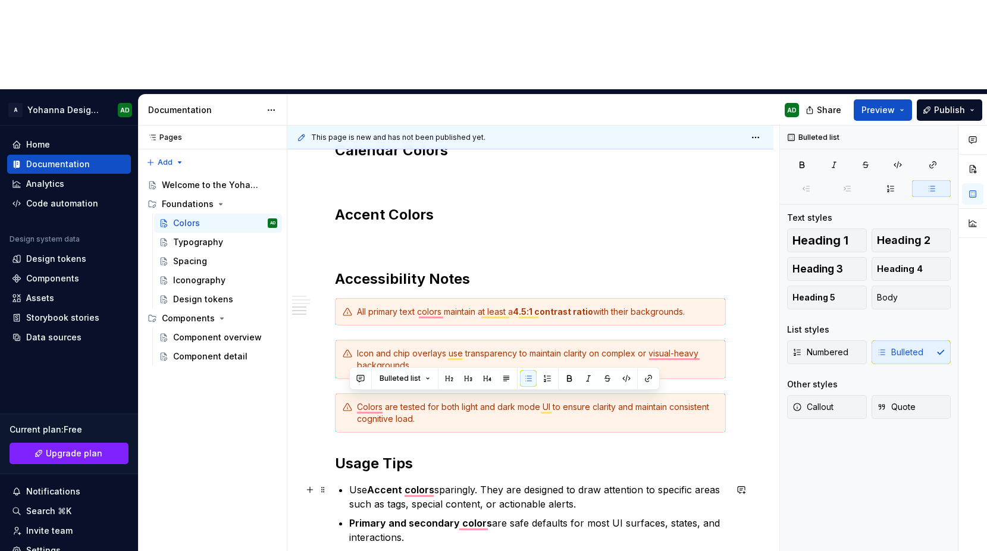
drag, startPoint x: 438, startPoint y: 488, endPoint x: 329, endPoint y: 406, distance: 135.9
click at [329, 406] on div "Our color system is designed to deliver clarity, accessibility, and flexibility…" at bounding box center [530, 201] width 486 height 1111
click at [836, 395] on button "Callout" at bounding box center [827, 407] width 80 height 24
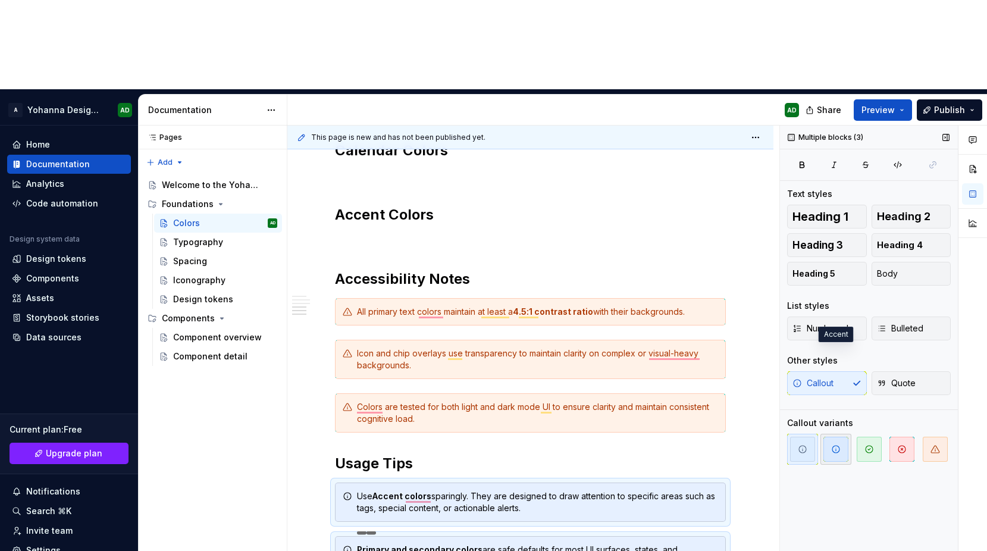
click at [827, 436] on span "button" at bounding box center [835, 448] width 25 height 25
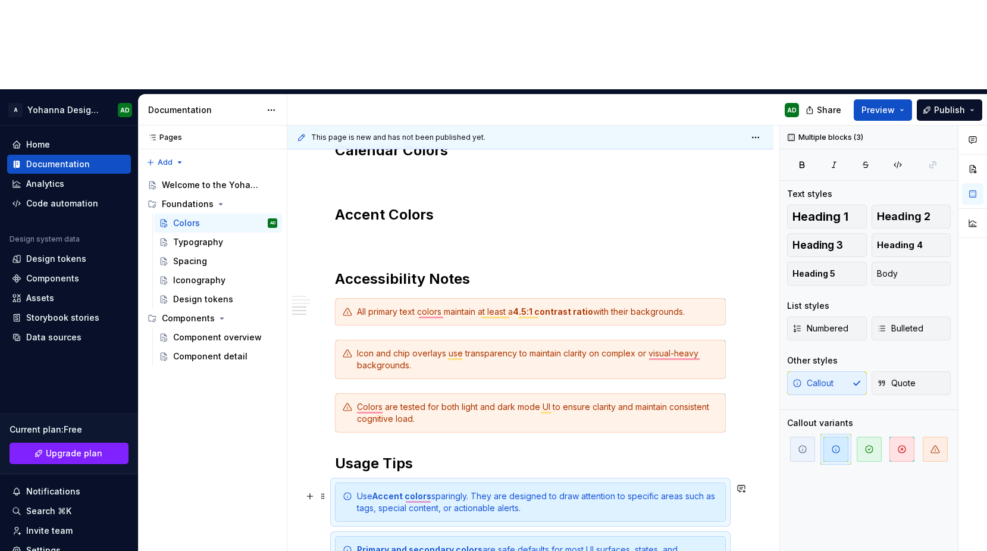
click at [295, 412] on div "Our color system is designed to deliver clarity, accessibility, and flexibility…" at bounding box center [530, 221] width 486 height 1150
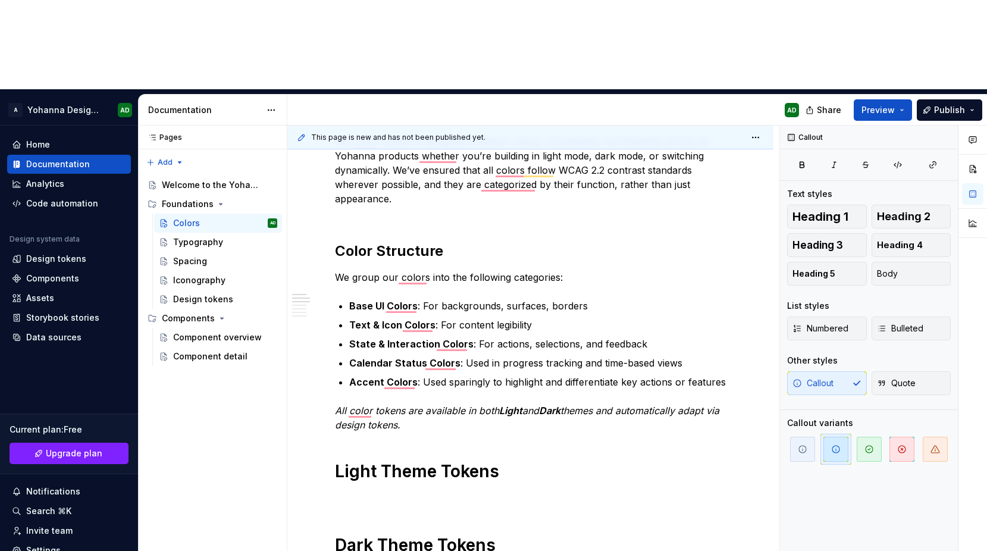
scroll to position [0, 0]
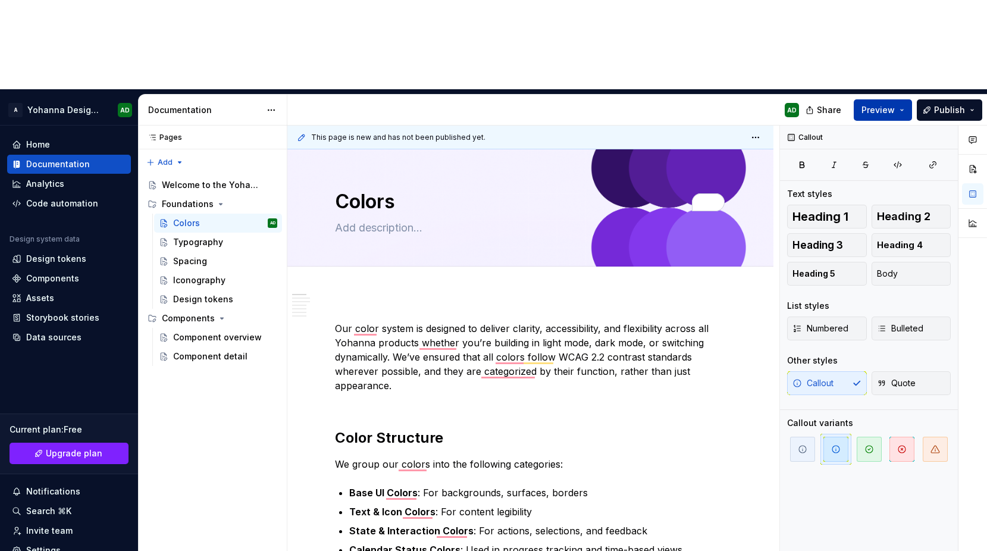
click at [894, 104] on span "Preview" at bounding box center [877, 110] width 33 height 12
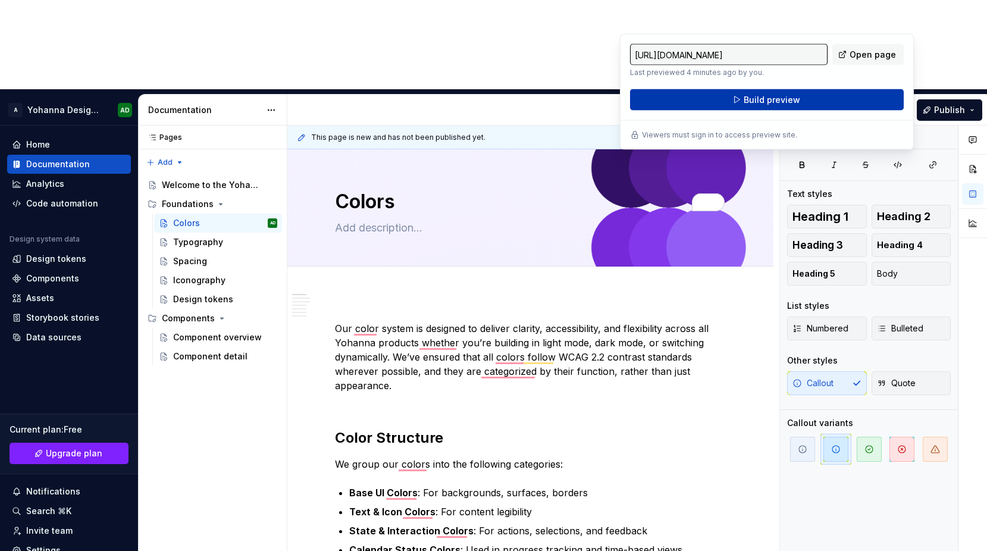
click at [780, 106] on button "Build preview" at bounding box center [767, 99] width 274 height 21
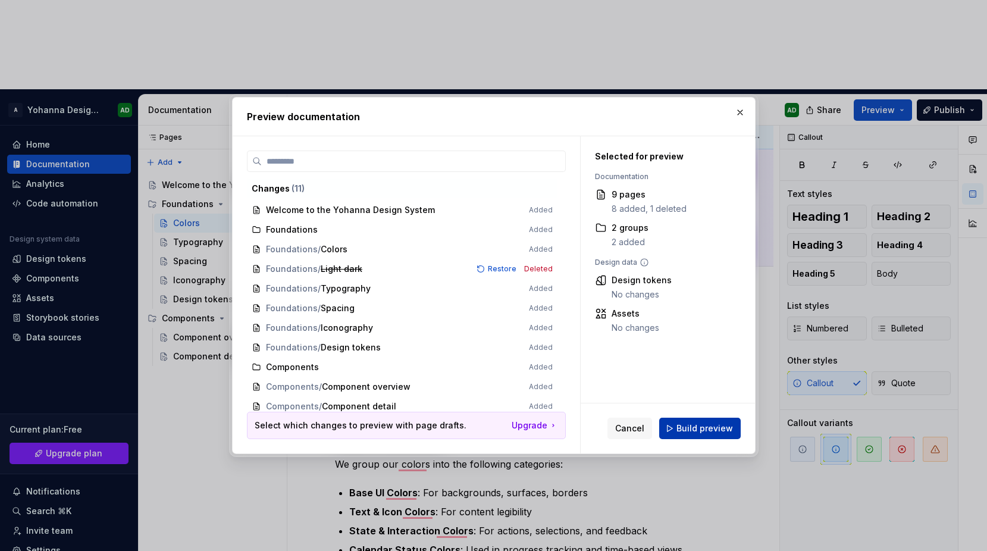
click at [687, 423] on span "Build preview" at bounding box center [704, 428] width 56 height 12
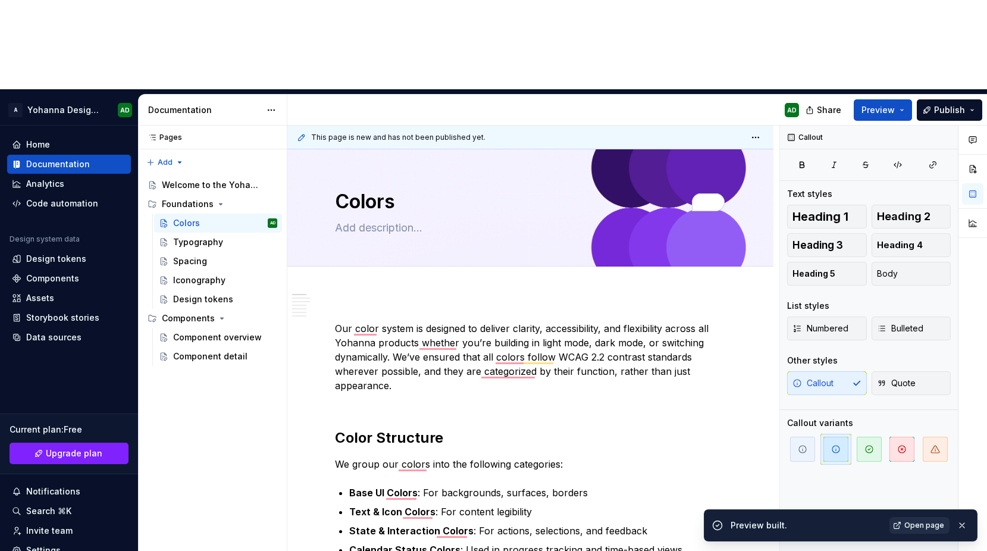
click at [909, 526] on span "Open page" at bounding box center [924, 525] width 40 height 10
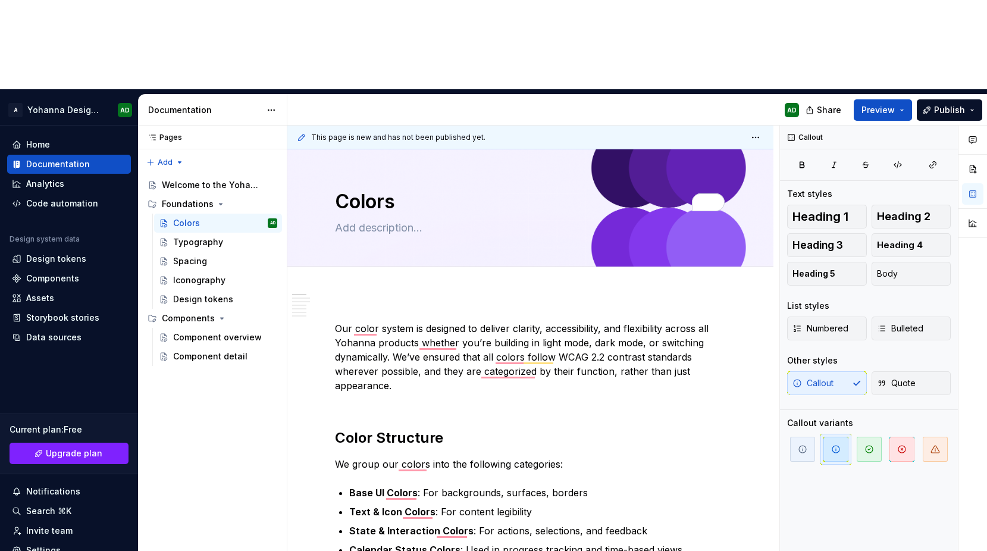
click at [875, 95] on div "Share Preview Publish" at bounding box center [897, 110] width 178 height 30
click at [883, 99] on button "Preview" at bounding box center [882, 109] width 58 height 21
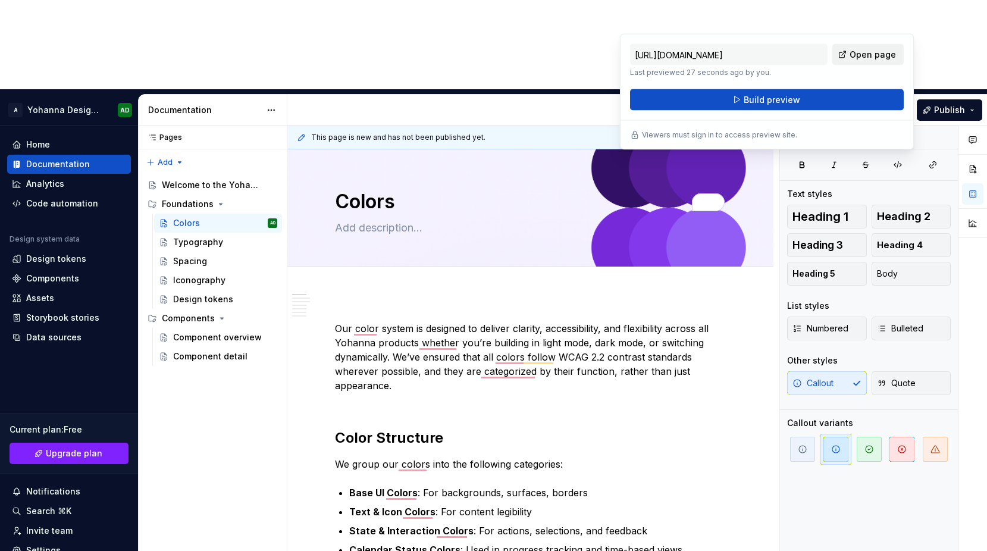
click at [868, 55] on span "Open page" at bounding box center [872, 55] width 46 height 12
click at [941, 104] on span "Publish" at bounding box center [949, 110] width 31 height 12
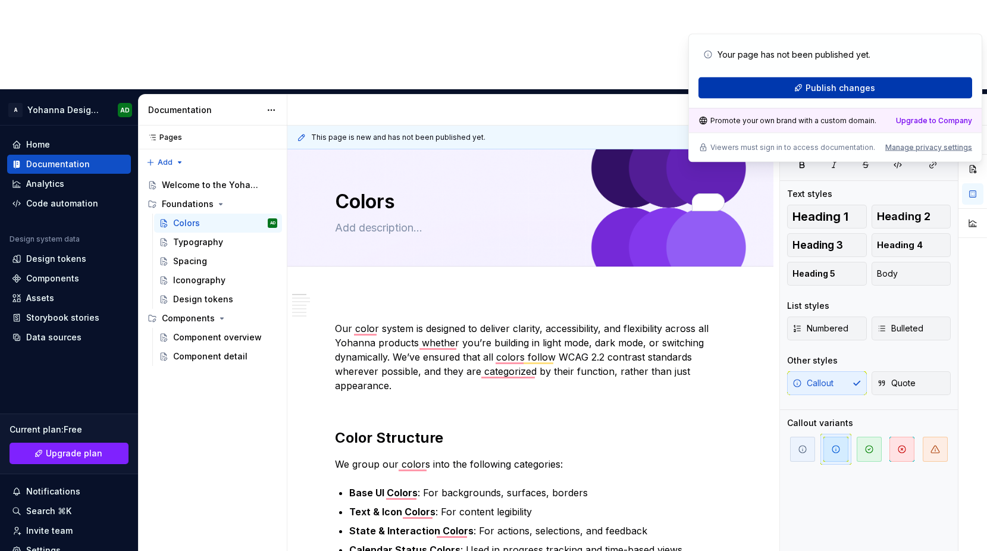
click at [796, 90] on button "Publish changes" at bounding box center [835, 87] width 274 height 21
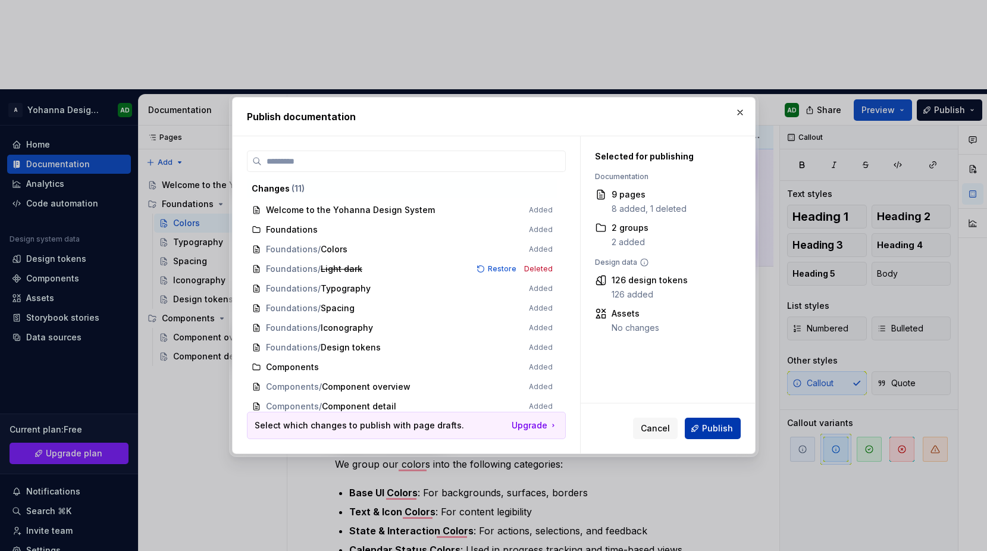
click at [717, 430] on span "Publish" at bounding box center [717, 428] width 31 height 12
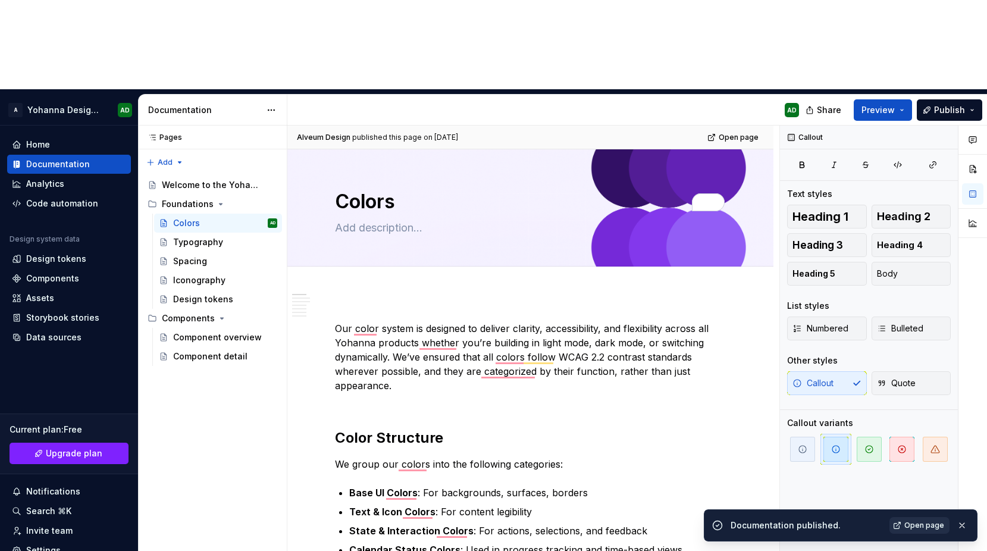
click at [912, 522] on span "Open page" at bounding box center [924, 525] width 40 height 10
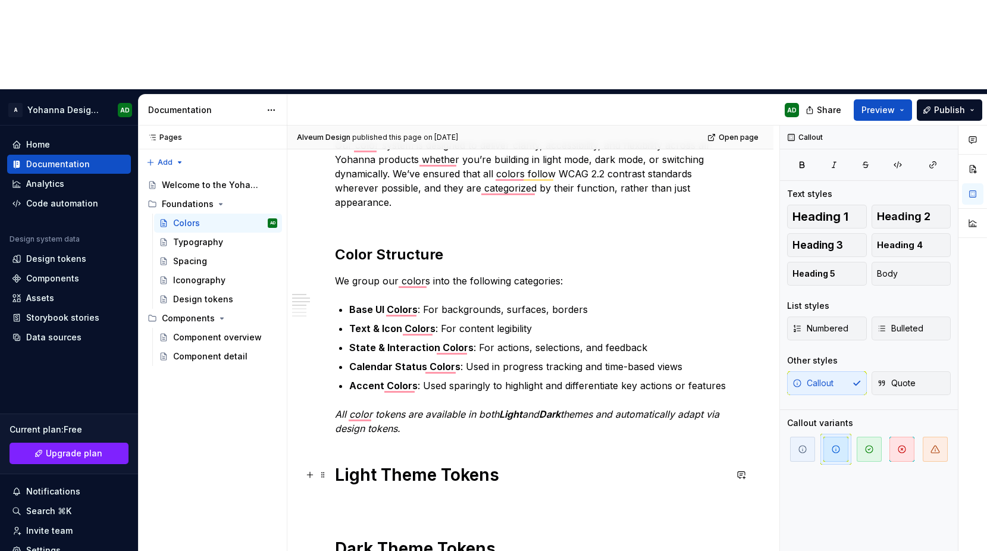
scroll to position [226, 0]
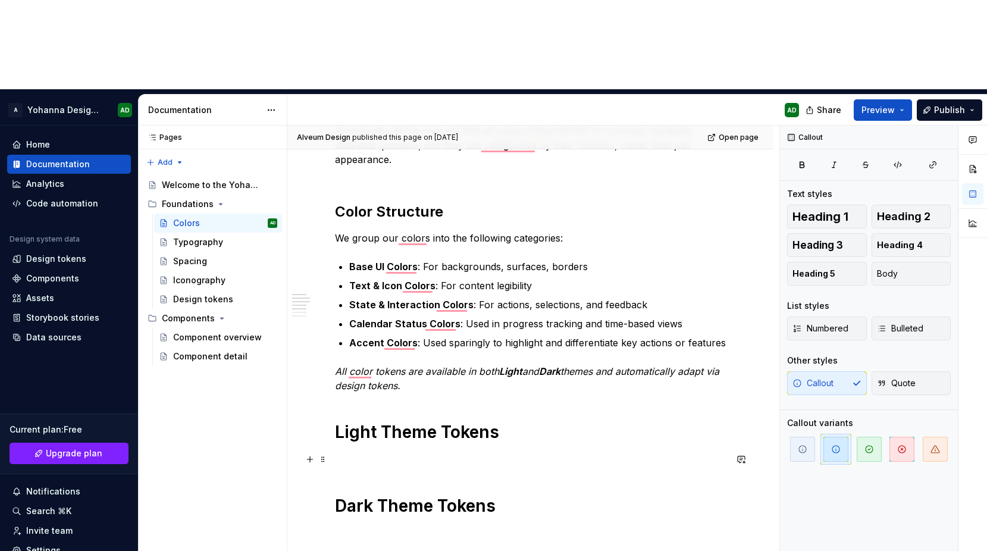
click at [391, 452] on p "To enrich screen reader interactions, please activate Accessibility in Grammarl…" at bounding box center [530, 459] width 391 height 14
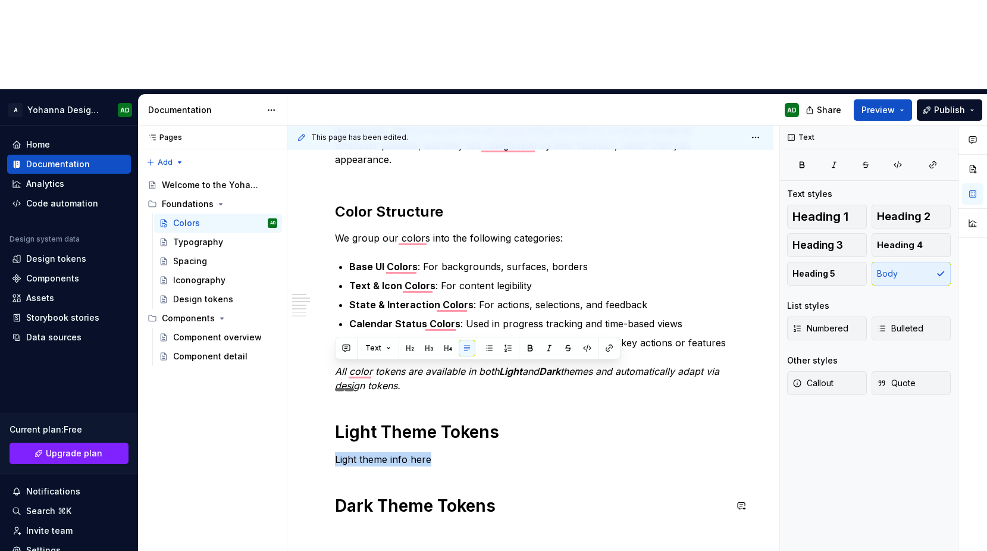
copy p "Light theme info here"
click at [410, 526] on p "To enrich screen reader interactions, please activate Accessibility in Grammarl…" at bounding box center [530, 533] width 391 height 14
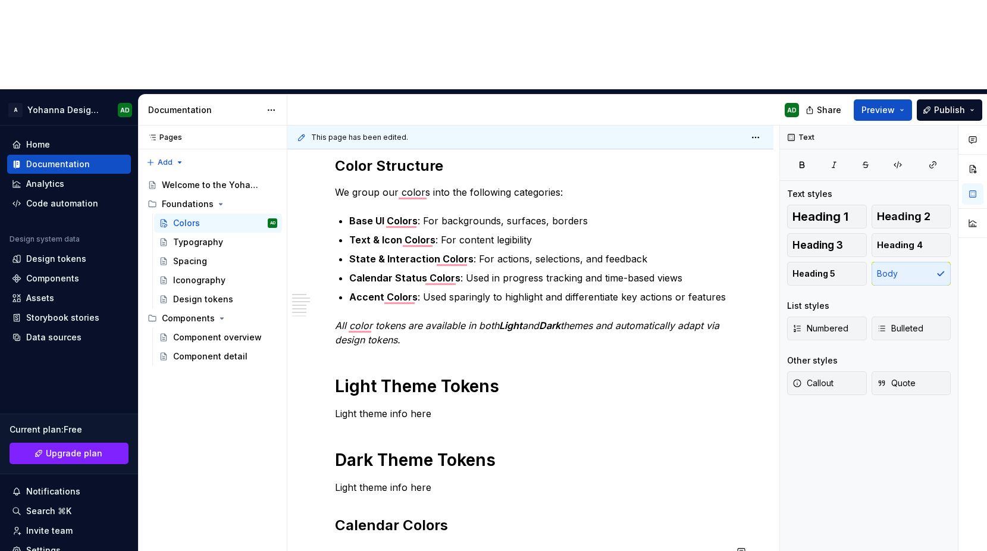
scroll to position [297, 0]
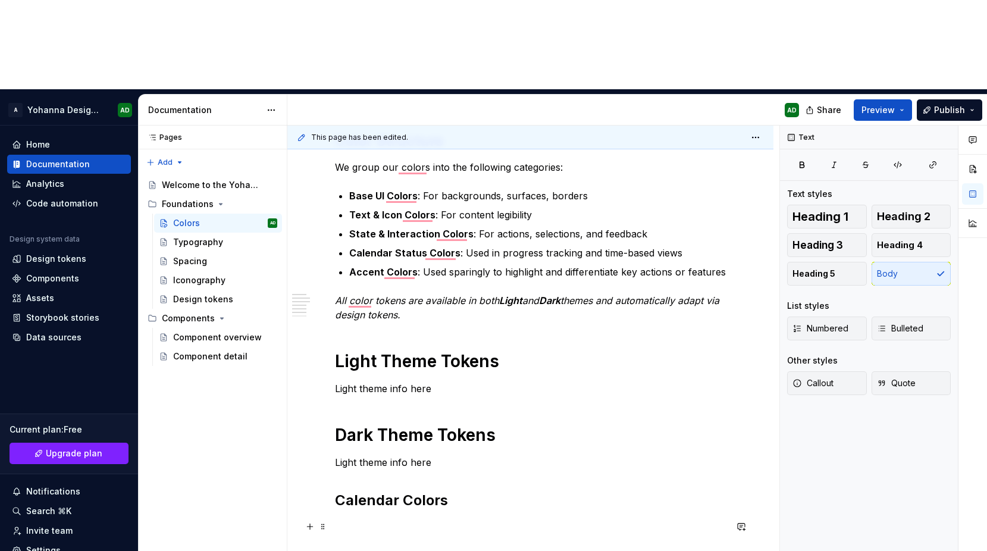
click at [362, 519] on p "To enrich screen reader interactions, please activate Accessibility in Grammarl…" at bounding box center [530, 526] width 391 height 14
click at [339, 519] on p "Light theme info here" at bounding box center [530, 526] width 391 height 14
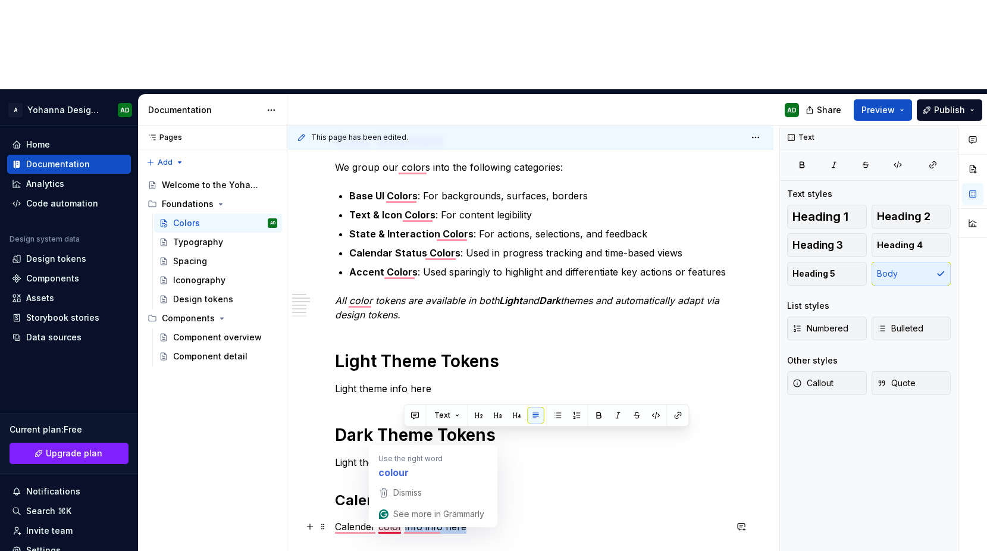
drag, startPoint x: 465, startPoint y: 440, endPoint x: 403, endPoint y: 438, distance: 62.5
click at [403, 519] on p "Calender color info info here" at bounding box center [530, 526] width 391 height 14
copy p "info info here"
click at [420, 519] on p "Calender color info info here" at bounding box center [530, 526] width 391 height 14
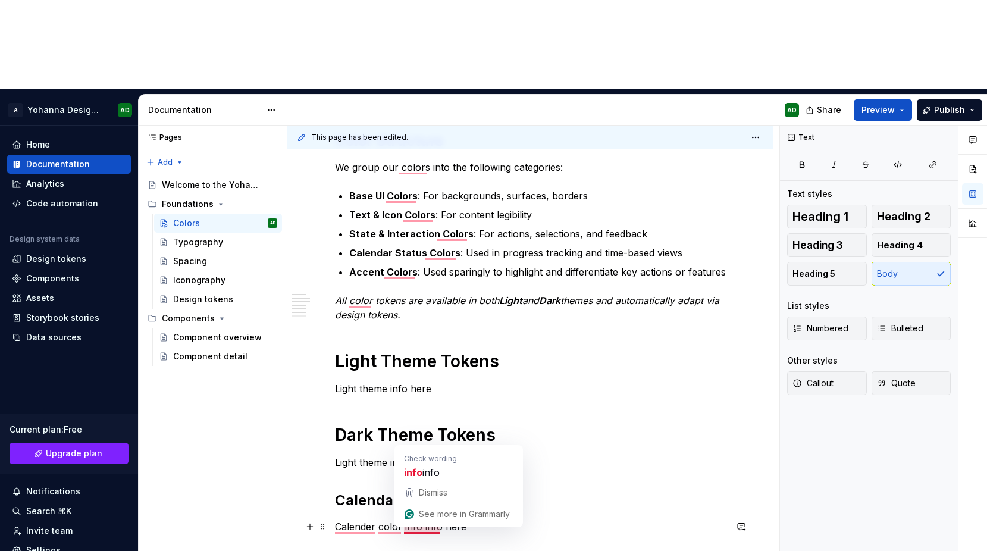
click at [420, 519] on p "Calender color info info here" at bounding box center [530, 526] width 391 height 14
click at [430, 519] on p "Calender color info info here" at bounding box center [530, 526] width 391 height 14
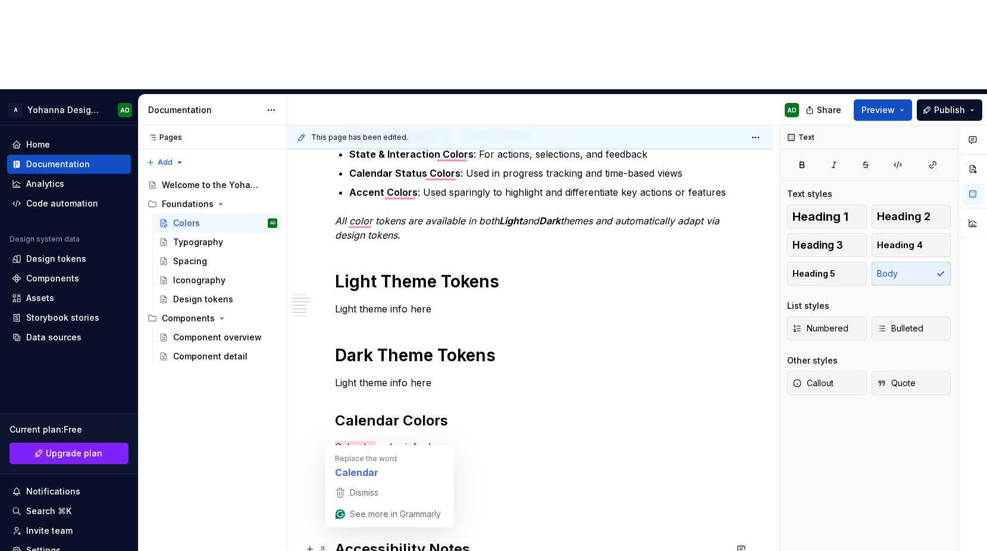
scroll to position [410, 0]
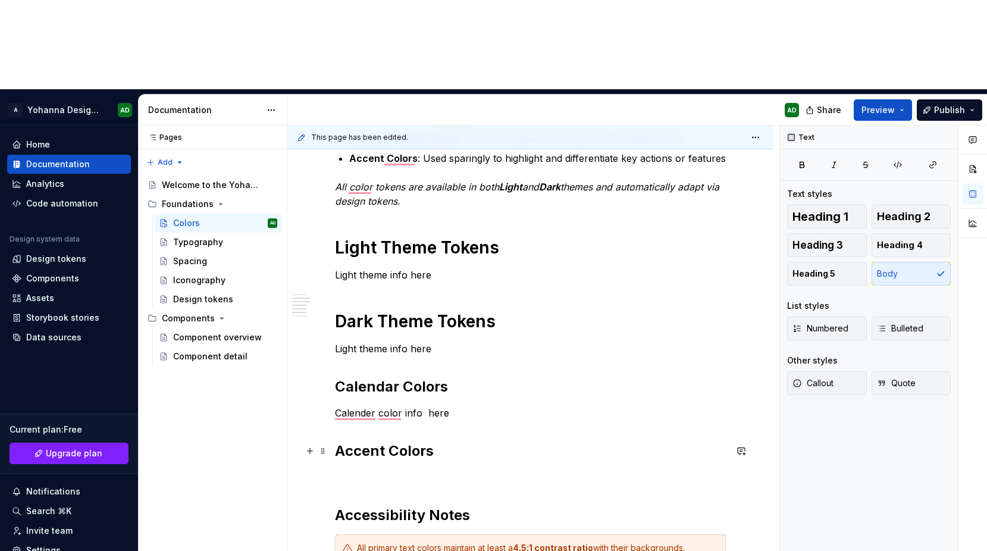
click at [394, 442] on strong "Accent Colors" at bounding box center [384, 450] width 99 height 17
click at [445, 441] on h2 "Accent Colors" at bounding box center [530, 450] width 391 height 19
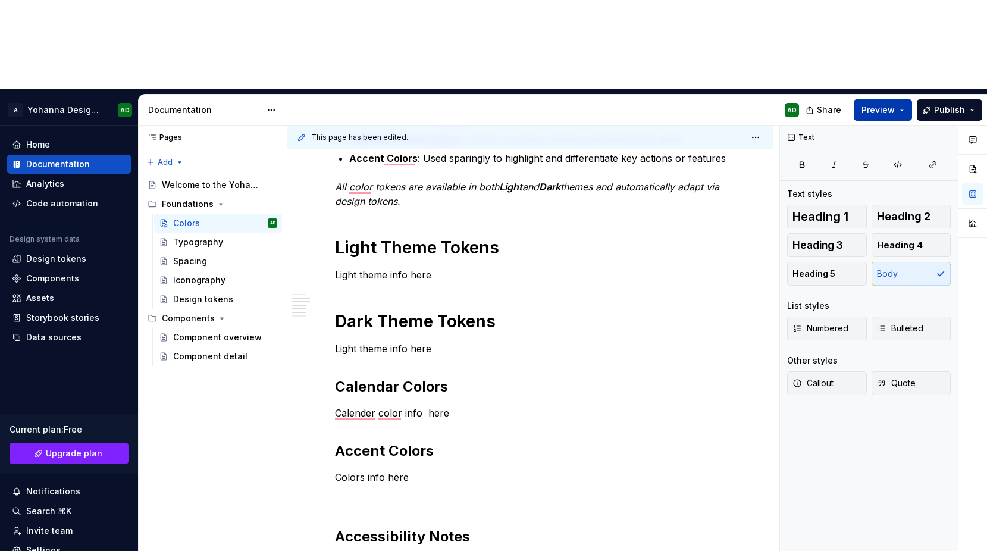
click at [878, 104] on span "Preview" at bounding box center [877, 110] width 33 height 12
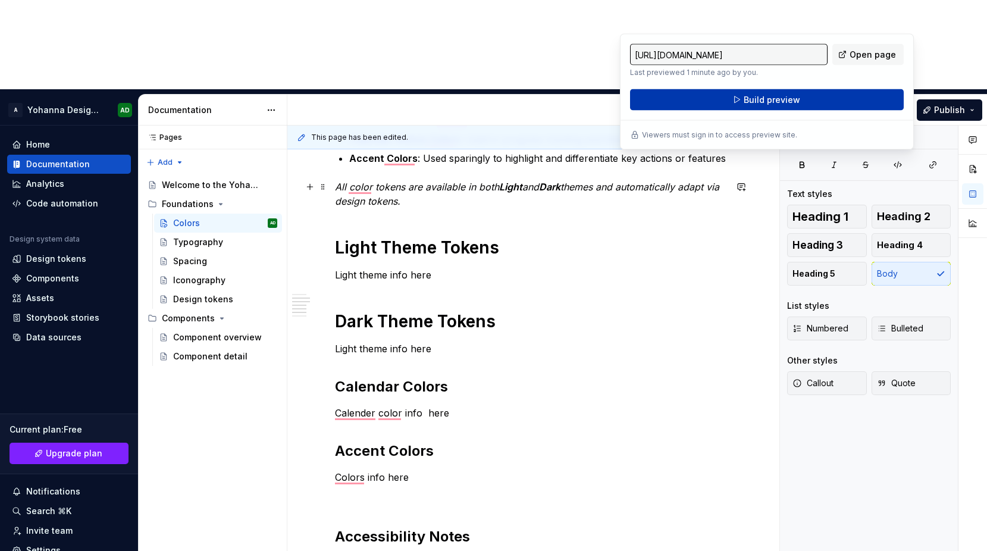
click at [765, 103] on span "Build preview" at bounding box center [771, 100] width 56 height 12
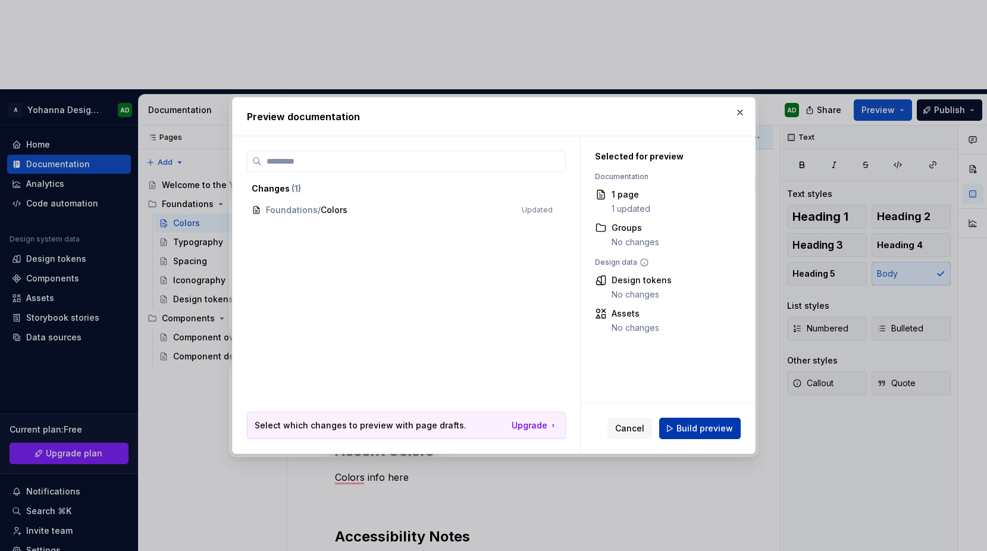
click at [674, 425] on button "Build preview" at bounding box center [699, 427] width 81 height 21
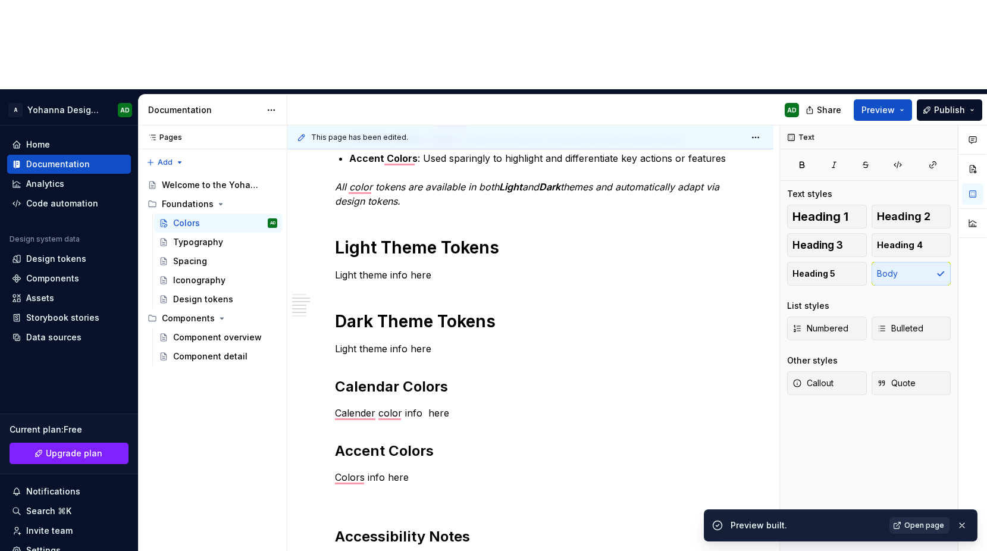
click at [914, 522] on span "Open page" at bounding box center [924, 525] width 40 height 10
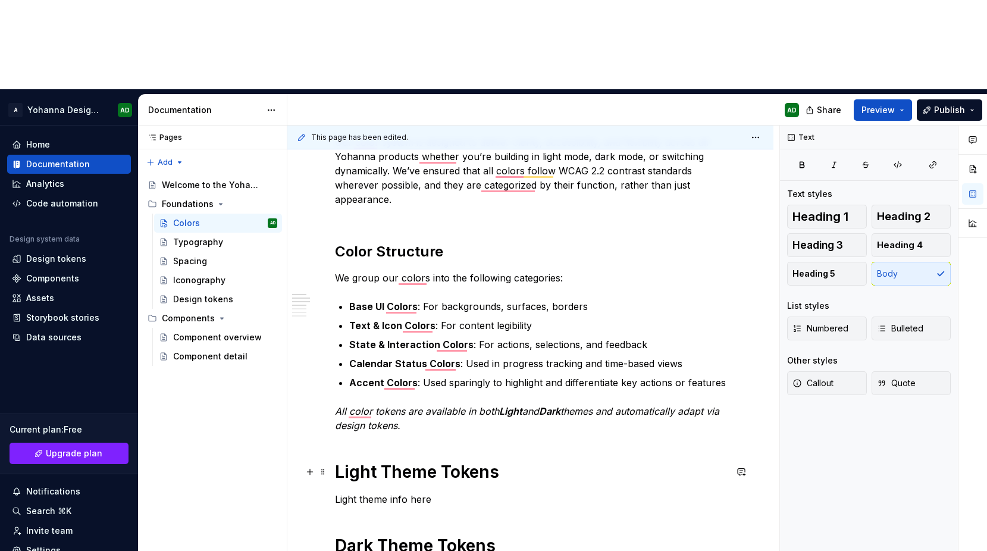
scroll to position [187, 0]
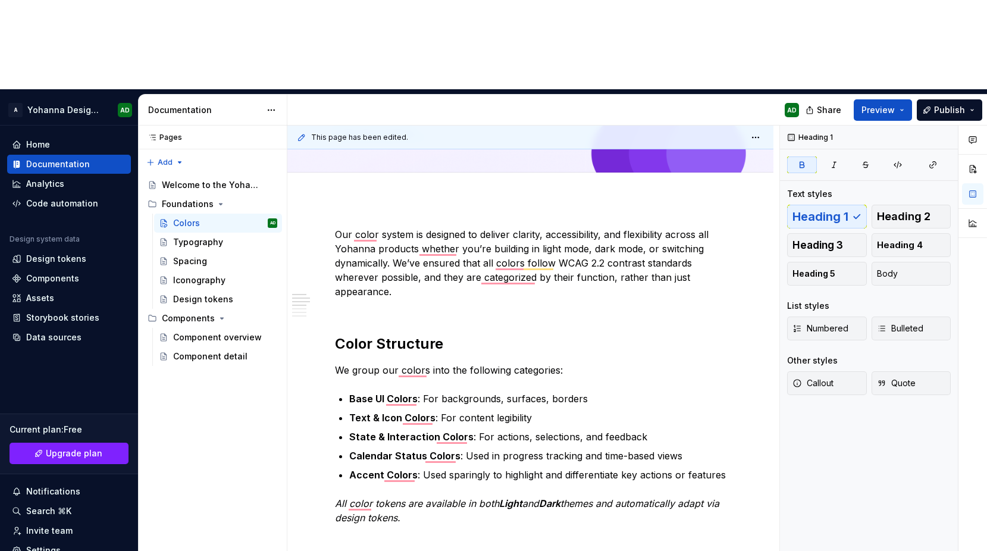
scroll to position [0, 0]
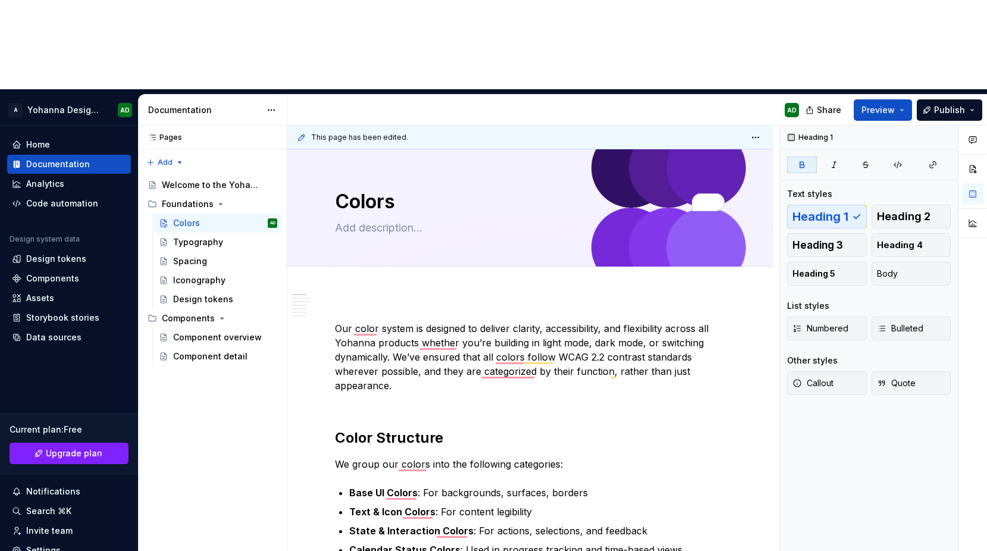
type textarea "*"
